Goal: Task Accomplishment & Management: Manage account settings

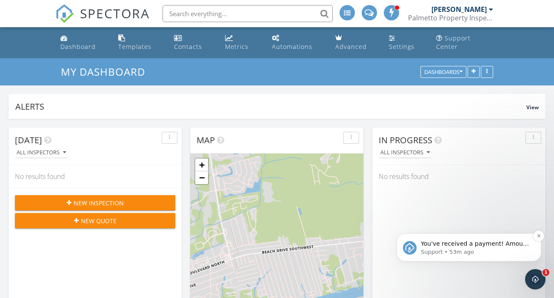
click at [504, 249] on p "Support • 53m ago" at bounding box center [476, 253] width 110 height 8
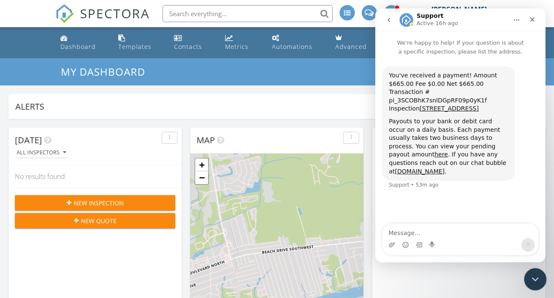
click at [537, 276] on icon "Close Intercom Messenger" at bounding box center [534, 278] width 10 height 10
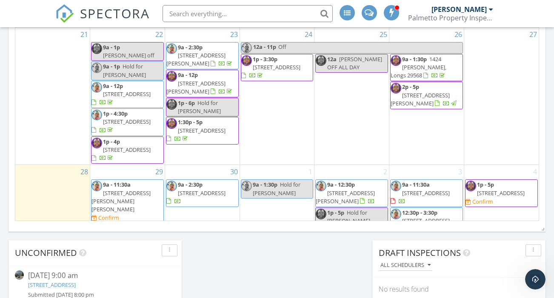
scroll to position [263, 0]
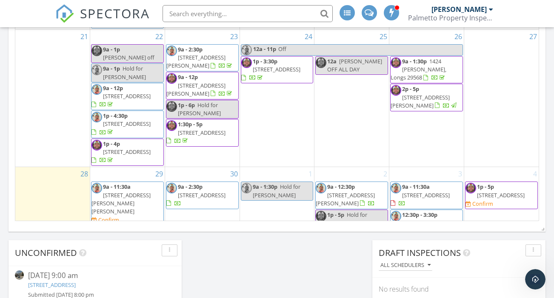
click at [154, 183] on span "9a - 11:30a 3519 Cates Bay Hwy, Conway 29527 Confirm" at bounding box center [127, 203] width 72 height 41
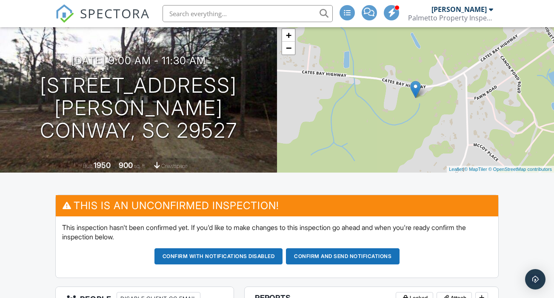
scroll to position [49, 0]
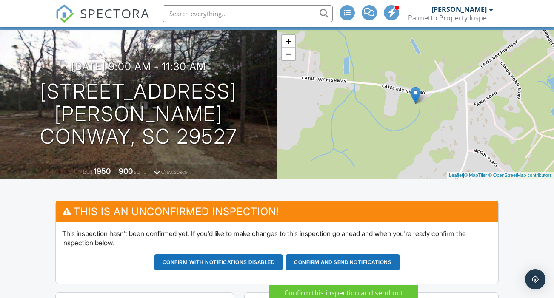
click at [351, 270] on button "Confirm and send notifications" at bounding box center [343, 262] width 114 height 16
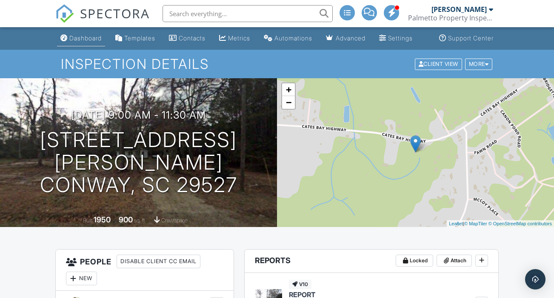
click at [85, 42] on div "Dashboard" at bounding box center [85, 37] width 32 height 7
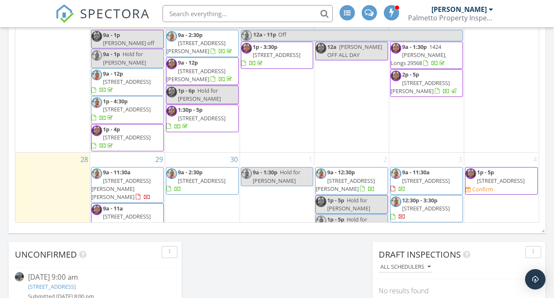
scroll to position [568, 0]
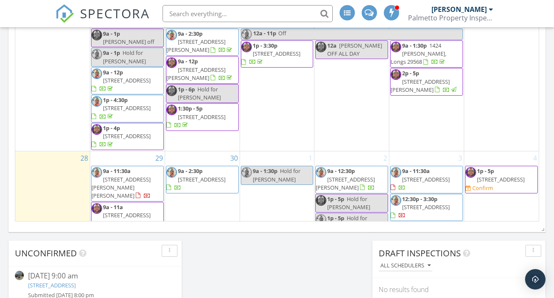
click at [150, 212] on span "110 S shore Blvd Unit 103, Longs 29568" at bounding box center [127, 216] width 48 height 8
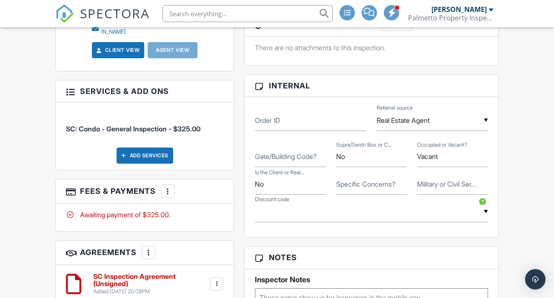
scroll to position [458, 0]
click at [451, 162] on input "Vacant" at bounding box center [452, 156] width 71 height 21
type input "Vacant"
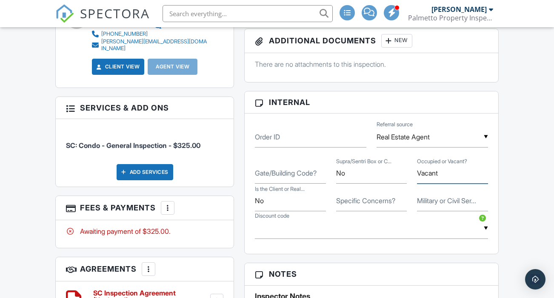
scroll to position [442, 0]
click at [288, 209] on input "No" at bounding box center [290, 201] width 71 height 21
type input "No"
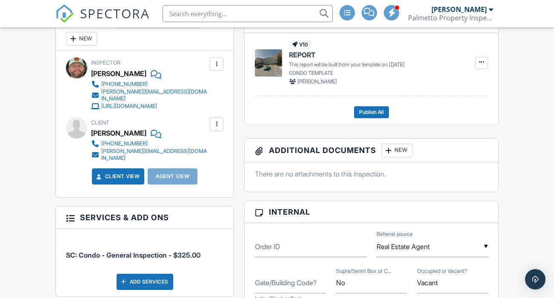
scroll to position [377, 0]
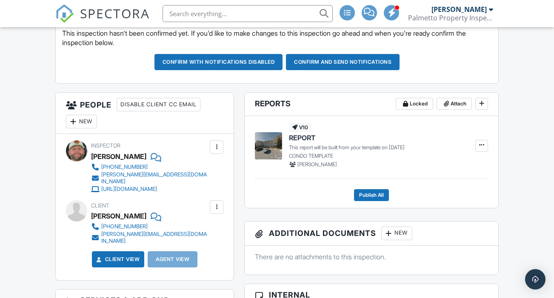
scroll to position [249, 0]
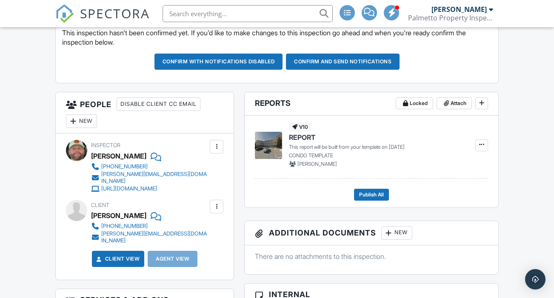
click at [84, 128] on div "New" at bounding box center [81, 121] width 31 height 14
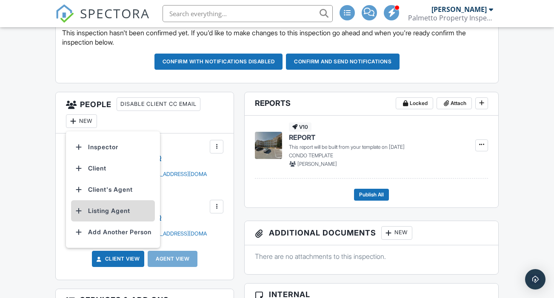
click at [104, 221] on li "Listing Agent" at bounding box center [113, 210] width 84 height 21
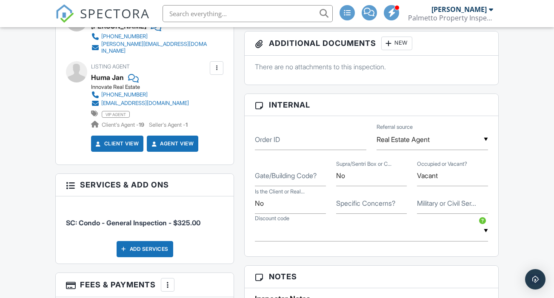
scroll to position [401, 0]
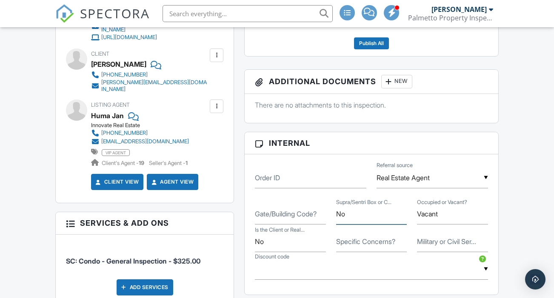
click at [353, 219] on input "No" at bounding box center [371, 214] width 71 height 21
type input "3262"
click at [281, 252] on input "No" at bounding box center [290, 242] width 71 height 21
type input "Nobody will show"
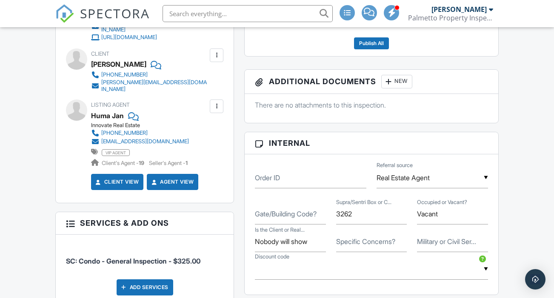
click at [359, 246] on label "Specific Concerns?" at bounding box center [365, 241] width 59 height 9
click at [359, 252] on input "Specific Concerns?" at bounding box center [371, 242] width 71 height 21
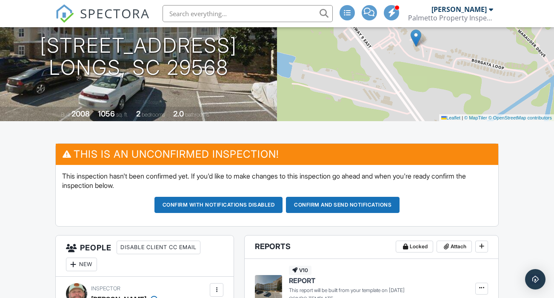
scroll to position [106, 0]
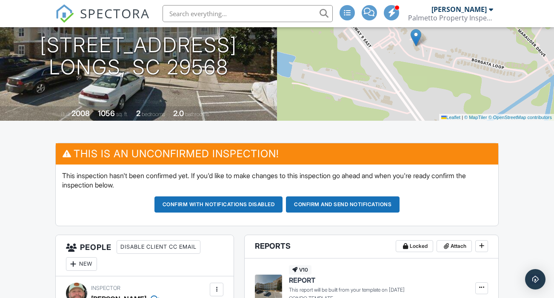
click at [337, 210] on button "Confirm and send notifications" at bounding box center [343, 205] width 114 height 16
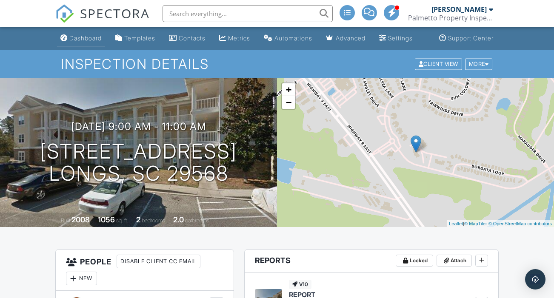
click at [75, 42] on div "Dashboard" at bounding box center [85, 37] width 32 height 7
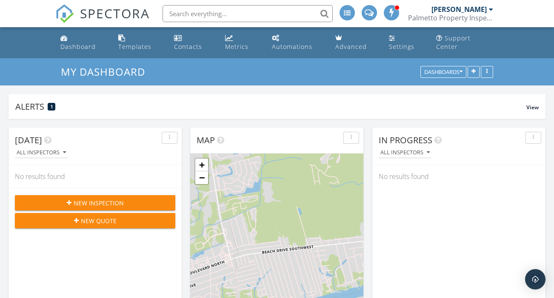
scroll to position [775, 555]
click at [532, 104] on span "View" at bounding box center [532, 107] width 12 height 7
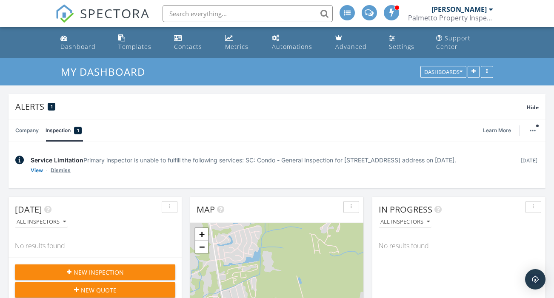
click at [62, 171] on link "Dismiss" at bounding box center [61, 170] width 20 height 9
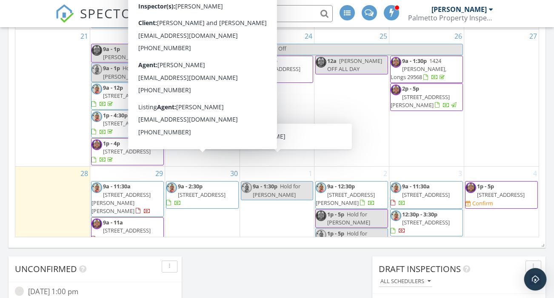
scroll to position [279, 0]
click at [76, 74] on div "21" at bounding box center [52, 98] width 74 height 137
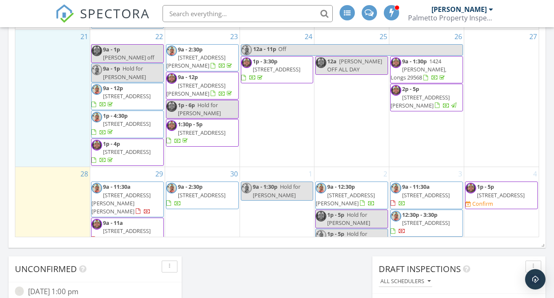
click at [497, 192] on span "2112 Copper Creek Loop, Longs SC 29568, Longs 29568" at bounding box center [501, 196] width 48 height 8
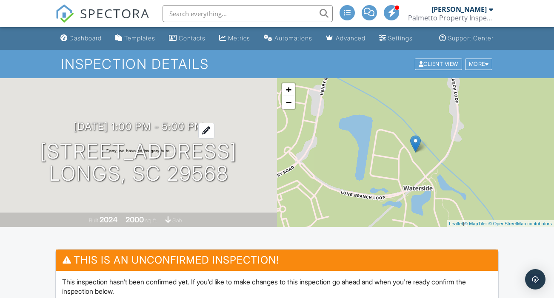
click at [143, 126] on h3 "10/04/2025 1:00 pm - 5:00 pm" at bounding box center [139, 126] width 130 height 11
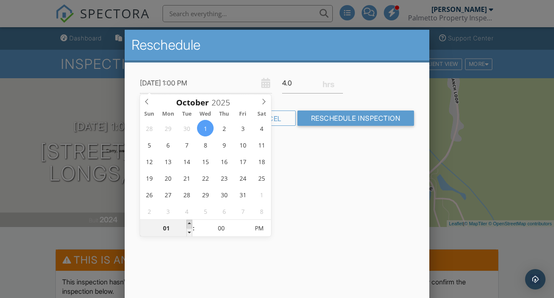
type input "[DATE] 2:00 PM"
type input "02"
click at [189, 223] on span at bounding box center [189, 224] width 6 height 9
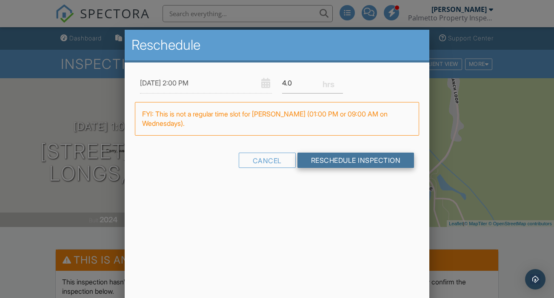
click at [319, 163] on input "Reschedule Inspection" at bounding box center [355, 160] width 117 height 15
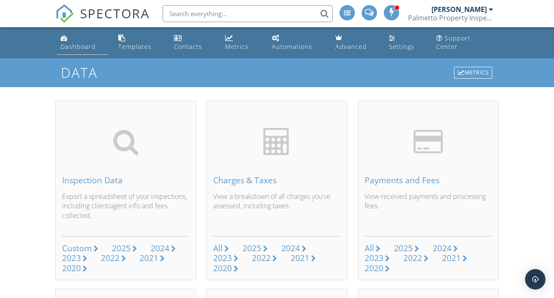
click at [83, 43] on div "Dashboard" at bounding box center [77, 47] width 35 height 8
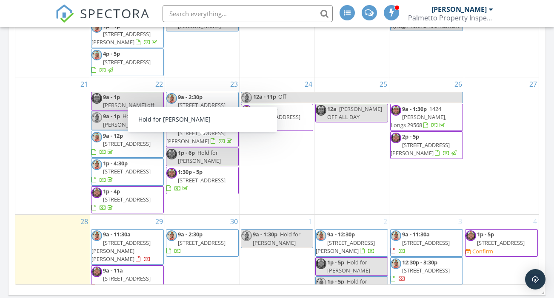
scroll to position [504, 0]
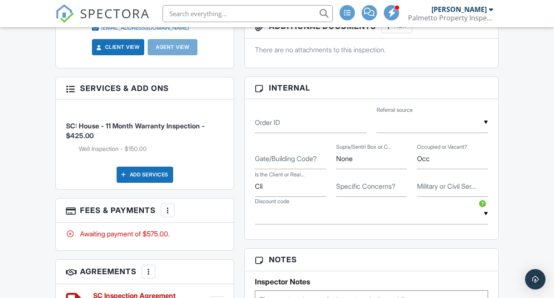
scroll to position [463, 0]
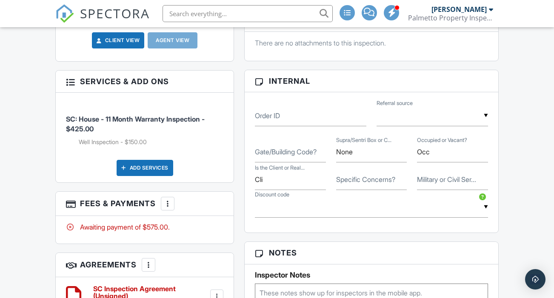
click at [166, 204] on div at bounding box center [167, 204] width 9 height 9
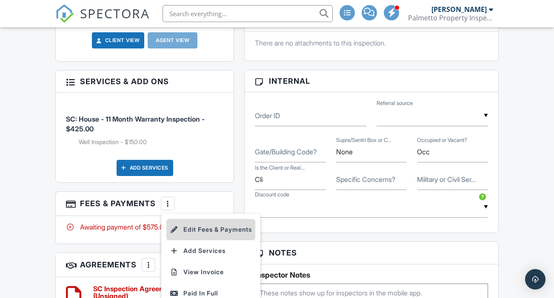
click at [200, 231] on li "Edit Fees & Payments" at bounding box center [210, 229] width 89 height 21
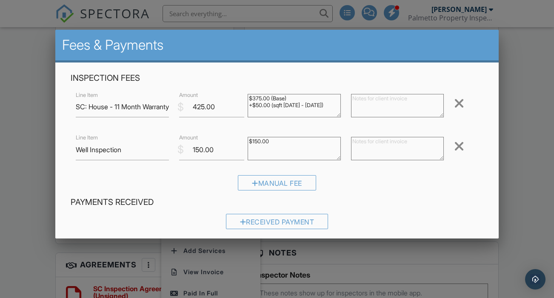
click at [457, 145] on div at bounding box center [459, 147] width 10 height 14
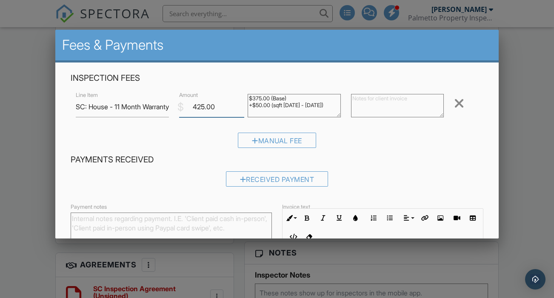
click at [201, 106] on input "425.00" at bounding box center [212, 107] width 66 height 21
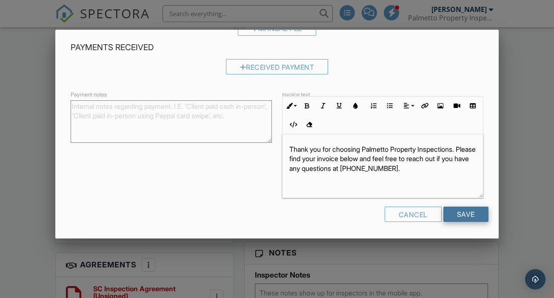
scroll to position [111, 0]
type input "375.00"
click at [471, 213] on input "Save" at bounding box center [465, 215] width 45 height 15
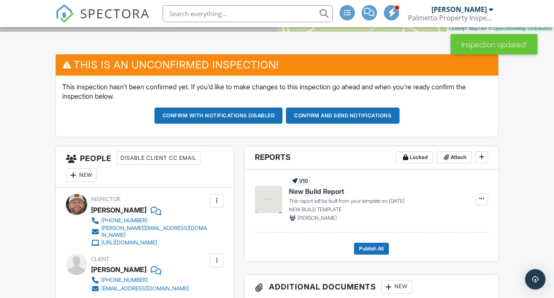
scroll to position [195, 0]
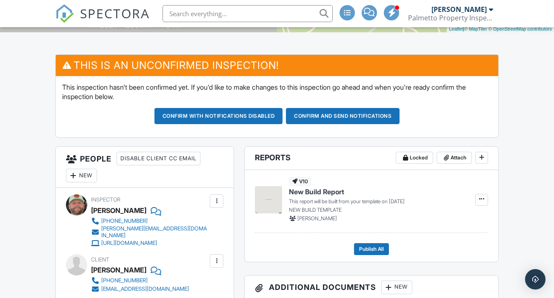
click at [85, 183] on div "New" at bounding box center [81, 176] width 31 height 14
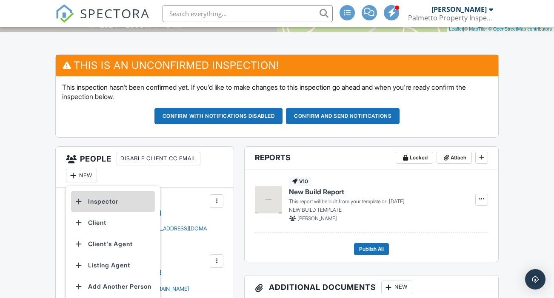
click at [109, 210] on li "Inspector" at bounding box center [113, 201] width 84 height 21
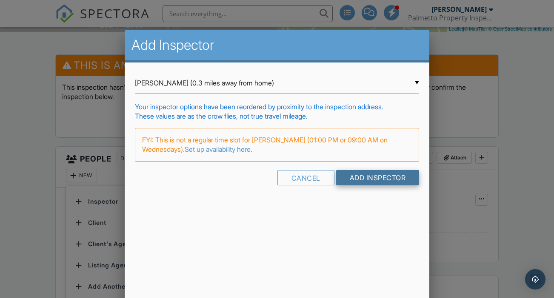
click at [382, 180] on input "Add Inspector" at bounding box center [377, 177] width 83 height 15
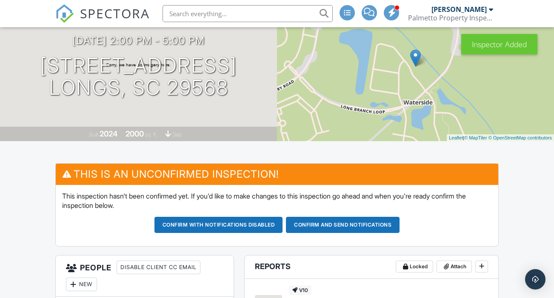
scroll to position [86, 0]
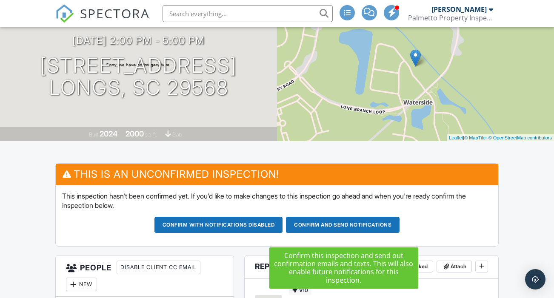
click at [317, 233] on button "Confirm and send notifications" at bounding box center [343, 225] width 114 height 16
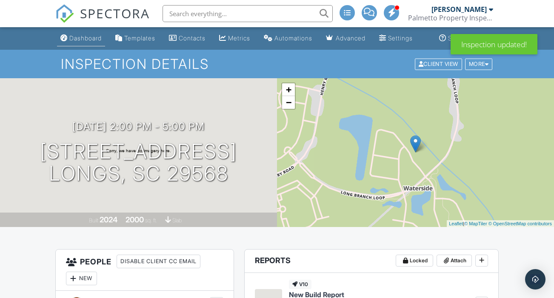
click at [82, 42] on div "Dashboard" at bounding box center [85, 37] width 32 height 7
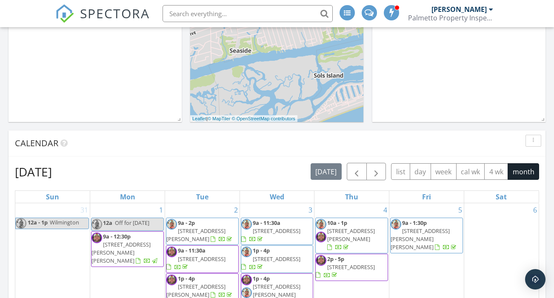
scroll to position [252, 0]
click at [377, 167] on span "button" at bounding box center [376, 172] width 10 height 10
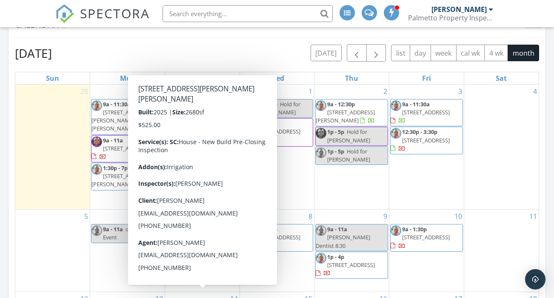
scroll to position [369, 0]
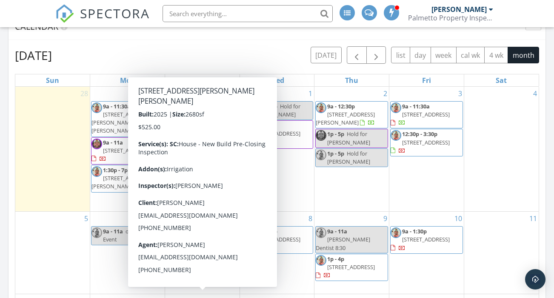
click at [51, 129] on div "28" at bounding box center [52, 149] width 74 height 125
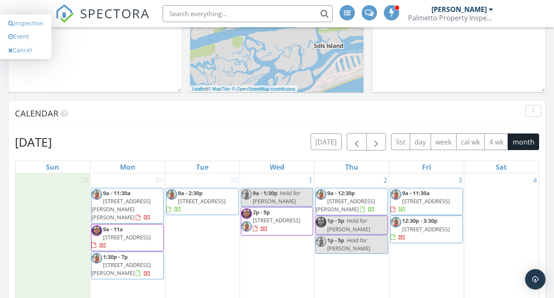
scroll to position [282, 0]
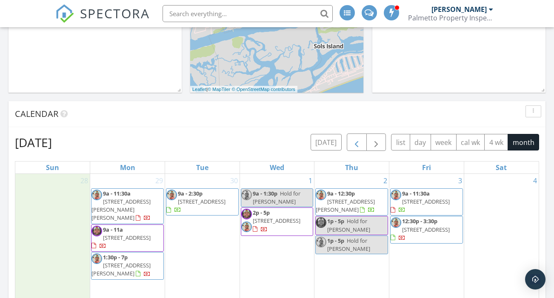
click at [357, 137] on span "button" at bounding box center [357, 142] width 10 height 10
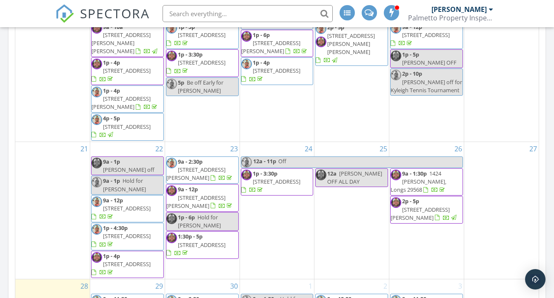
scroll to position [440, 0]
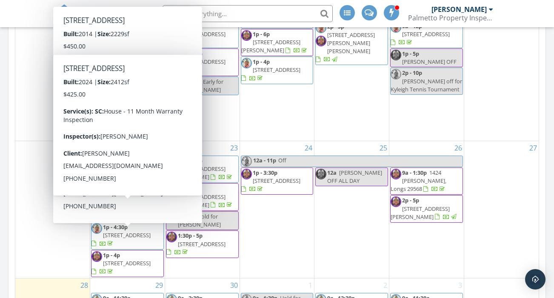
click at [42, 196] on div "21" at bounding box center [52, 209] width 74 height 137
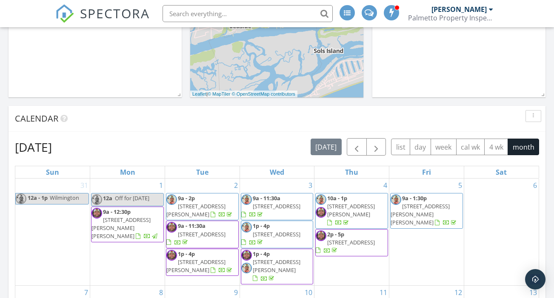
scroll to position [274, 0]
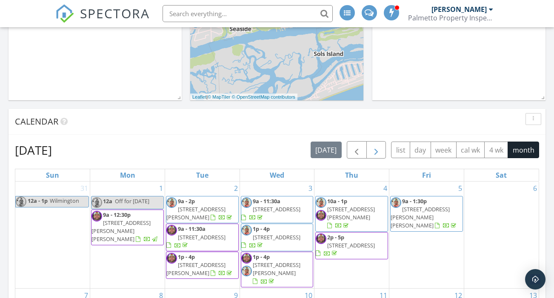
click at [380, 145] on span "button" at bounding box center [376, 150] width 10 height 10
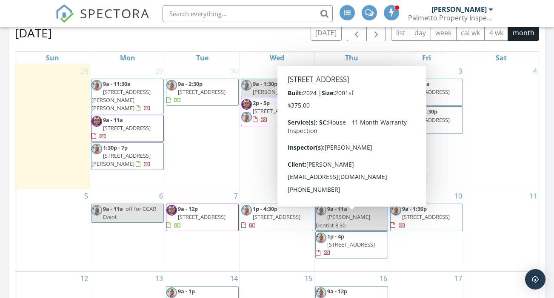
scroll to position [383, 0]
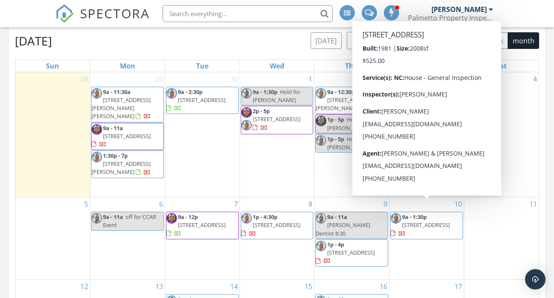
click at [440, 221] on span "9160 Brick Landing SW , Calabash 28467" at bounding box center [426, 225] width 48 height 8
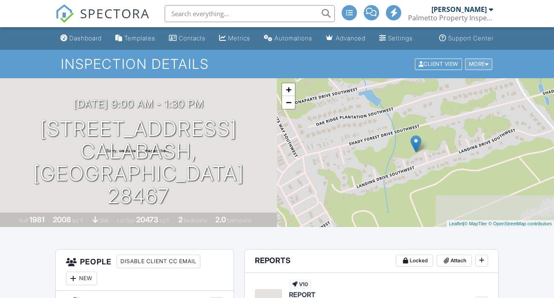
click at [486, 67] on div at bounding box center [487, 64] width 4 height 6
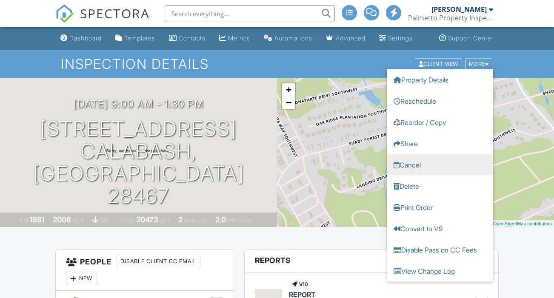
click at [418, 174] on link "Cancel" at bounding box center [440, 164] width 106 height 21
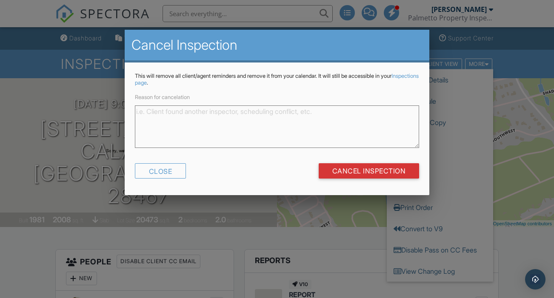
click at [247, 115] on textarea "Reason for cancelation" at bounding box center [277, 127] width 284 height 43
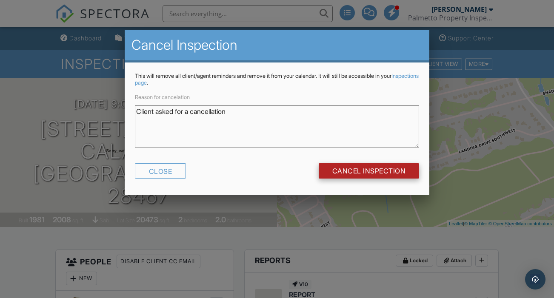
type textarea "Client asked for a cancellation"
click at [367, 166] on input "Cancel Inspection" at bounding box center [369, 170] width 101 height 15
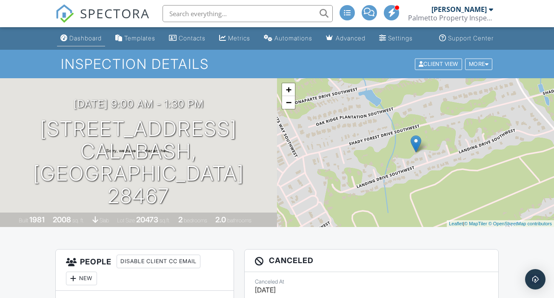
click at [79, 42] on div "Dashboard" at bounding box center [85, 37] width 32 height 7
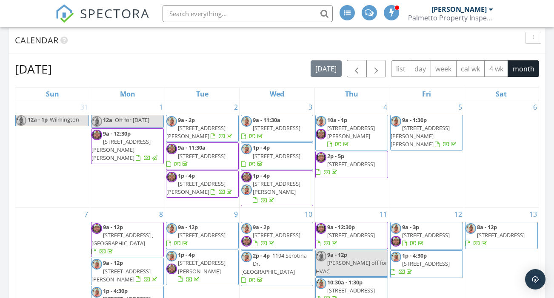
scroll to position [8, 0]
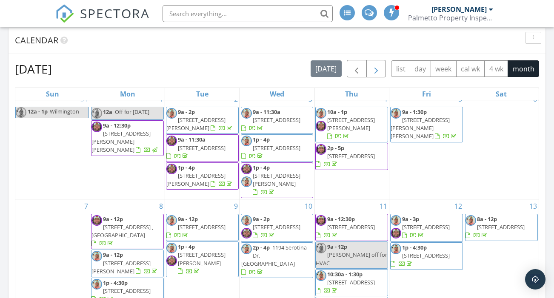
click at [377, 64] on span "button" at bounding box center [376, 69] width 10 height 10
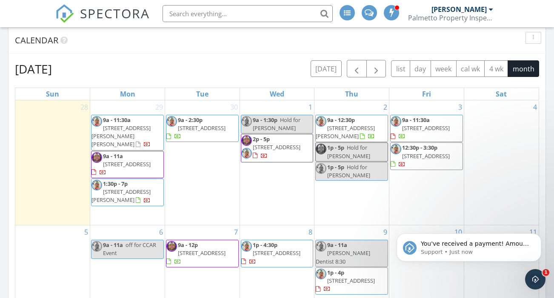
scroll to position [0, 0]
click at [503, 245] on span "You've received a payment! Amount $375.00 Fee $0.00 Net $375.00 Transaction # p…" at bounding box center [475, 290] width 109 height 100
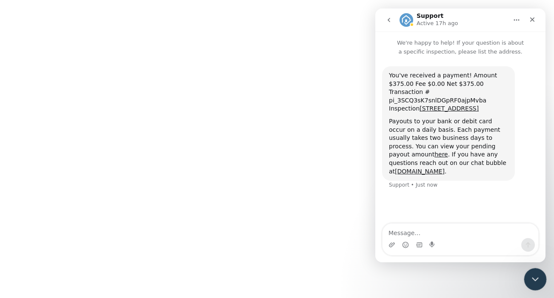
click at [533, 280] on icon "Close Intercom Messenger" at bounding box center [534, 278] width 10 height 10
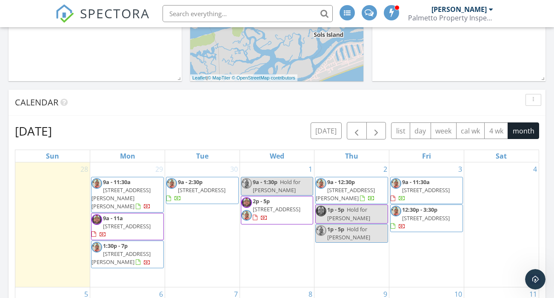
scroll to position [352, 0]
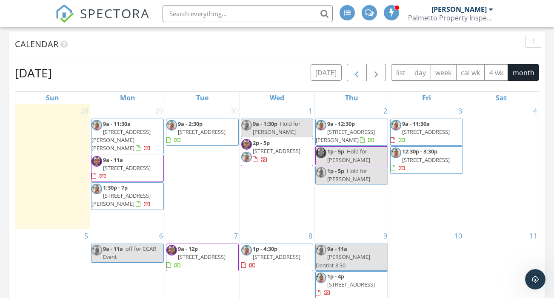
click at [360, 68] on span "button" at bounding box center [357, 73] width 10 height 10
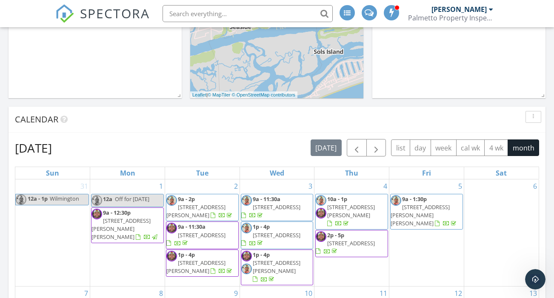
scroll to position [277, 0]
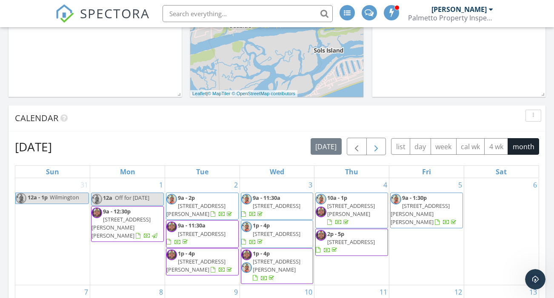
click at [382, 139] on button "button" at bounding box center [376, 146] width 20 height 17
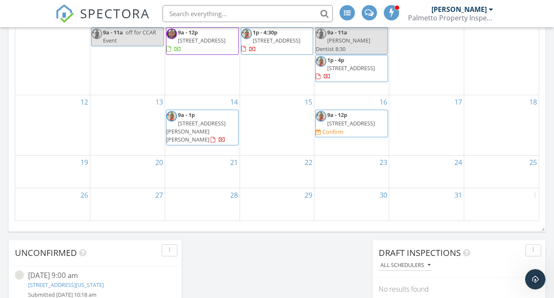
scroll to position [572, 0]
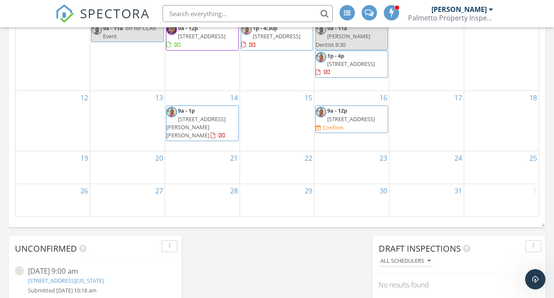
click at [426, 184] on div "31" at bounding box center [426, 200] width 74 height 32
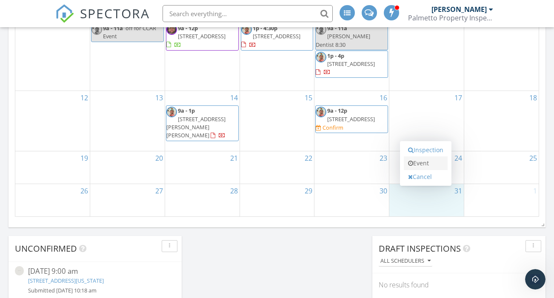
click at [425, 157] on link "Event" at bounding box center [426, 164] width 44 height 14
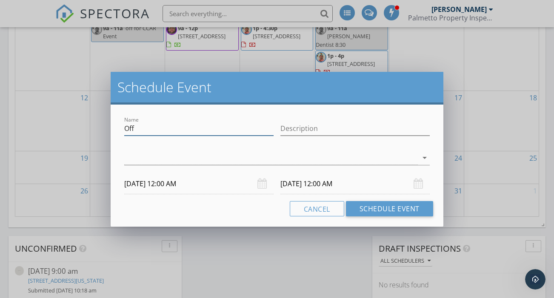
click at [228, 132] on input "Off" at bounding box center [198, 129] width 149 height 14
type input "Off for Halloween"
click at [251, 164] on div at bounding box center [270, 158] width 293 height 14
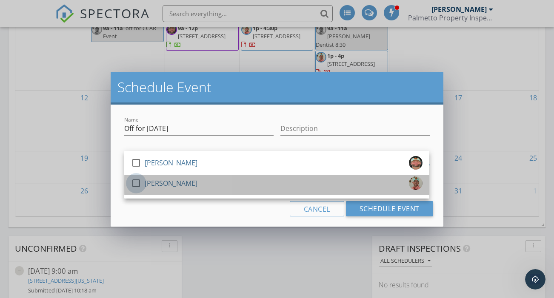
click at [136, 186] on div at bounding box center [136, 183] width 14 height 14
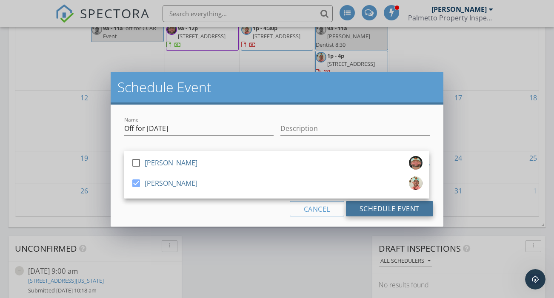
click at [396, 210] on button "Schedule Event" at bounding box center [389, 208] width 87 height 15
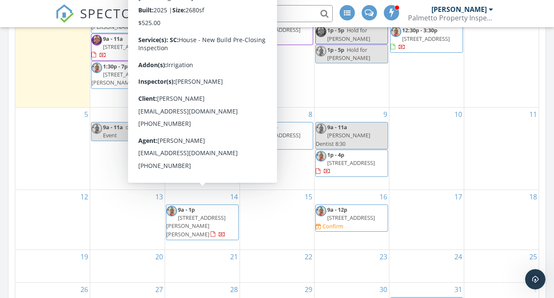
scroll to position [463, 0]
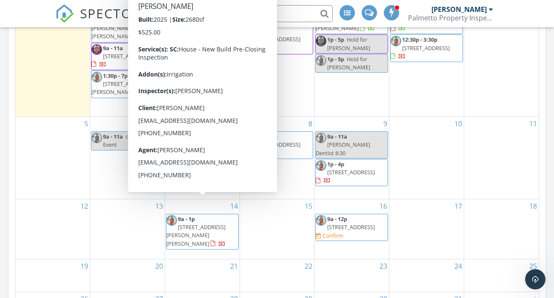
click at [204, 222] on div "14 9a - 1p 485 Rose Fountain Dr , Myrtle Beach 29579" at bounding box center [202, 230] width 74 height 60
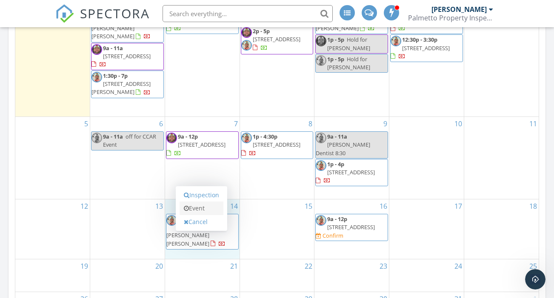
click at [197, 202] on link "Event" at bounding box center [202, 209] width 44 height 14
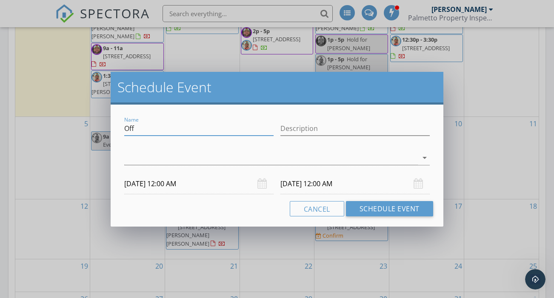
click at [165, 133] on input "Off" at bounding box center [198, 129] width 149 height 14
type input "Off To Watch the baby"
click at [153, 159] on div at bounding box center [270, 158] width 293 height 14
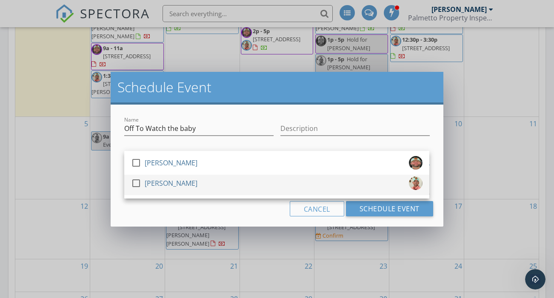
click at [138, 184] on div at bounding box center [136, 183] width 14 height 14
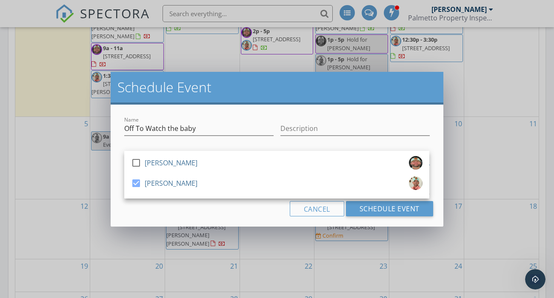
click at [169, 206] on div "Cancel Schedule Event" at bounding box center [277, 208] width 312 height 15
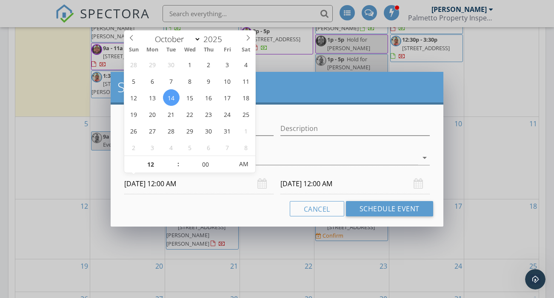
click at [162, 185] on input "10/14/2025 12:00 AM" at bounding box center [198, 184] width 149 height 21
type input "01"
type input "10/14/2025 1:00 AM"
click at [175, 159] on span at bounding box center [174, 160] width 6 height 9
type input "02"
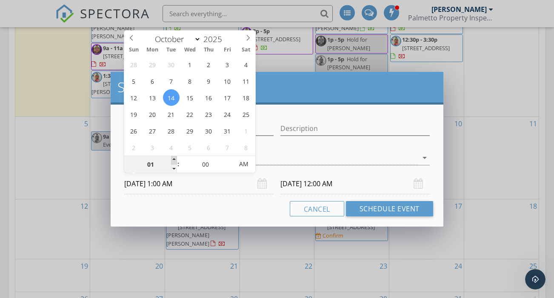
type input "10/14/2025 2:00 AM"
click at [175, 159] on span at bounding box center [174, 160] width 6 height 9
type input "03"
type input "10/14/2025 3:00 AM"
click at [175, 159] on span at bounding box center [174, 160] width 6 height 9
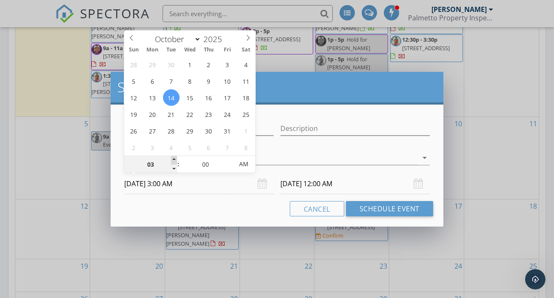
type input "04"
type input "10/14/2025 4:00 AM"
click at [175, 159] on span at bounding box center [174, 160] width 6 height 9
type input "04"
type input "10/15/2025 4:00 AM"
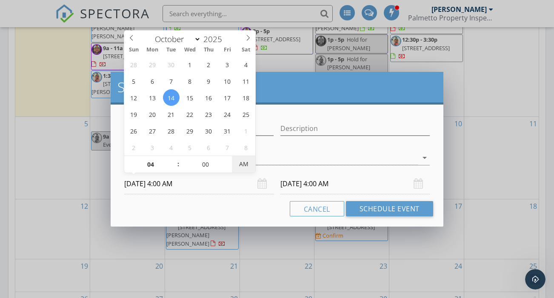
type input "10/14/2025 4:00 PM"
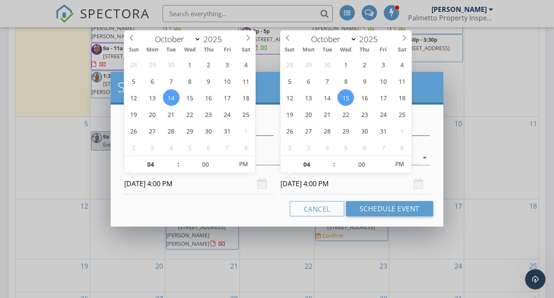
click at [310, 181] on input "10/15/2025 4:00 PM" at bounding box center [354, 184] width 149 height 21
type input "10/14/2025 4:00 PM"
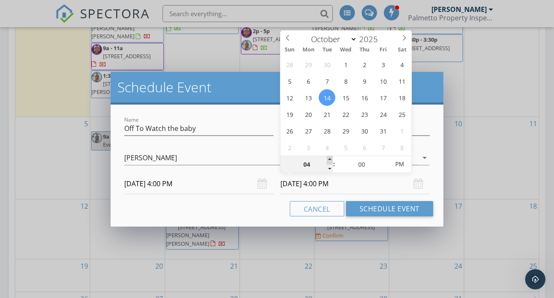
type input "05"
type input "10/14/2025 5:00 PM"
click at [329, 160] on span at bounding box center [330, 160] width 6 height 9
type input "06"
type input "10/14/2025 6:00 PM"
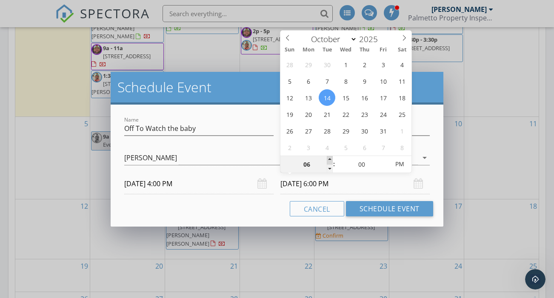
click at [329, 160] on span at bounding box center [330, 160] width 6 height 9
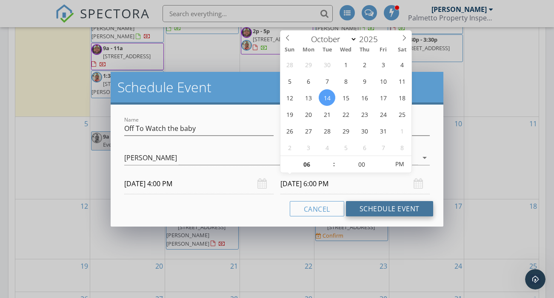
click at [363, 207] on button "Schedule Event" at bounding box center [389, 208] width 87 height 15
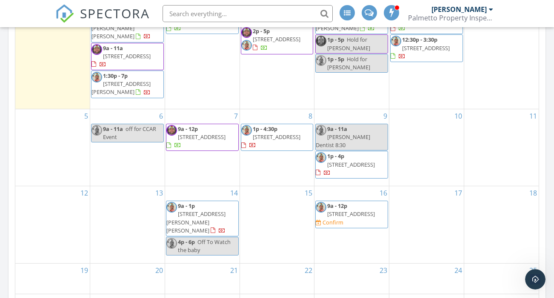
click at [221, 210] on span "485 Rose Fountain Dr , Myrtle Beach 29579" at bounding box center [195, 222] width 59 height 24
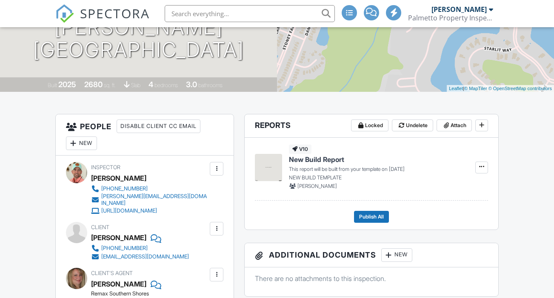
click at [79, 150] on div "New" at bounding box center [81, 144] width 31 height 14
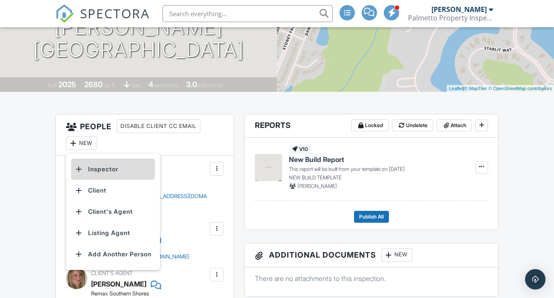
click at [95, 176] on li "Inspector" at bounding box center [113, 169] width 84 height 21
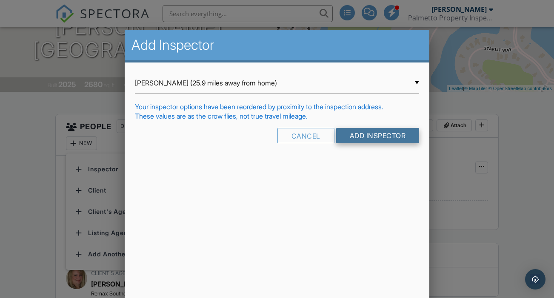
click at [369, 139] on input "Add Inspector" at bounding box center [377, 135] width 83 height 15
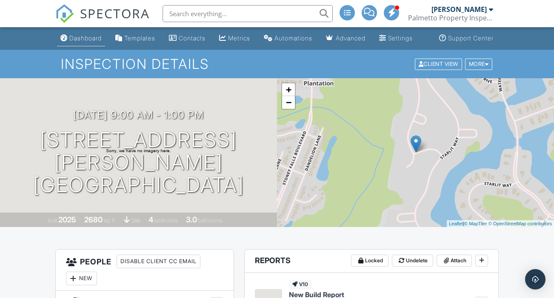
click at [77, 42] on div "Dashboard" at bounding box center [85, 37] width 32 height 7
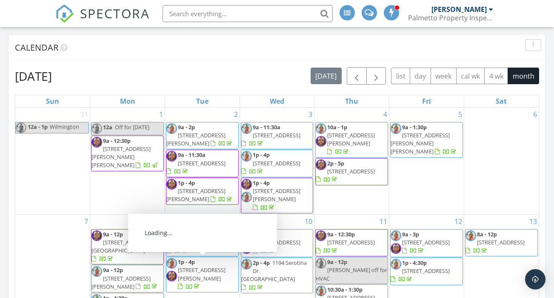
scroll to position [344, 0]
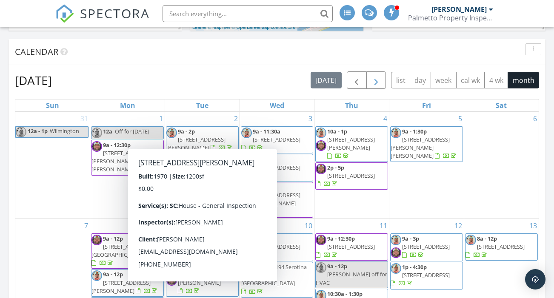
click at [378, 75] on span "button" at bounding box center [376, 80] width 10 height 10
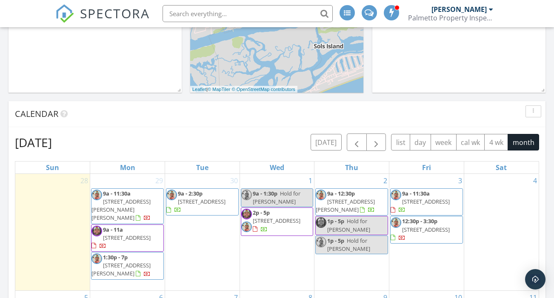
scroll to position [283, 0]
click at [381, 133] on button "button" at bounding box center [376, 141] width 20 height 17
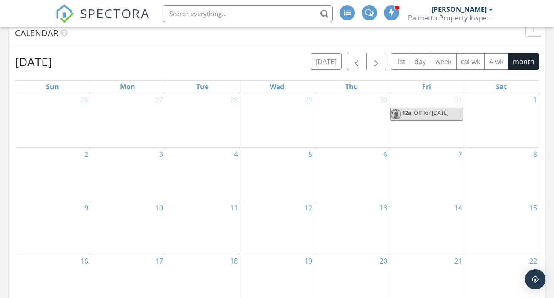
scroll to position [369, 0]
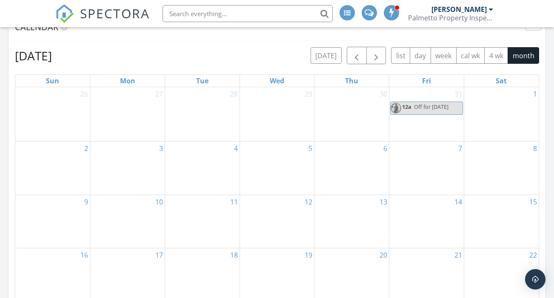
click at [440, 201] on div "14" at bounding box center [426, 221] width 74 height 53
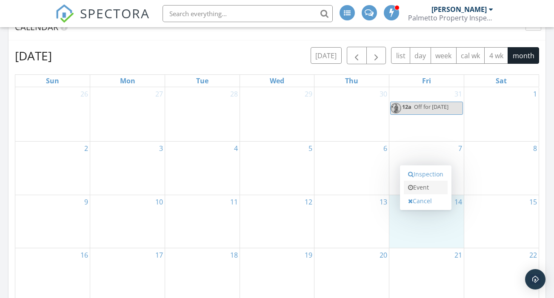
click at [429, 182] on link "Event" at bounding box center [426, 188] width 44 height 14
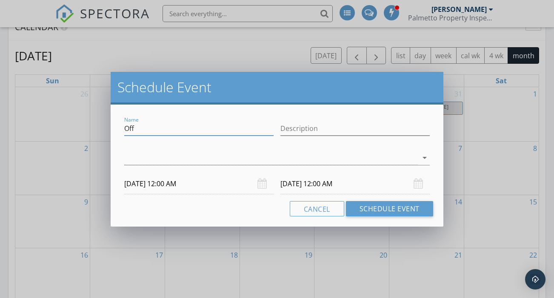
click at [159, 129] on input "Off" at bounding box center [198, 129] width 149 height 14
type input "Pick up Beau"
click at [150, 186] on input "11/14/2025 12:00 AM" at bounding box center [198, 184] width 149 height 21
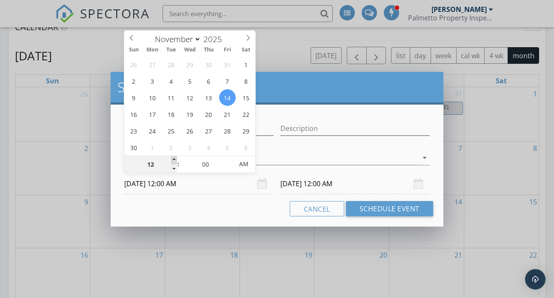
type input "01"
type input "11/14/2025 1:00 AM"
click at [173, 160] on span at bounding box center [174, 160] width 6 height 9
type input "02"
type input "11/14/2025 2:00 AM"
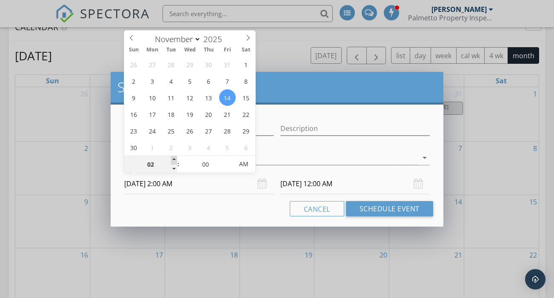
click at [173, 160] on span at bounding box center [174, 160] width 6 height 9
type input "03"
type input "11/14/2025 3:00 AM"
click at [173, 160] on span at bounding box center [174, 160] width 6 height 9
type input "11/15/2025 3:00 AM"
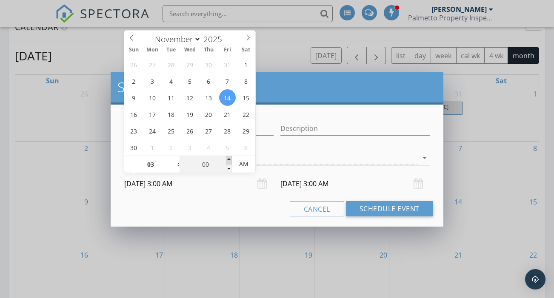
type input "05"
type input "11/14/2025 3:05 AM"
click at [229, 161] on span at bounding box center [229, 160] width 6 height 9
type input "10"
type input "11/14/2025 3:10 AM"
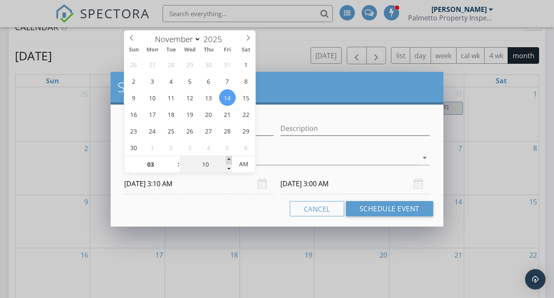
click at [229, 161] on span at bounding box center [229, 160] width 6 height 9
type input "15"
type input "11/14/2025 3:15 AM"
click at [229, 161] on span at bounding box center [229, 160] width 6 height 9
type input "20"
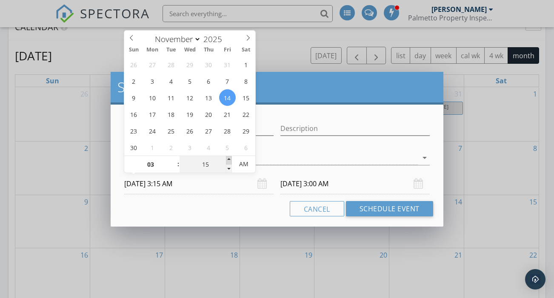
type input "11/14/2025 3:20 AM"
click at [229, 161] on span at bounding box center [229, 160] width 6 height 9
type input "25"
type input "11/14/2025 3:25 AM"
click at [229, 161] on span at bounding box center [229, 160] width 6 height 9
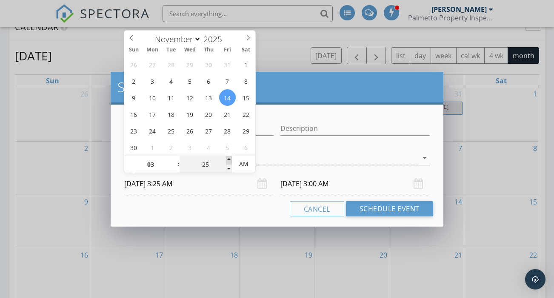
type input "30"
type input "11/14/2025 3:30 AM"
click at [229, 161] on span at bounding box center [229, 160] width 6 height 9
type input "30"
type input "11/15/2025 3:30 AM"
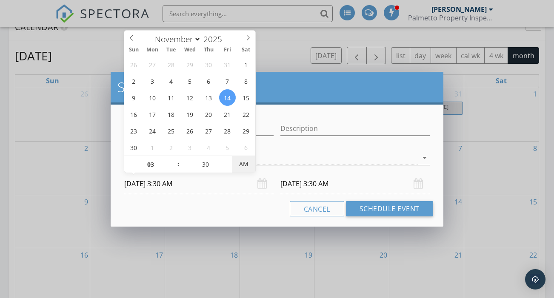
type input "11/14/2025 3:30 PM"
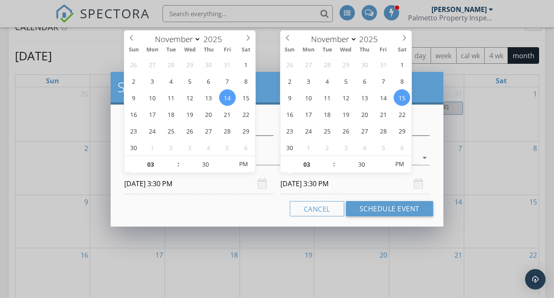
click at [317, 183] on input "11/15/2025 3:30 PM" at bounding box center [354, 184] width 149 height 21
type input "11/14/2025 3:30 PM"
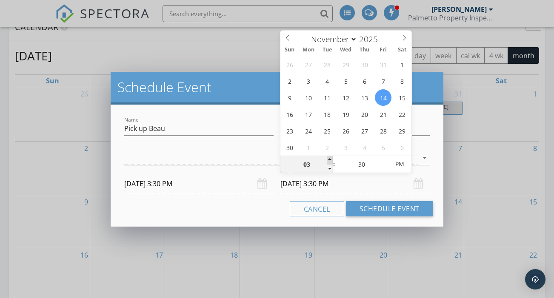
type input "04"
type input "11/14/2025 4:30 PM"
click at [330, 159] on span at bounding box center [330, 160] width 6 height 9
type input "05"
type input "11/14/2025 5:30 PM"
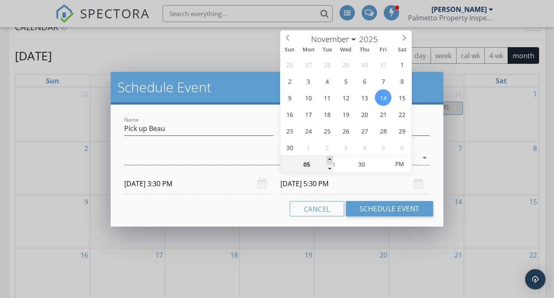
click at [330, 159] on span at bounding box center [330, 160] width 6 height 9
click at [204, 159] on div at bounding box center [270, 158] width 293 height 14
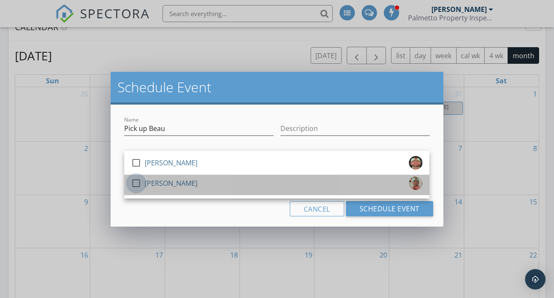
click at [136, 183] on div at bounding box center [136, 183] width 14 height 14
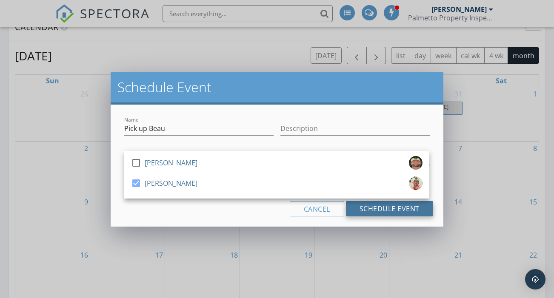
click at [378, 206] on button "Schedule Event" at bounding box center [389, 208] width 87 height 15
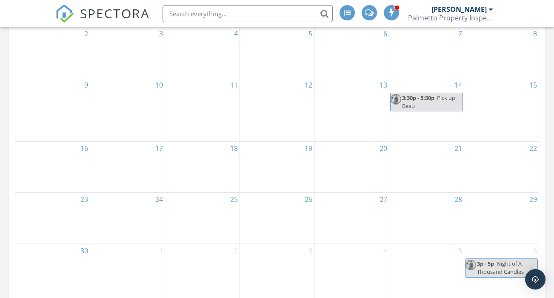
scroll to position [483, 0]
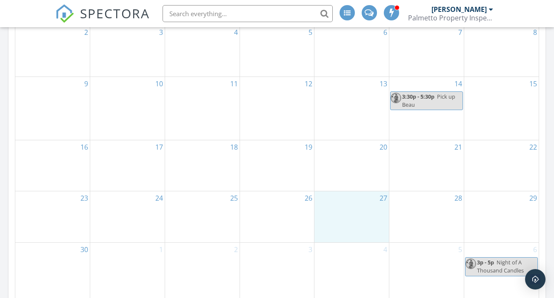
click at [359, 208] on div "27" at bounding box center [351, 217] width 74 height 51
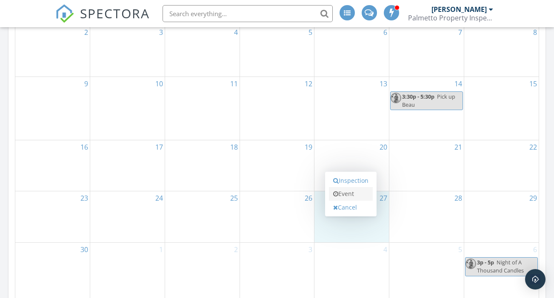
click at [346, 187] on link "Event" at bounding box center [351, 194] width 44 height 14
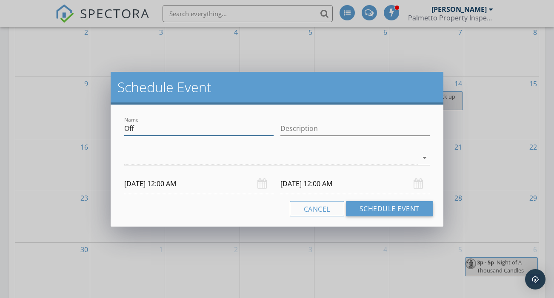
click at [161, 129] on input "Off" at bounding box center [198, 129] width 149 height 14
type input "Off For Thanksgiving"
click at [178, 160] on div at bounding box center [270, 158] width 293 height 14
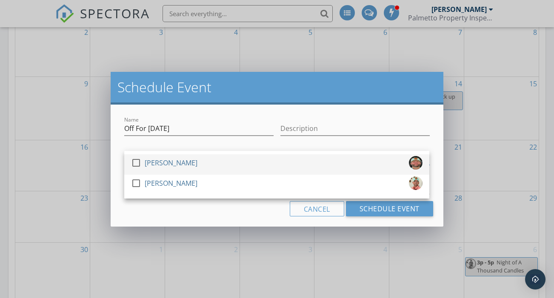
click at [139, 160] on div at bounding box center [136, 163] width 14 height 14
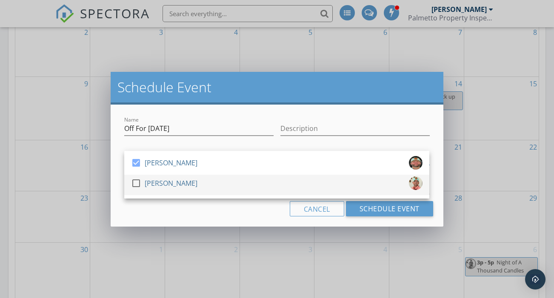
click at [138, 183] on div at bounding box center [136, 183] width 14 height 14
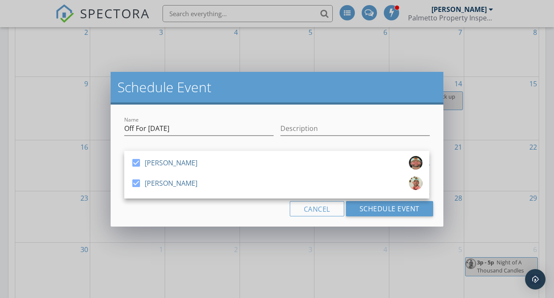
click at [172, 212] on div "Cancel Schedule Event" at bounding box center [277, 208] width 312 height 15
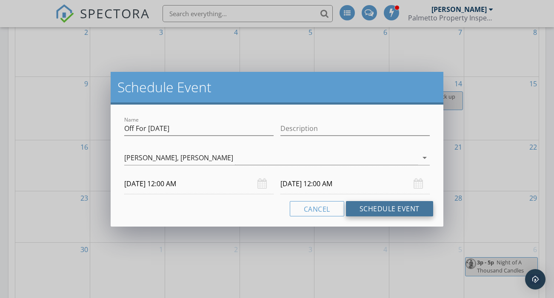
click at [356, 209] on button "Schedule Event" at bounding box center [389, 208] width 87 height 15
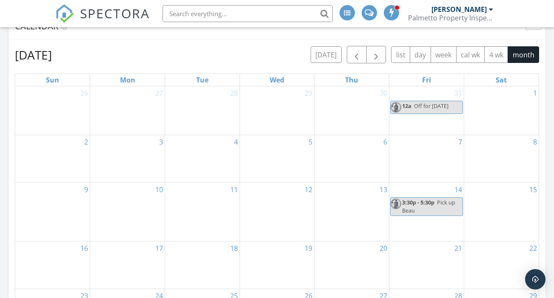
scroll to position [351, 0]
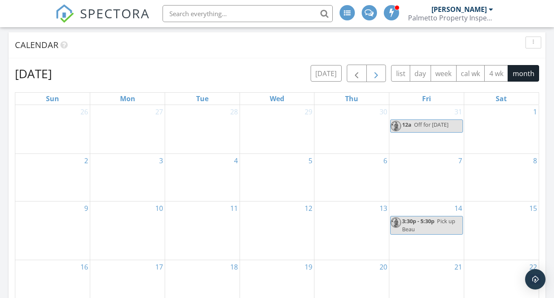
click at [377, 69] on span "button" at bounding box center [376, 74] width 10 height 10
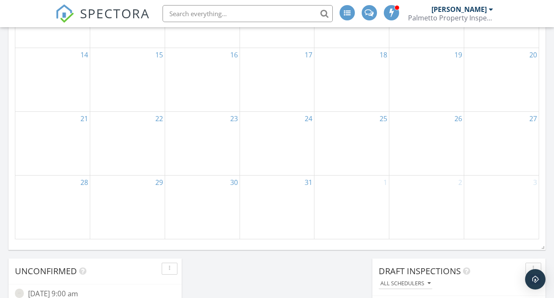
scroll to position [512, 0]
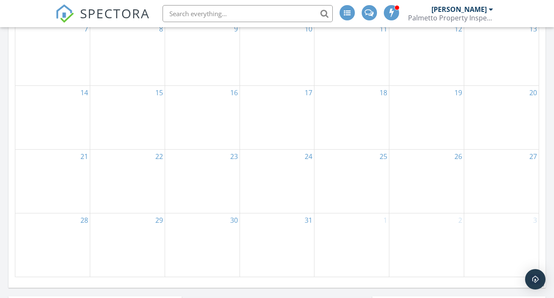
click at [152, 169] on div "22" at bounding box center [127, 181] width 74 height 63
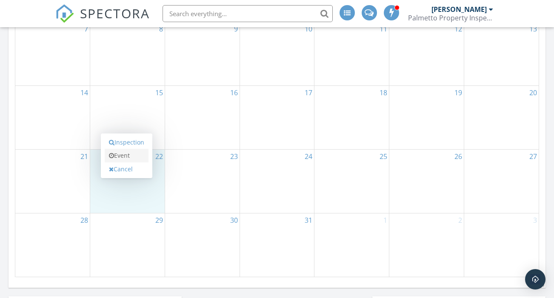
click at [129, 149] on link "Event" at bounding box center [127, 156] width 44 height 14
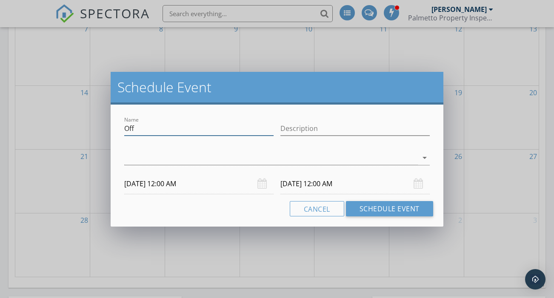
click at [139, 131] on input "Off" at bounding box center [198, 129] width 149 height 14
drag, startPoint x: 139, startPoint y: 133, endPoint x: 141, endPoint y: 161, distance: 28.2
type input "Off for Christmas"
click at [141, 161] on div at bounding box center [270, 158] width 293 height 14
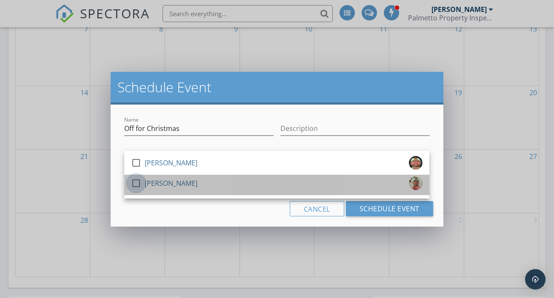
click at [137, 184] on div at bounding box center [136, 183] width 14 height 14
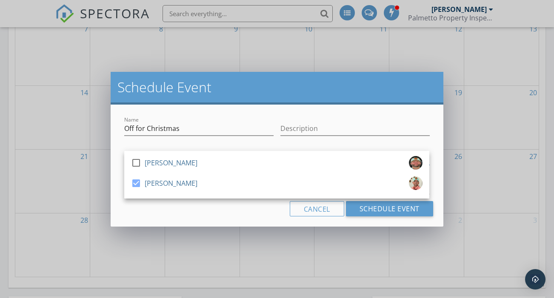
click at [277, 212] on div "Cancel Schedule Event" at bounding box center [277, 208] width 312 height 15
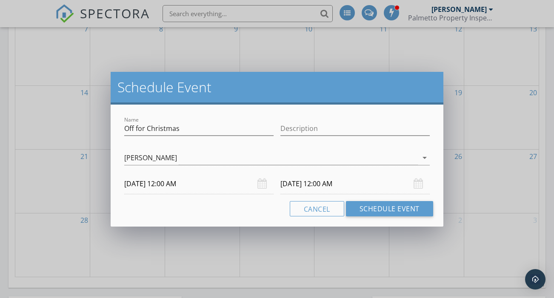
click at [308, 184] on input "12/23/2025 12:00 AM" at bounding box center [354, 184] width 149 height 21
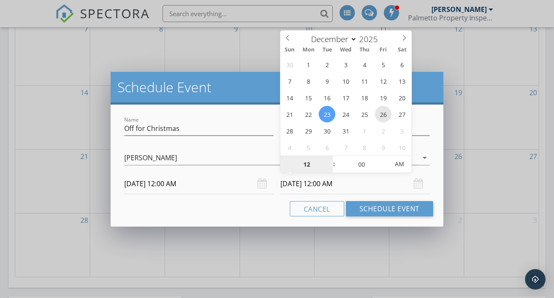
type input "12/26/2025 12:00 AM"
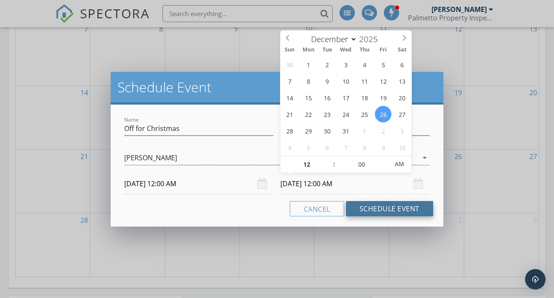
click at [392, 209] on button "Schedule Event" at bounding box center [389, 208] width 87 height 15
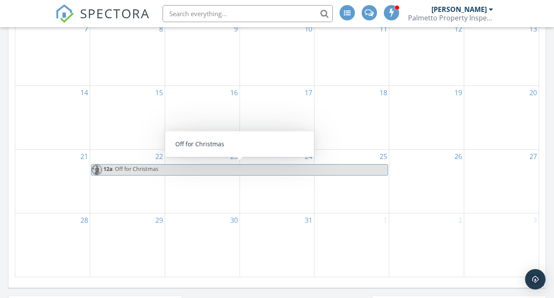
click at [368, 165] on span "Off for Christmas" at bounding box center [250, 170] width 273 height 11
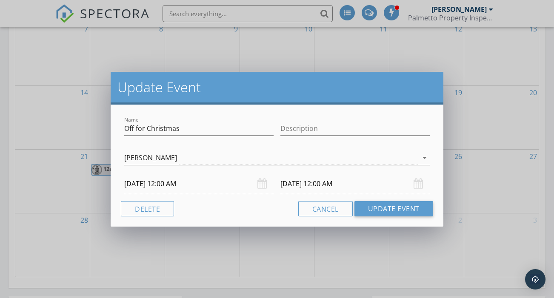
click at [336, 186] on input "12/26/2025 12:00 AM" at bounding box center [354, 184] width 149 height 21
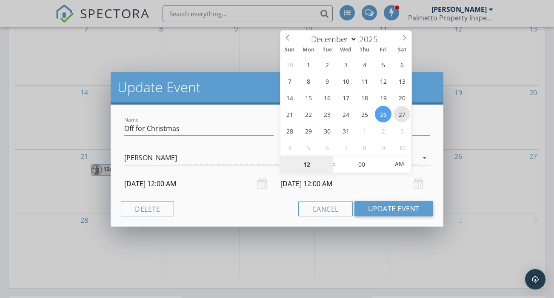
type input "12/27/2025 12:00 AM"
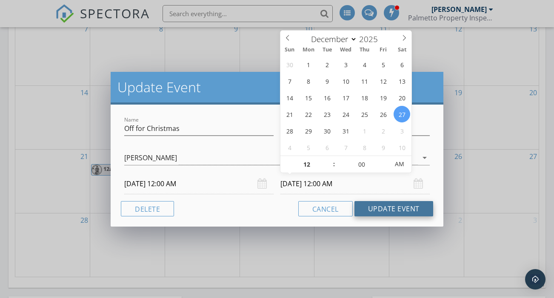
click at [392, 211] on button "Update Event" at bounding box center [393, 208] width 79 height 15
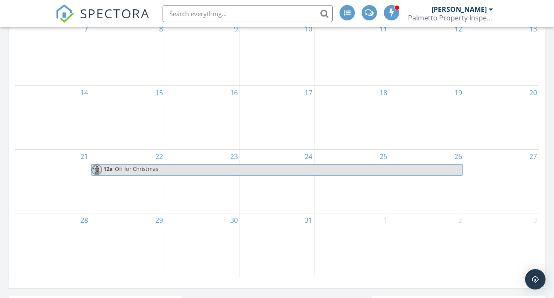
click at [362, 179] on div "25" at bounding box center [351, 181] width 74 height 63
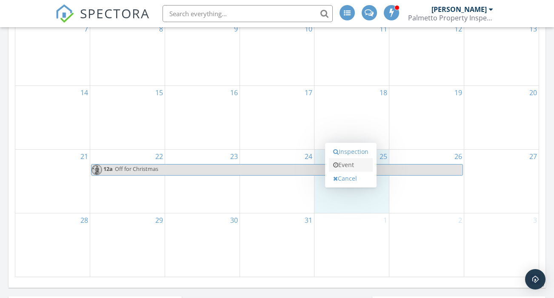
click at [353, 160] on link "Event" at bounding box center [351, 165] width 44 height 14
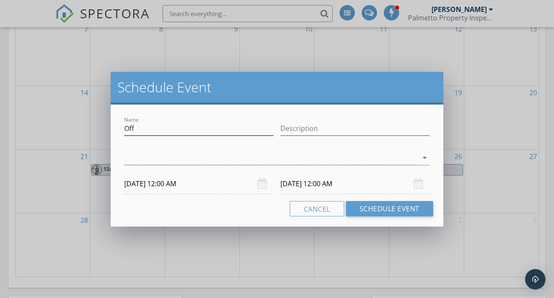
click at [160, 132] on input "Off" at bounding box center [198, 129] width 149 height 14
type input "Off for Christmas"
click at [301, 184] on input "12/26/2025 12:00 AM" at bounding box center [354, 184] width 149 height 21
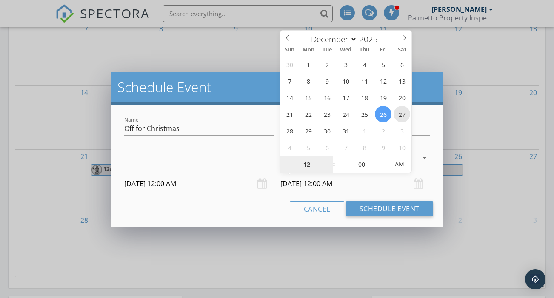
type input "12/27/2025 12:00 AM"
click at [183, 159] on div at bounding box center [270, 158] width 293 height 14
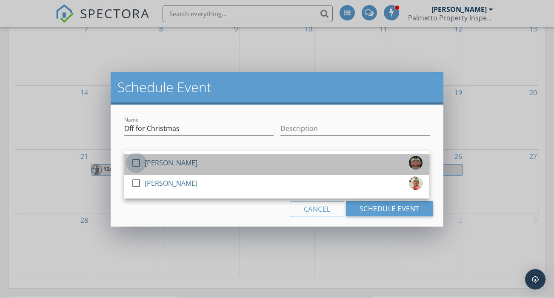
click at [137, 164] on div at bounding box center [136, 163] width 14 height 14
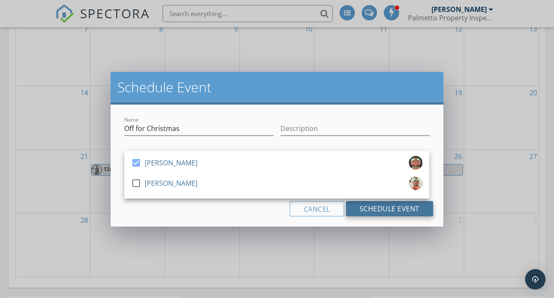
click at [395, 210] on button "Schedule Event" at bounding box center [389, 208] width 87 height 15
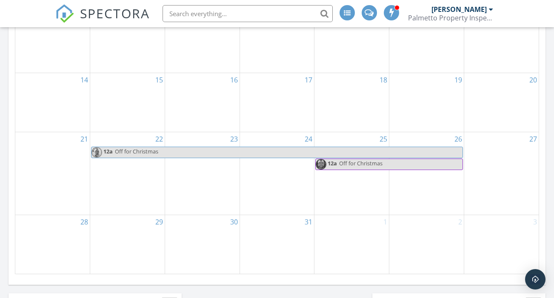
scroll to position [517, 0]
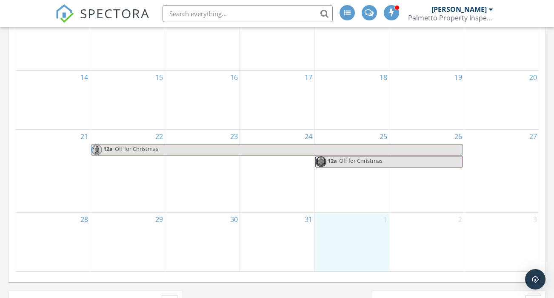
click at [354, 233] on div "1" at bounding box center [351, 242] width 74 height 59
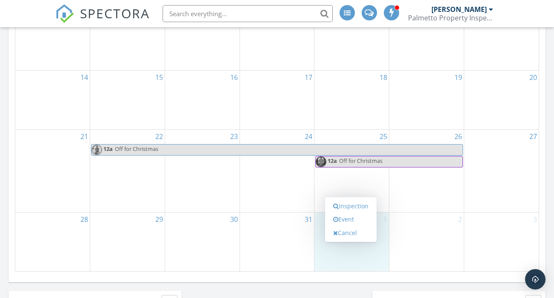
click at [291, 220] on div "31" at bounding box center [277, 242] width 74 height 59
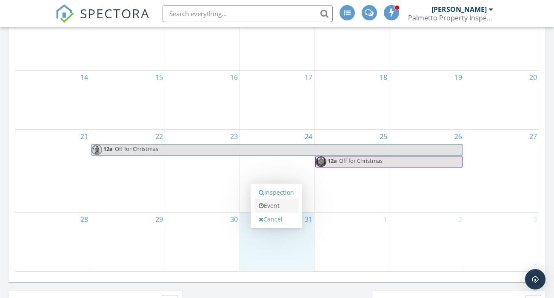
click at [277, 201] on link "Event" at bounding box center [276, 206] width 44 height 14
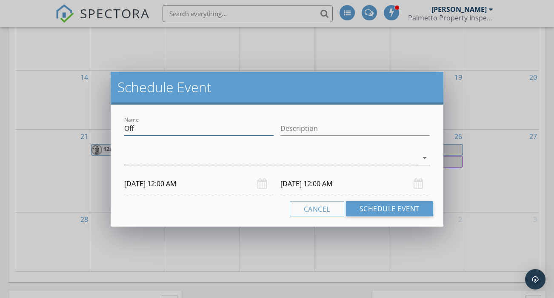
click at [151, 129] on input "Off" at bounding box center [198, 129] width 149 height 14
type input "Off for New Years"
click at [144, 162] on div at bounding box center [270, 158] width 293 height 14
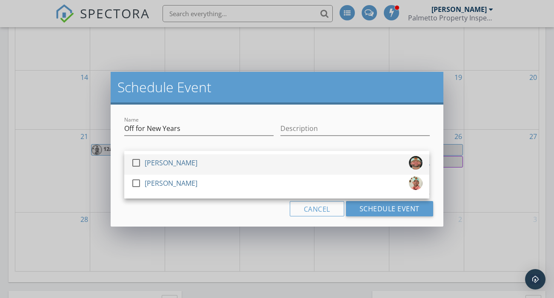
click at [136, 160] on div at bounding box center [136, 163] width 14 height 14
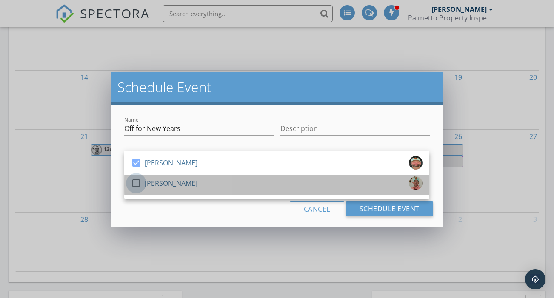
click at [137, 182] on div at bounding box center [136, 183] width 14 height 14
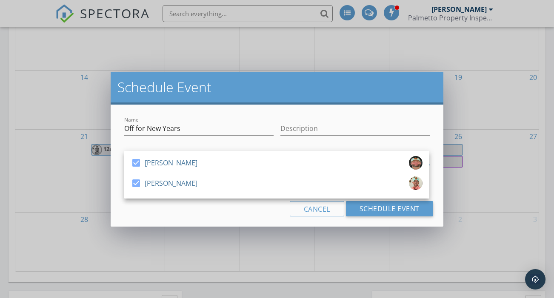
click at [146, 204] on div "Cancel Schedule Event" at bounding box center [277, 208] width 312 height 15
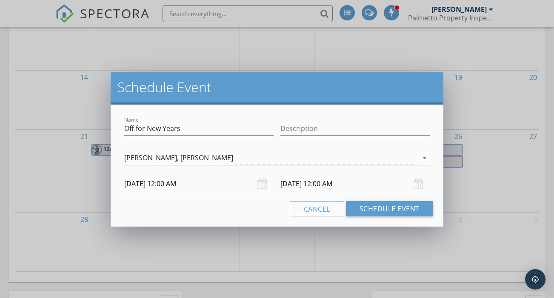
click at [143, 184] on input "12/31/2025 12:00 AM" at bounding box center [198, 184] width 149 height 21
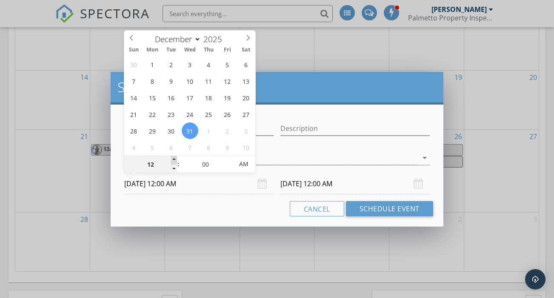
type input "01"
type input "12/31/2025 1:00 AM"
click at [174, 160] on span at bounding box center [174, 160] width 6 height 9
type input "02"
type input "12/31/2025 2:00 AM"
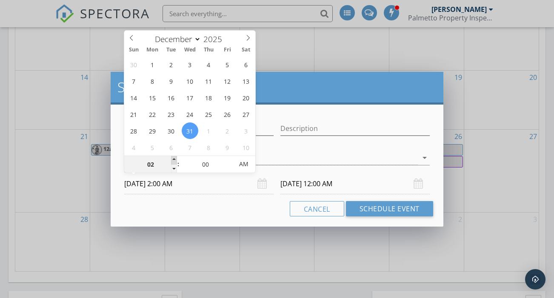
click at [174, 160] on span at bounding box center [174, 160] width 6 height 9
type input "01/01/2026 2:00 AM"
type input "01"
type input "12/31/2025 1:00 AM"
click at [174, 166] on span at bounding box center [174, 169] width 6 height 9
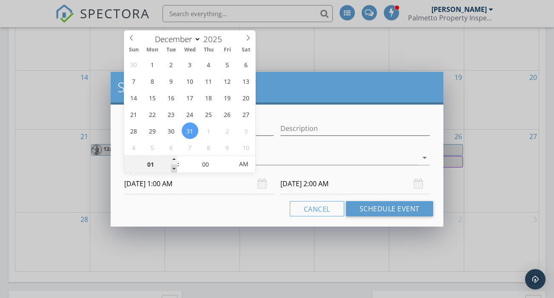
type input "01/01/2026 1:00 AM"
type input "12/31/2025 1:00 PM"
type input "01/01/2026 1:00 PM"
click at [305, 183] on input "01/01/2026 1:00 PM" at bounding box center [354, 184] width 149 height 21
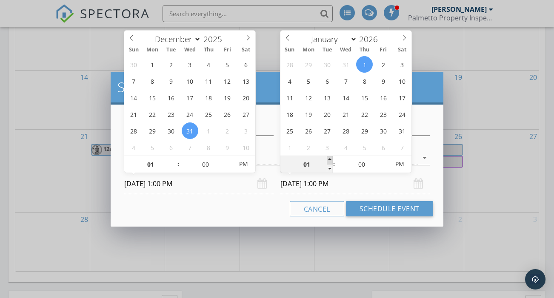
type input "02"
type input "01/01/2026 2:00 PM"
click at [330, 162] on span at bounding box center [330, 160] width 6 height 9
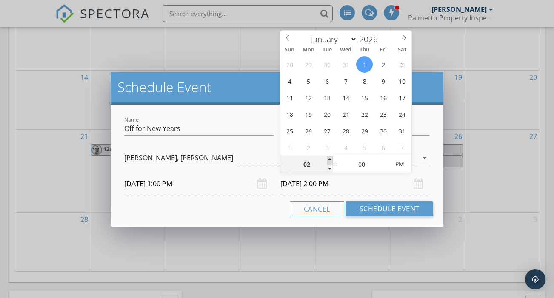
type input "03"
type input "01/01/2026 3:00 PM"
click at [330, 162] on span at bounding box center [330, 160] width 6 height 9
type input "04"
type input "01/01/2026 4:00 PM"
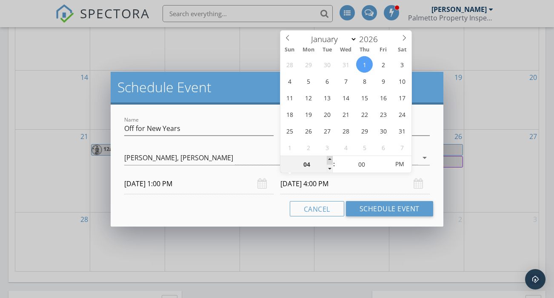
click at [330, 162] on span at bounding box center [330, 160] width 6 height 9
type input "05"
type input "01/01/2026 5:00 PM"
click at [330, 162] on span at bounding box center [330, 160] width 6 height 9
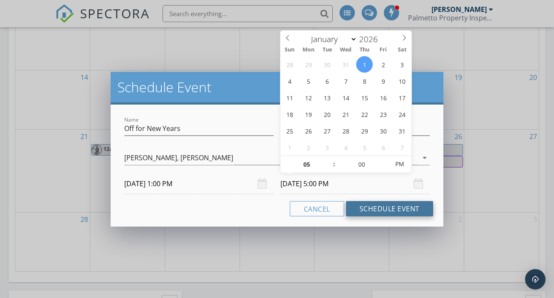
click at [383, 209] on button "Schedule Event" at bounding box center [389, 208] width 87 height 15
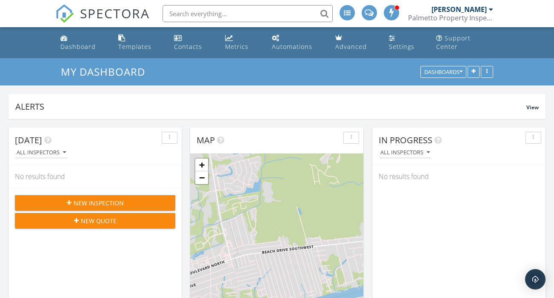
scroll to position [0, 0]
click at [143, 43] on div "Templates" at bounding box center [134, 47] width 33 height 8
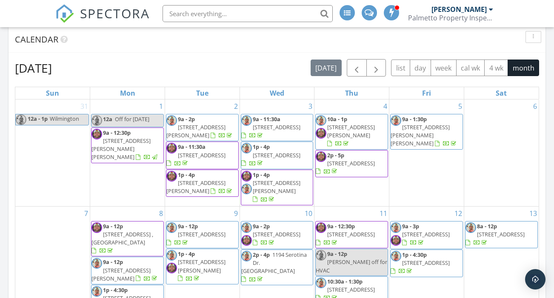
scroll to position [259, 0]
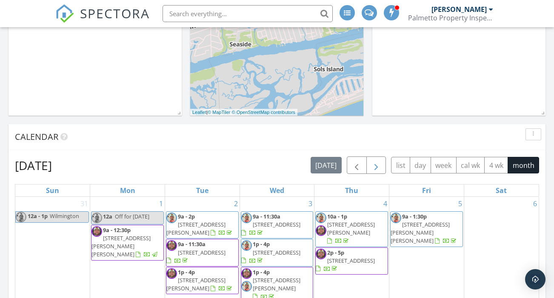
click at [377, 160] on span "button" at bounding box center [376, 165] width 10 height 10
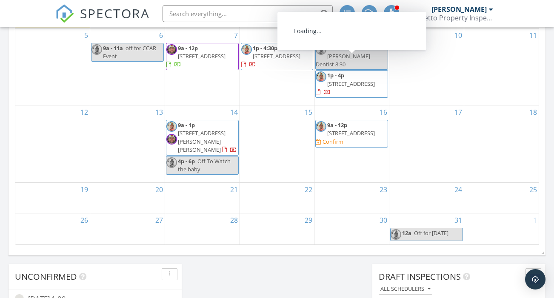
scroll to position [544, 0]
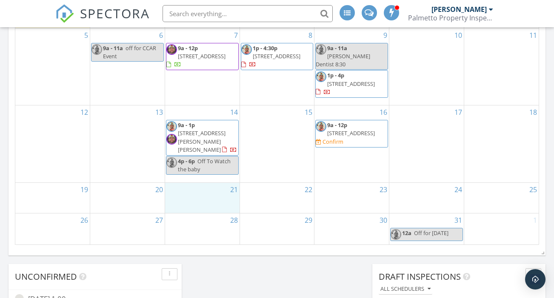
click at [204, 183] on div "21" at bounding box center [202, 198] width 74 height 30
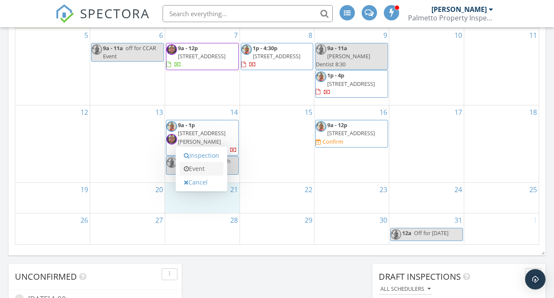
click at [201, 162] on link "Event" at bounding box center [202, 169] width 44 height 14
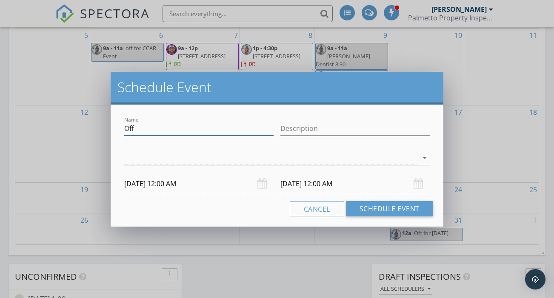
click at [154, 130] on input "Off" at bounding box center [198, 129] width 149 height 14
type input "Pick up Beau"
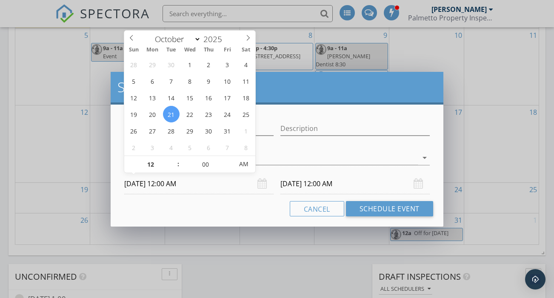
click at [176, 186] on input "10/21/2025 12:00 AM" at bounding box center [198, 184] width 149 height 21
type input "01"
type input "10/21/2025 1:00 AM"
click at [174, 160] on span at bounding box center [174, 160] width 6 height 9
type input "02"
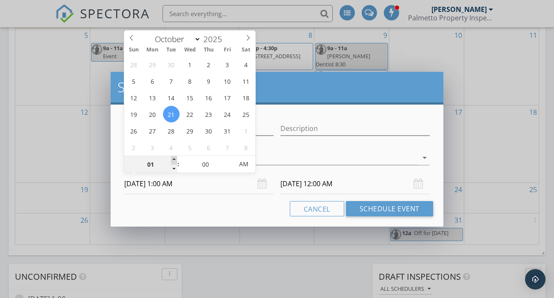
type input "10/21/2025 2:00 AM"
click at [174, 160] on span at bounding box center [174, 160] width 6 height 9
type input "03"
type input "10/21/2025 3:00 AM"
click at [174, 160] on span at bounding box center [174, 160] width 6 height 9
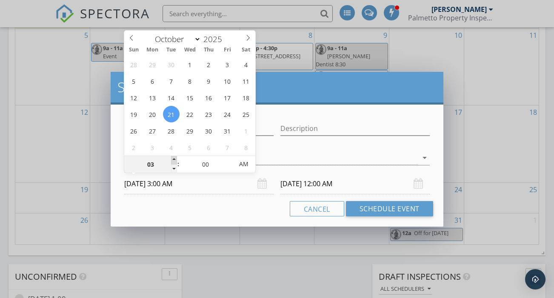
type input "10/22/2025 3:00 AM"
type input "05"
type input "10/21/2025 3:05 AM"
click at [229, 159] on span at bounding box center [229, 160] width 6 height 9
type input "10"
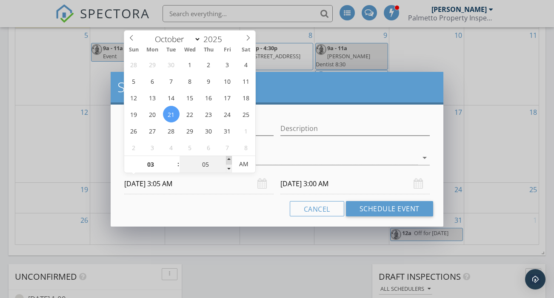
type input "10/21/2025 3:10 AM"
click at [229, 159] on span at bounding box center [229, 160] width 6 height 9
type input "15"
type input "10/21/2025 3:15 AM"
click at [229, 159] on span at bounding box center [229, 160] width 6 height 9
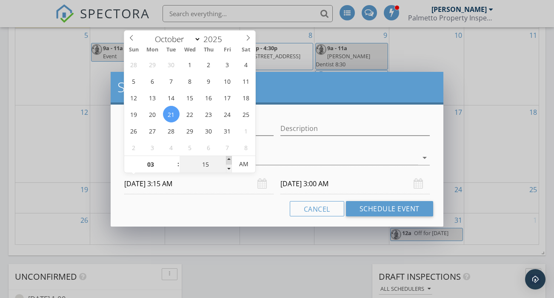
type input "20"
type input "10/21/2025 3:20 AM"
click at [229, 159] on span at bounding box center [229, 160] width 6 height 9
type input "25"
type input "10/21/2025 3:25 AM"
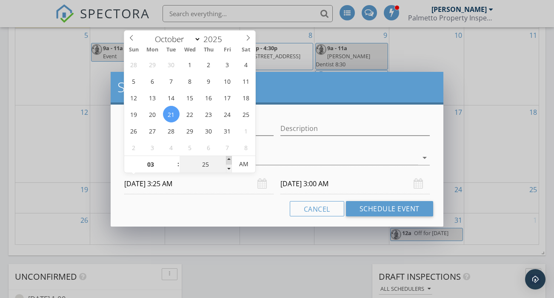
click at [229, 159] on span at bounding box center [229, 160] width 6 height 9
type input "30"
type input "10/21/2025 3:30 AM"
click at [229, 159] on span at bounding box center [229, 160] width 6 height 9
type input "30"
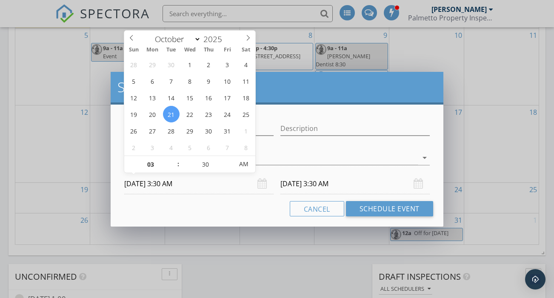
click at [323, 185] on input "10/22/2025 3:30 AM" at bounding box center [354, 184] width 149 height 21
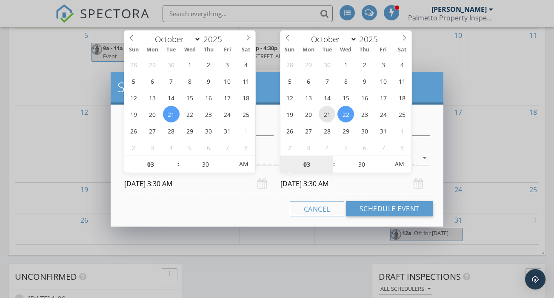
type input "10/21/2025 3:30 AM"
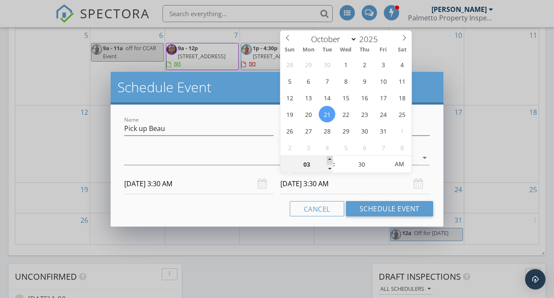
type input "04"
type input "10/21/2025 4:30 AM"
click at [330, 158] on span at bounding box center [330, 160] width 6 height 9
type input "05"
type input "10/21/2025 5:30 AM"
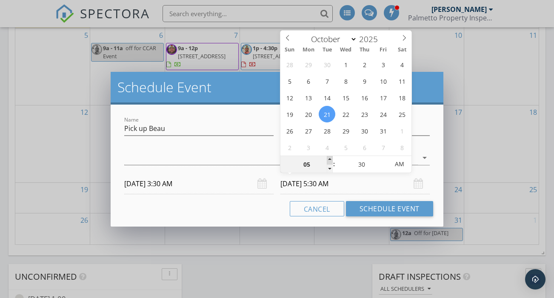
click at [330, 158] on span at bounding box center [330, 160] width 6 height 9
click at [175, 158] on div at bounding box center [270, 158] width 293 height 14
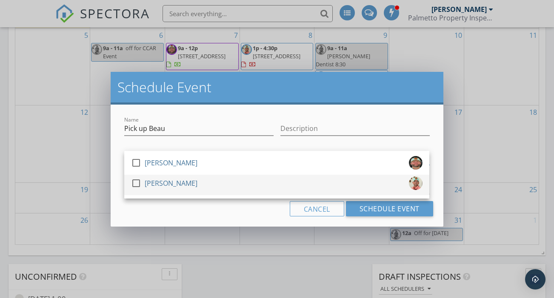
click at [137, 185] on div at bounding box center [136, 183] width 14 height 14
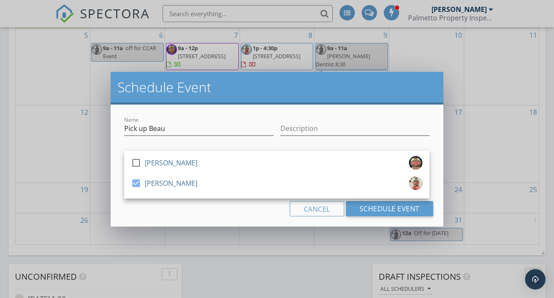
click at [244, 210] on div "Cancel Schedule Event" at bounding box center [277, 208] width 312 height 15
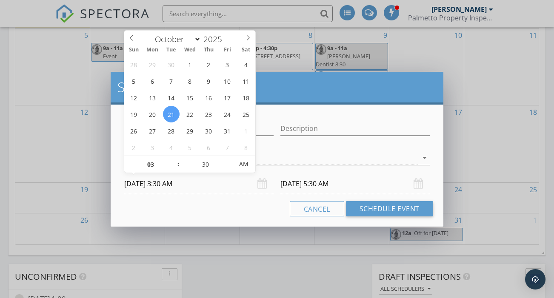
click at [180, 180] on input "10/21/2025 3:30 AM" at bounding box center [198, 184] width 149 height 21
type input "10/23/2025 3:30 AM"
type input "10/23/2025 5:30 AM"
type input "10/23/2025 3:30 PM"
type input "10/23/2025 5:30 PM"
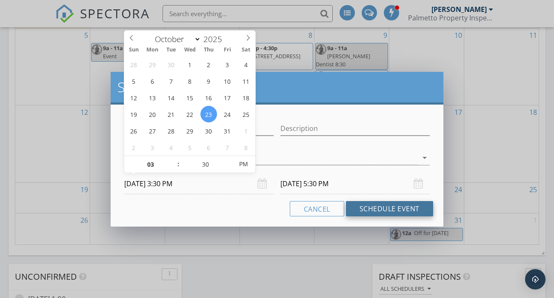
click at [376, 206] on button "Schedule Event" at bounding box center [389, 208] width 87 height 15
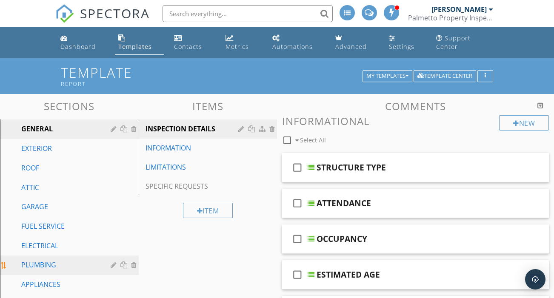
click at [51, 260] on div "PLUMBING" at bounding box center [59, 265] width 77 height 10
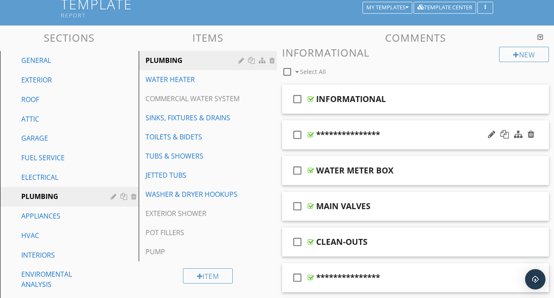
scroll to position [71, 0]
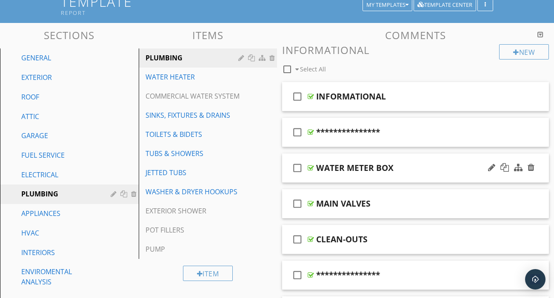
click at [378, 168] on div "check_box_outline_blank WATER METER BOX" at bounding box center [415, 168] width 267 height 29
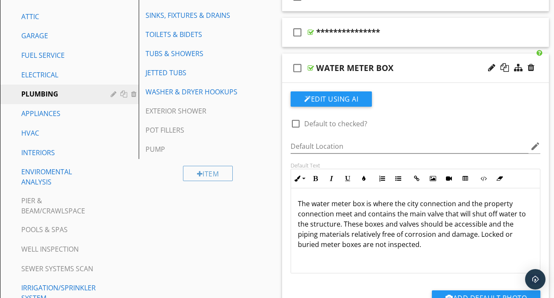
scroll to position [171, 0]
click at [489, 63] on div at bounding box center [491, 67] width 7 height 9
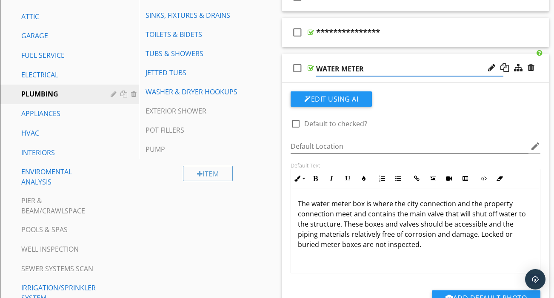
type input "WATER METER"
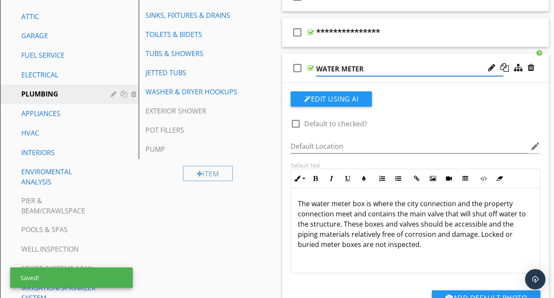
click at [396, 54] on div "check_box_outline_blank WATER METER" at bounding box center [415, 68] width 267 height 29
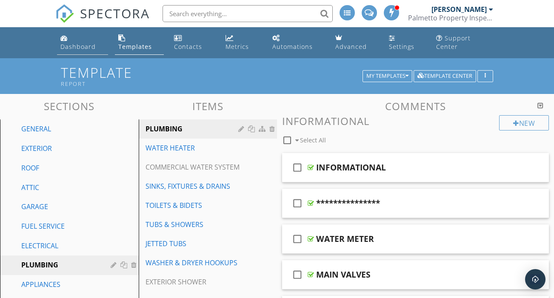
scroll to position [0, 0]
click at [96, 43] on div "Dashboard" at bounding box center [77, 47] width 35 height 8
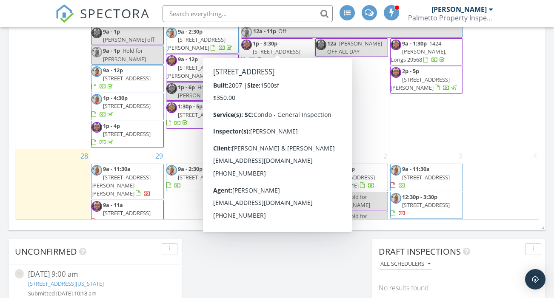
scroll to position [279, 0]
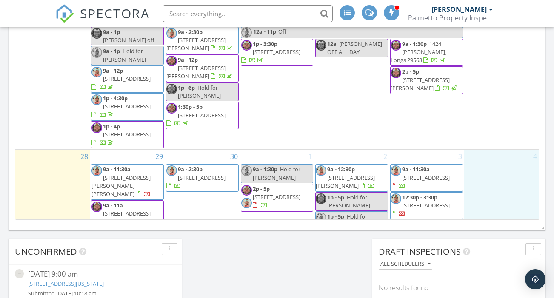
click at [496, 150] on div "4" at bounding box center [501, 203] width 74 height 107
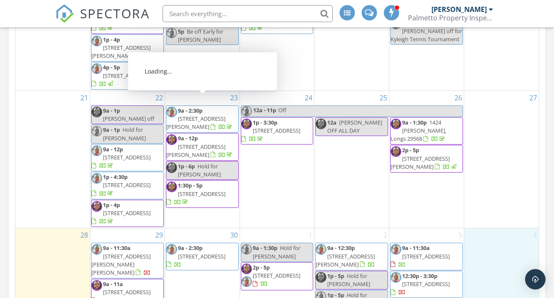
click at [54, 140] on div "21" at bounding box center [52, 159] width 74 height 137
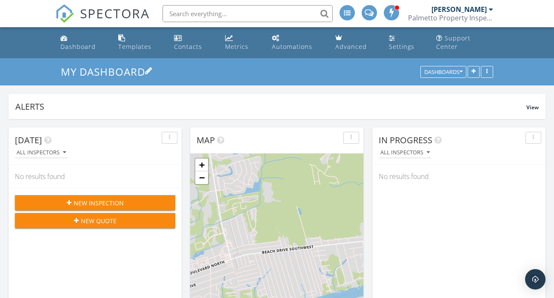
scroll to position [0, 0]
click at [82, 43] on div "Dashboard" at bounding box center [77, 47] width 35 height 8
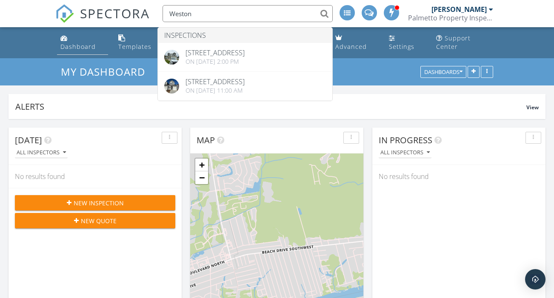
type input "Weston"
click at [82, 43] on div "Dashboard" at bounding box center [77, 47] width 35 height 8
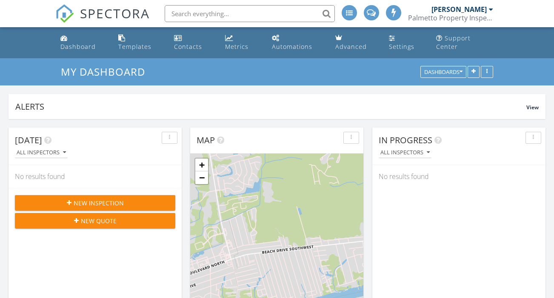
scroll to position [775, 555]
click at [107, 199] on span "New Inspection" at bounding box center [99, 203] width 50 height 9
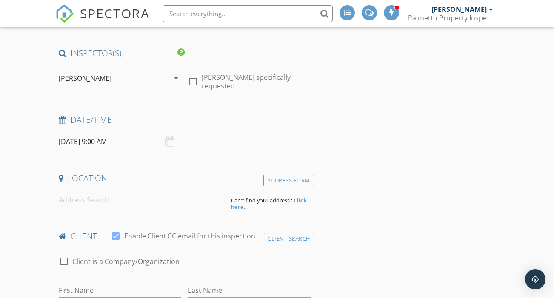
scroll to position [60, 0]
click at [90, 190] on input at bounding box center [142, 199] width 166 height 21
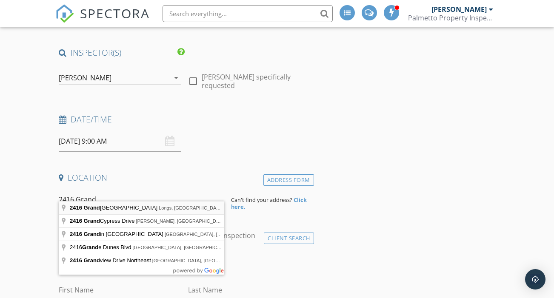
type input "[STREET_ADDRESS]"
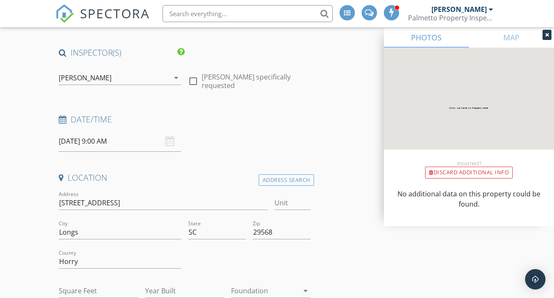
click at [546, 36] on icon at bounding box center [547, 34] width 4 height 5
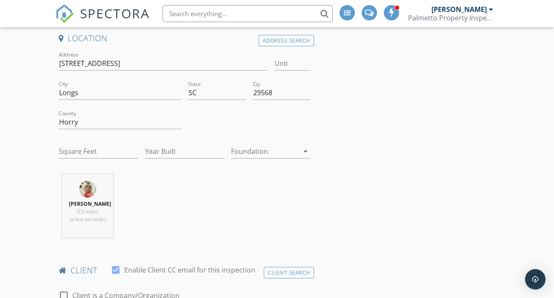
scroll to position [202, 0]
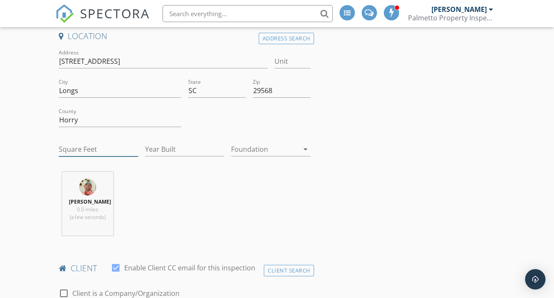
click at [106, 143] on input "Square Feet" at bounding box center [99, 150] width 80 height 14
type input "2001"
click at [178, 143] on input "Year Built" at bounding box center [185, 150] width 80 height 14
type input "2024"
click at [257, 143] on div at bounding box center [265, 150] width 68 height 14
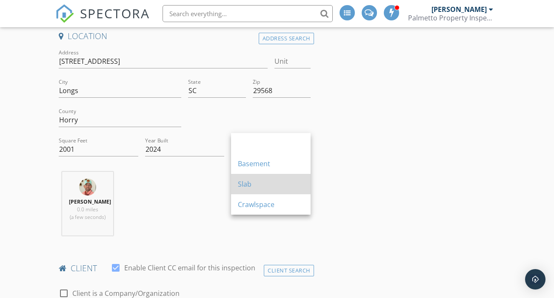
click at [252, 179] on div "Slab" at bounding box center [271, 184] width 66 height 10
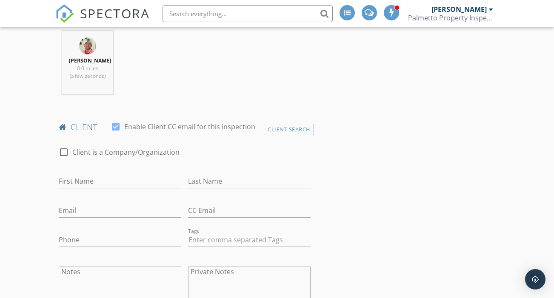
scroll to position [370, 0]
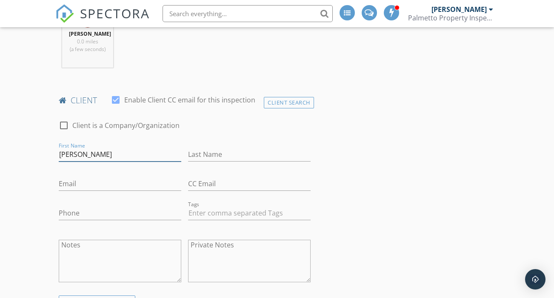
type input "Allen"
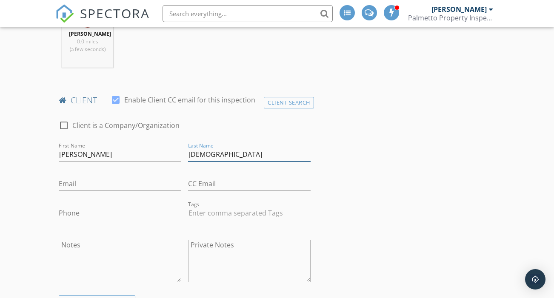
type input "[DEMOGRAPHIC_DATA]"
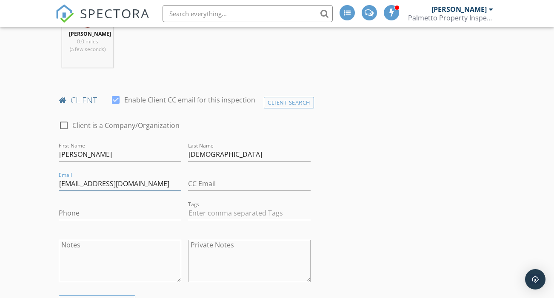
type input "[EMAIL_ADDRESS][DOMAIN_NAME]"
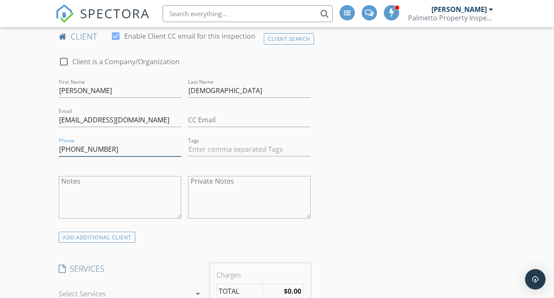
scroll to position [512, 0]
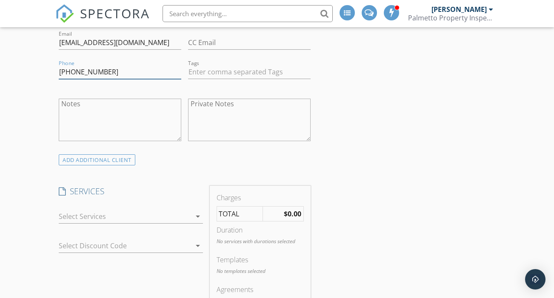
type input "[PHONE_NUMBER]"
click at [136, 216] on div at bounding box center [125, 217] width 132 height 14
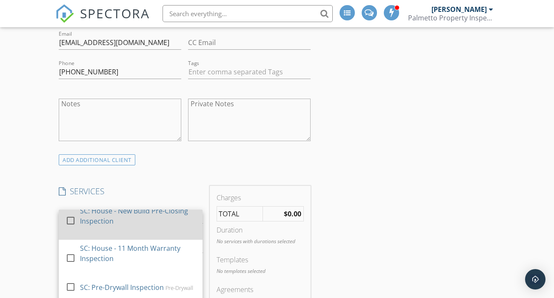
scroll to position [219, 0]
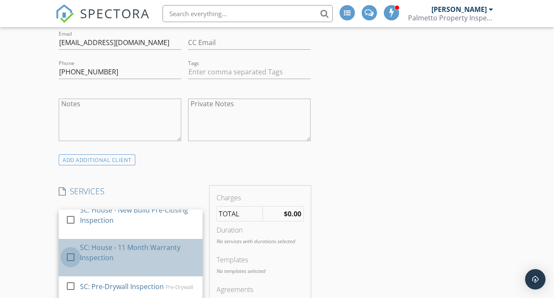
click at [70, 255] on div at bounding box center [70, 257] width 14 height 14
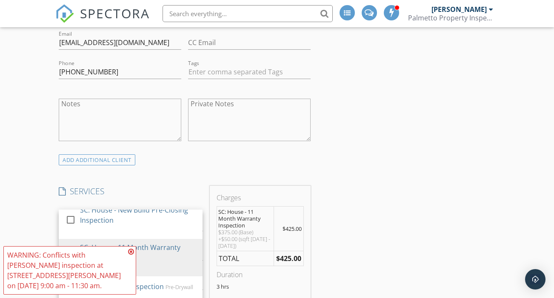
click at [132, 251] on icon at bounding box center [131, 252] width 6 height 7
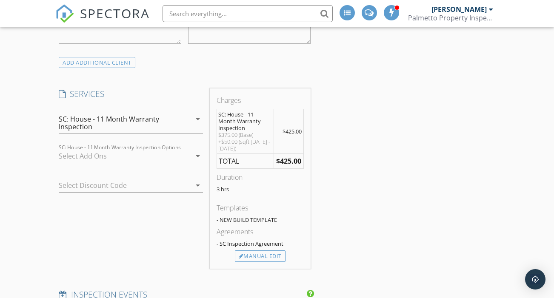
scroll to position [609, 0]
click at [256, 254] on div "Manual Edit" at bounding box center [260, 256] width 51 height 12
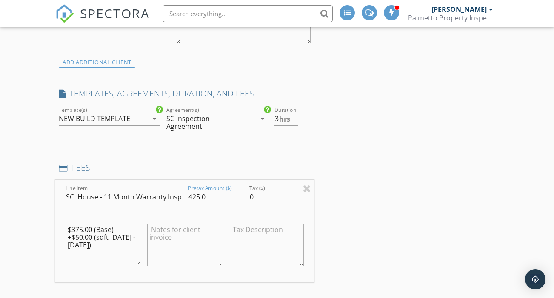
click at [197, 190] on input "425.0" at bounding box center [215, 197] width 54 height 14
type input "375.0"
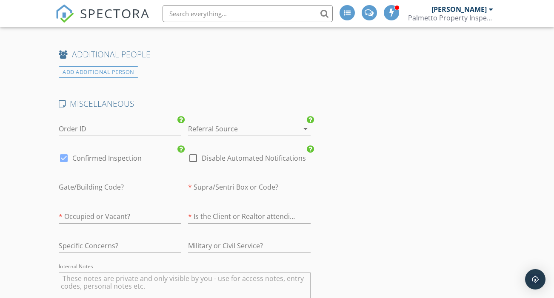
scroll to position [1270, 0]
click at [206, 120] on div at bounding box center [237, 127] width 99 height 14
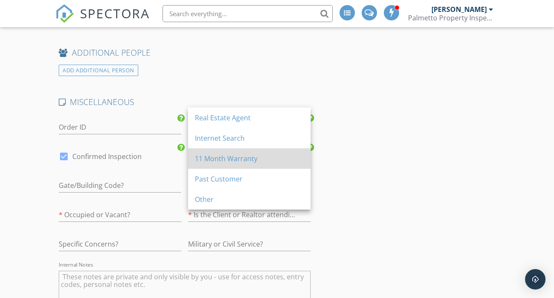
click at [240, 162] on div "11 Month Warranty" at bounding box center [249, 159] width 109 height 10
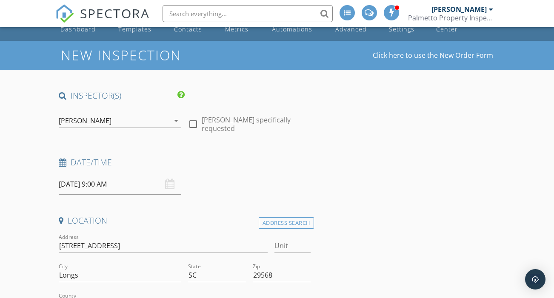
scroll to position [9, 0]
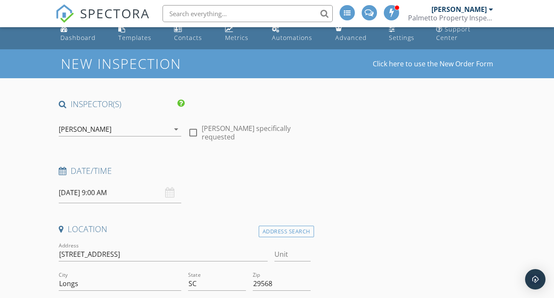
click at [111, 126] on div "[PERSON_NAME]" at bounding box center [85, 130] width 53 height 8
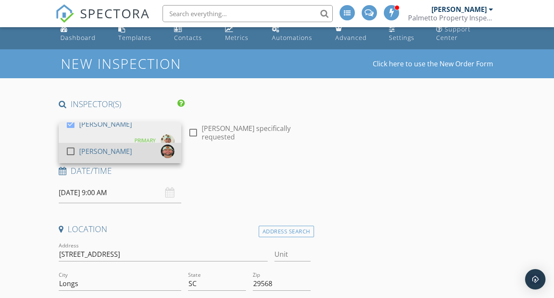
click at [73, 144] on div at bounding box center [70, 151] width 14 height 14
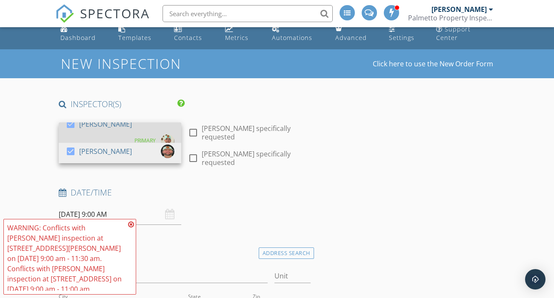
click at [73, 117] on div at bounding box center [70, 124] width 14 height 14
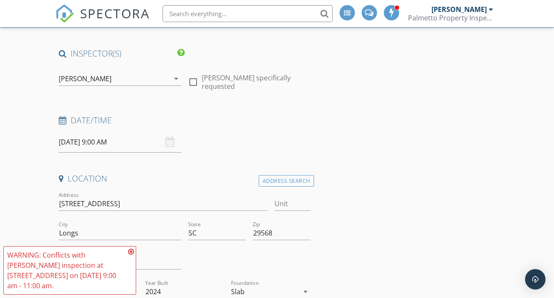
scroll to position [60, 0]
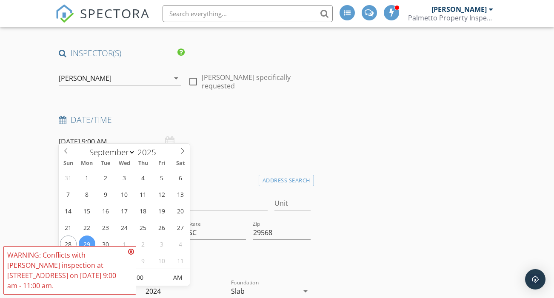
click at [115, 136] on input "09/29/2025 9:00 AM" at bounding box center [120, 141] width 123 height 21
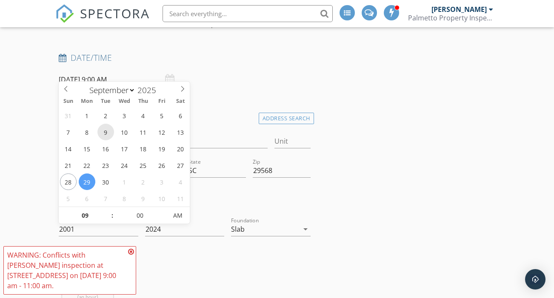
scroll to position [126, 0]
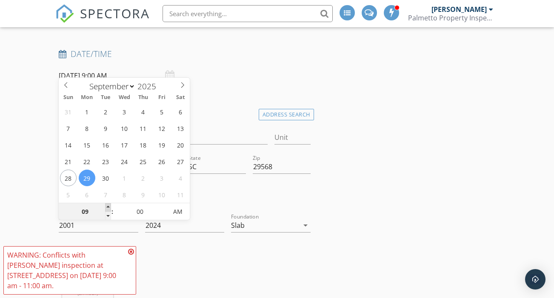
type input "09/29/2025 10:00 AM"
type input "10"
click at [110, 207] on span at bounding box center [108, 207] width 6 height 9
type input "09/29/2025 11:00 AM"
type input "11"
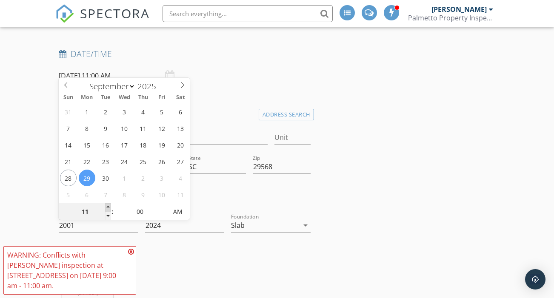
click at [110, 207] on span at bounding box center [108, 207] width 6 height 9
type input "09/29/2025 12:00 PM"
type input "12"
click at [110, 207] on span at bounding box center [108, 207] width 6 height 9
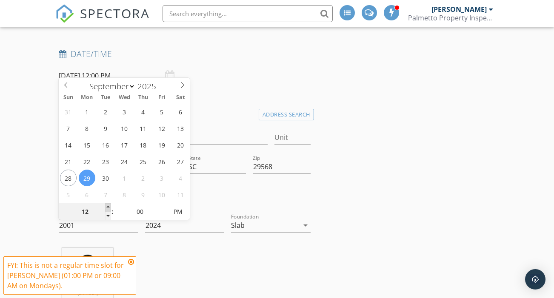
type input "09/29/2025 1:00 PM"
type input "01"
click at [110, 207] on span at bounding box center [108, 207] width 6 height 9
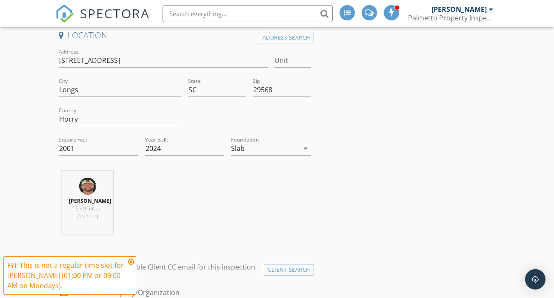
scroll to position [203, 0]
click at [132, 262] on icon at bounding box center [131, 262] width 6 height 7
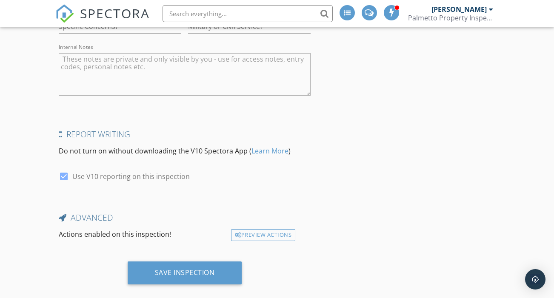
scroll to position [1488, 0]
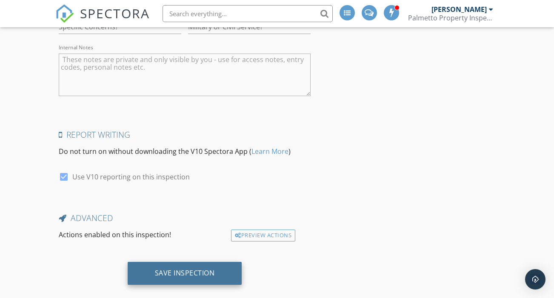
click at [159, 265] on div "Save Inspection" at bounding box center [185, 273] width 114 height 23
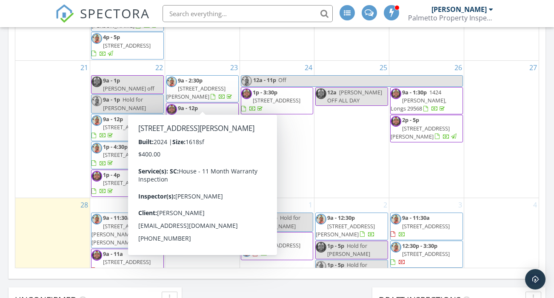
scroll to position [531, 0]
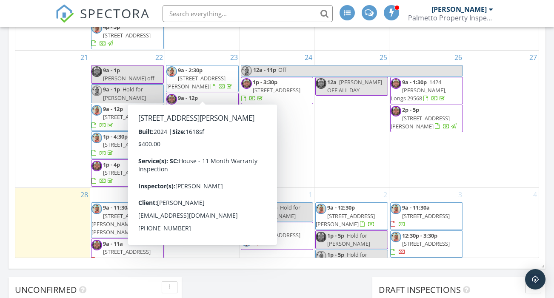
click at [49, 126] on div "21" at bounding box center [52, 119] width 74 height 137
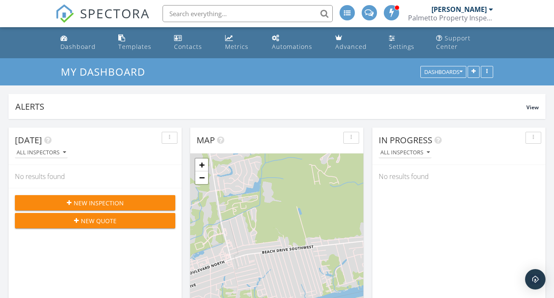
scroll to position [0, 0]
click at [140, 43] on div "Templates" at bounding box center [134, 47] width 33 height 8
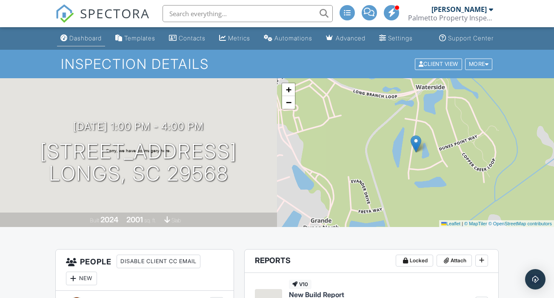
click at [77, 42] on div "Dashboard" at bounding box center [85, 37] width 32 height 7
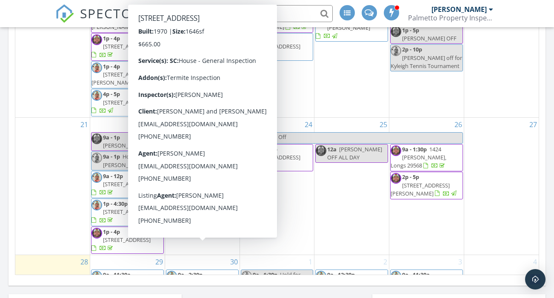
scroll to position [229, 0]
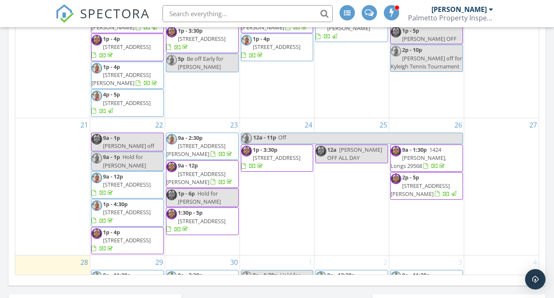
click at [207, 280] on span "409 25th Ave N , North Myrtle Beach 29582" at bounding box center [202, 284] width 48 height 8
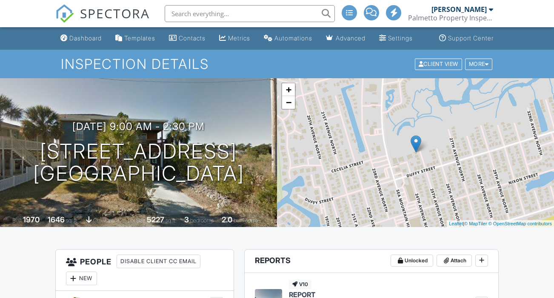
click at [80, 272] on div "New" at bounding box center [81, 279] width 31 height 14
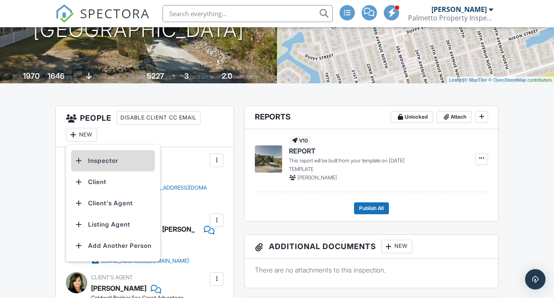
scroll to position [144, 0]
click at [108, 169] on li "Inspector" at bounding box center [113, 160] width 84 height 21
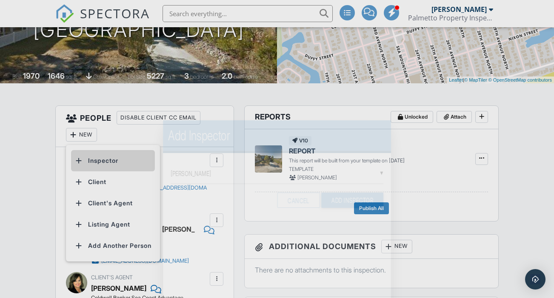
scroll to position [0, 0]
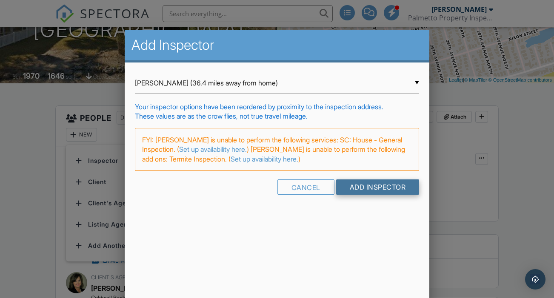
click at [375, 190] on input "Add Inspector" at bounding box center [377, 187] width 83 height 15
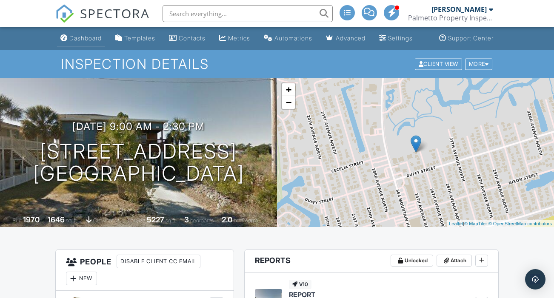
click at [79, 42] on div "Dashboard" at bounding box center [85, 37] width 32 height 7
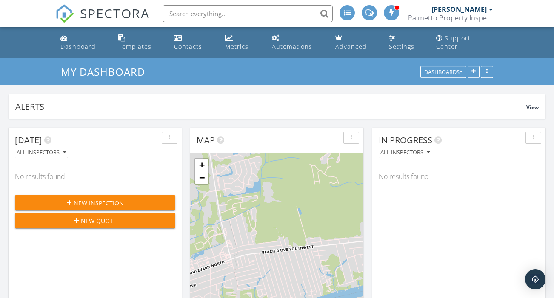
scroll to position [775, 555]
click at [86, 43] on div "Dashboard" at bounding box center [77, 47] width 35 height 8
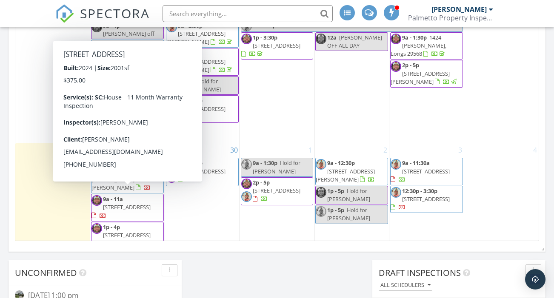
scroll to position [265, 0]
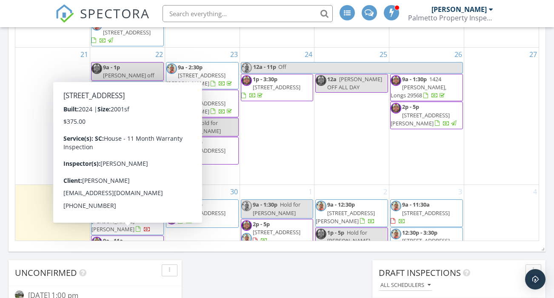
click at [40, 104] on div "21" at bounding box center [52, 116] width 74 height 137
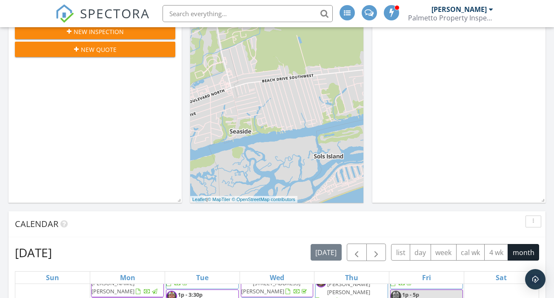
scroll to position [162, 0]
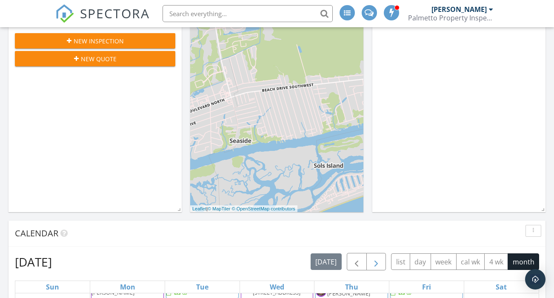
click at [377, 257] on span "button" at bounding box center [376, 262] width 10 height 10
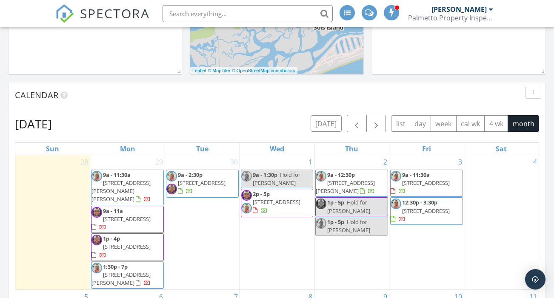
scroll to position [376, 0]
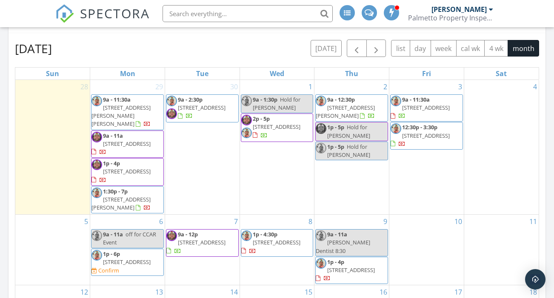
click at [146, 258] on span "528 5th Ave S, North Myrtle Beach 29582" at bounding box center [127, 262] width 48 height 8
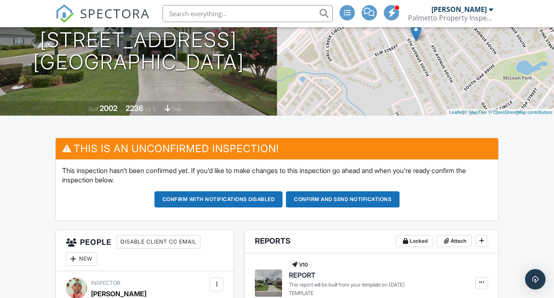
scroll to position [60, 0]
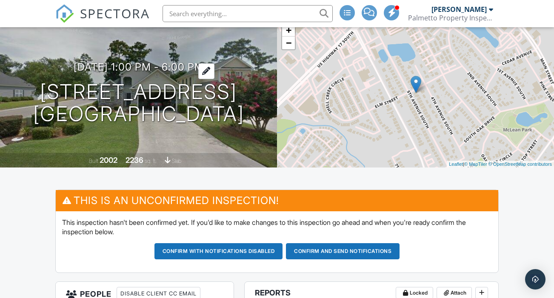
click at [125, 69] on h3 "10/06/2025 1:00 pm - 6:00 pm" at bounding box center [139, 66] width 130 height 11
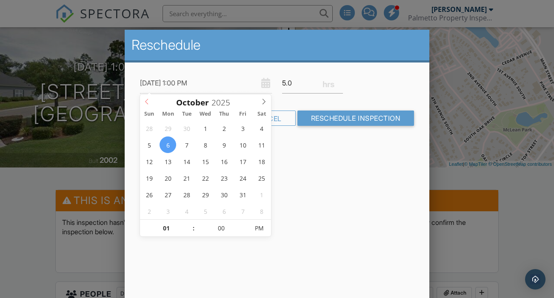
click at [147, 106] on span at bounding box center [147, 100] width 14 height 12
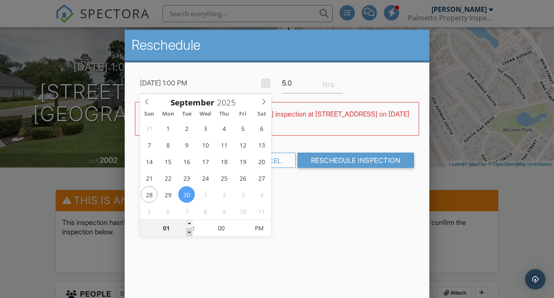
type input "09/30/2025 12:00 PM"
type input "12"
click at [190, 231] on span at bounding box center [189, 233] width 6 height 9
type input "09/30/2025 11:00 AM"
type input "11"
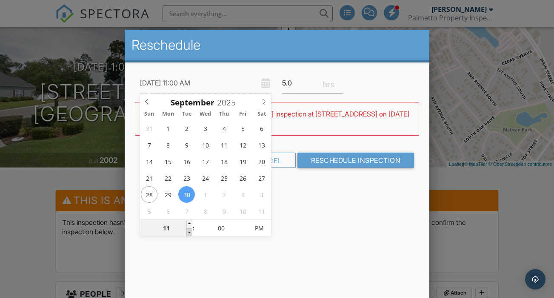
click at [190, 231] on span at bounding box center [189, 233] width 6 height 9
type input "09/30/2025 10:00 AM"
type input "10"
click at [190, 231] on span at bounding box center [189, 233] width 6 height 9
type input "09/30/2025 9:00 AM"
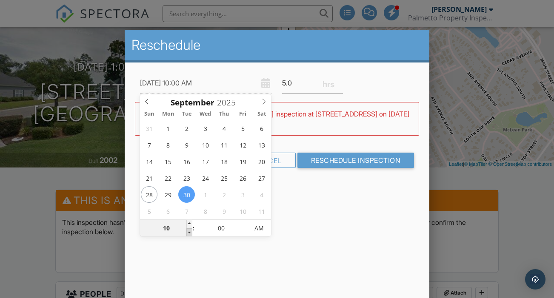
type input "09"
click at [190, 231] on span at bounding box center [189, 233] width 6 height 9
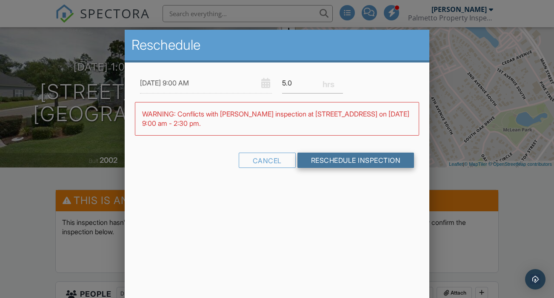
click at [330, 163] on input "Reschedule Inspection" at bounding box center [355, 160] width 117 height 15
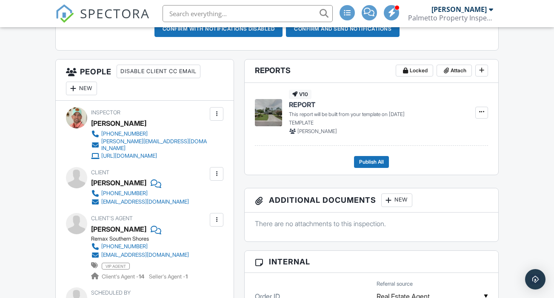
scroll to position [281, 0]
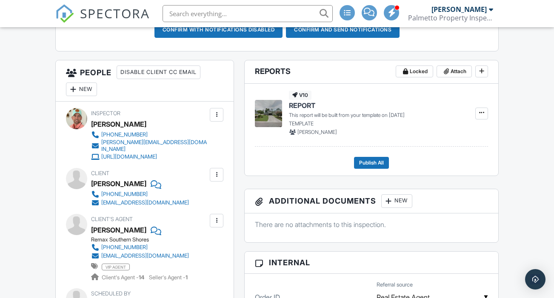
click at [88, 96] on div "New" at bounding box center [81, 90] width 31 height 14
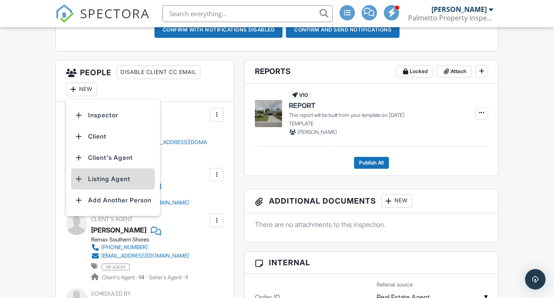
click at [94, 189] on li "Listing Agent" at bounding box center [113, 179] width 84 height 21
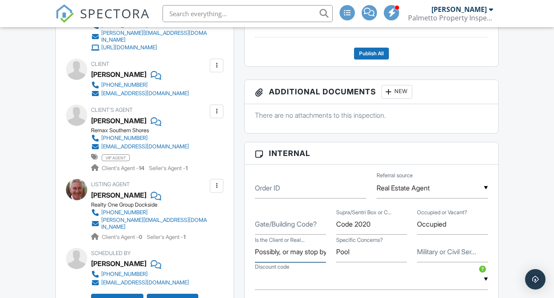
click at [315, 260] on input "Possibly, or may stop by at the end." at bounding box center [290, 252] width 71 height 21
click at [288, 261] on input "Possibly, or may stop by at the end." at bounding box center [290, 252] width 71 height 21
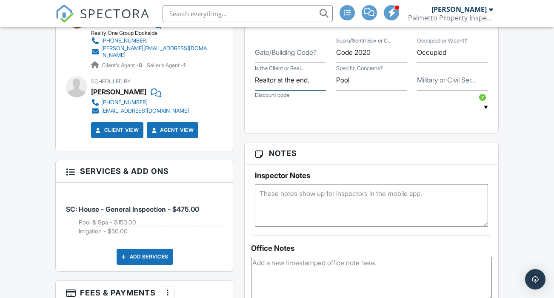
scroll to position [620, 0]
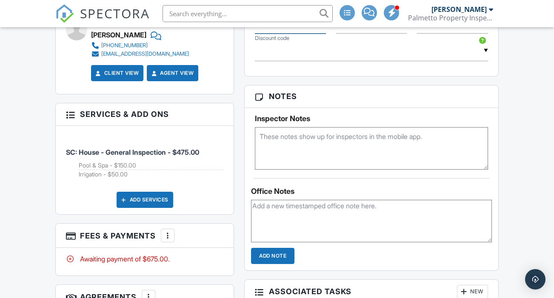
type input "Realtor at the end."
click at [335, 150] on textarea at bounding box center [371, 148] width 233 height 43
type textarea "Add Pool and Irrigation."
click at [237, 180] on div "People Disable Client CC Email New Inspector Client Client's Agent Listing Agen…" at bounding box center [144, 110] width 189 height 777
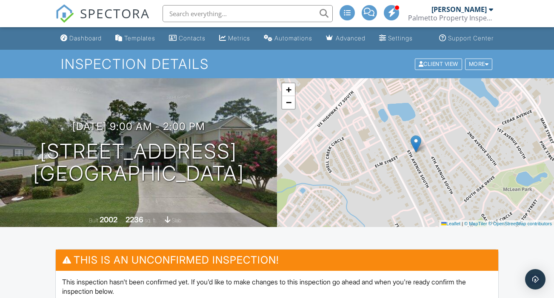
scroll to position [0, 0]
click at [134, 42] on div "Templates" at bounding box center [139, 37] width 31 height 7
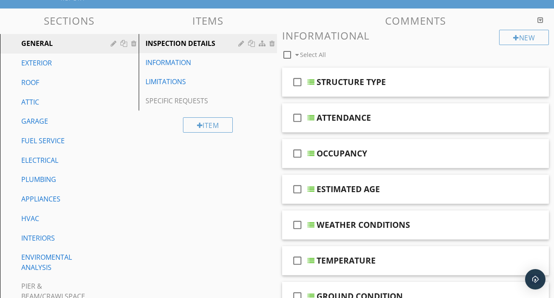
scroll to position [85, 0]
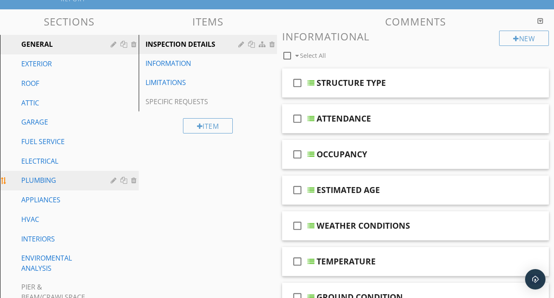
click at [56, 175] on div "PLUMBING" at bounding box center [59, 180] width 77 height 10
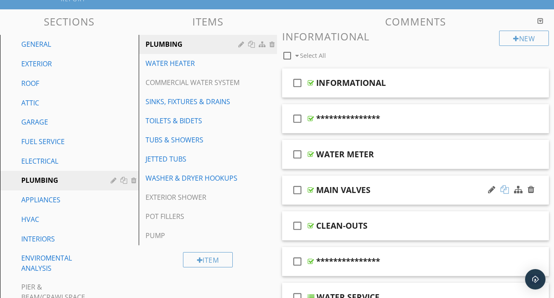
click at [505, 186] on div at bounding box center [504, 190] width 9 height 9
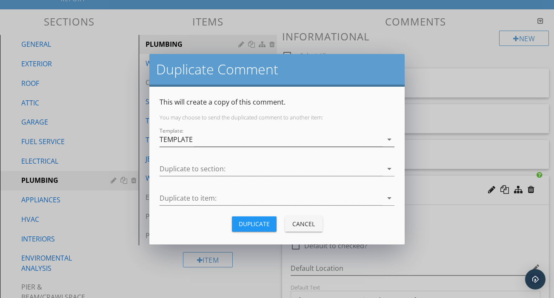
click at [197, 140] on div "TEMPLATE" at bounding box center [271, 140] width 223 height 14
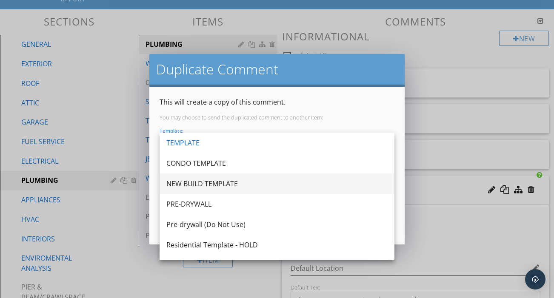
click at [191, 180] on div "NEW BUILD TEMPLATE" at bounding box center [276, 184] width 221 height 10
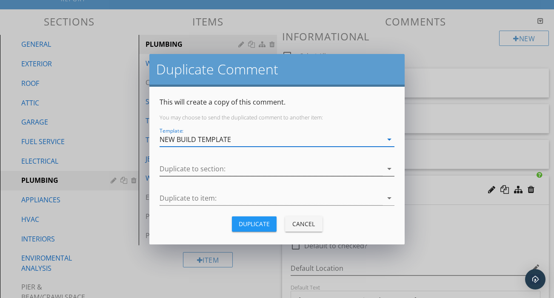
click at [192, 172] on div at bounding box center [271, 169] width 223 height 14
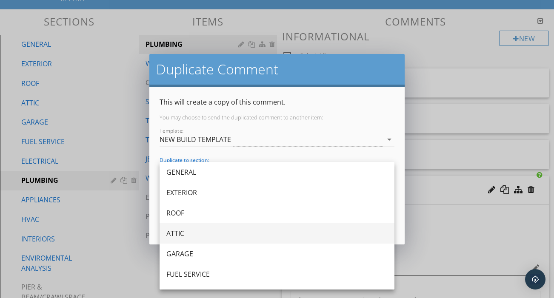
scroll to position [51, 0]
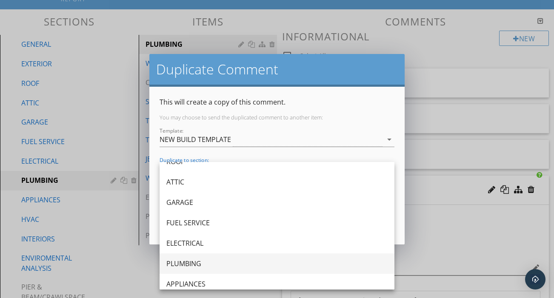
click at [186, 262] on div "PLUMBING" at bounding box center [276, 264] width 221 height 10
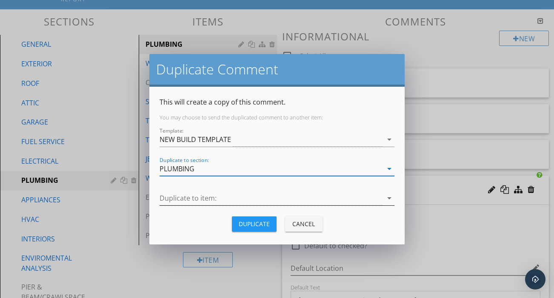
click at [210, 199] on div at bounding box center [271, 199] width 223 height 14
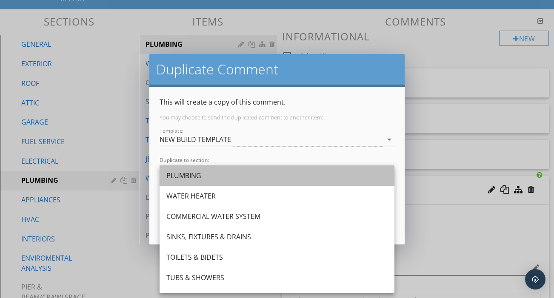
click at [192, 172] on div "PLUMBING" at bounding box center [276, 176] width 221 height 10
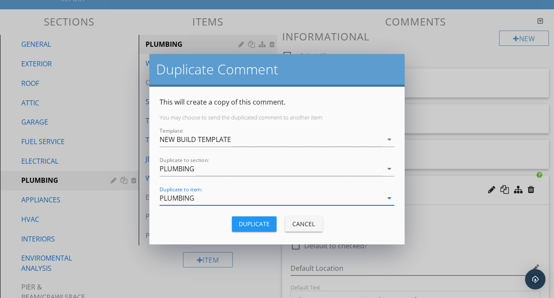
click at [250, 223] on div "Duplicate" at bounding box center [254, 224] width 31 height 9
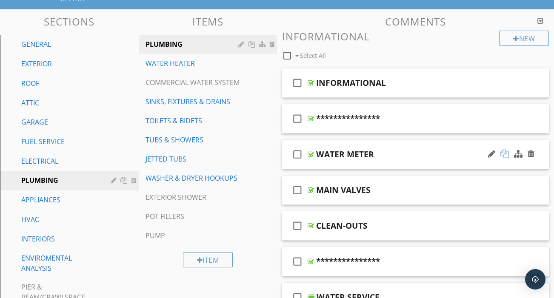
click at [504, 150] on div at bounding box center [504, 154] width 9 height 9
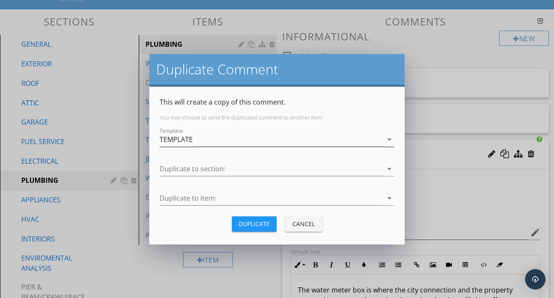
click at [200, 144] on div "TEMPLATE" at bounding box center [271, 140] width 223 height 14
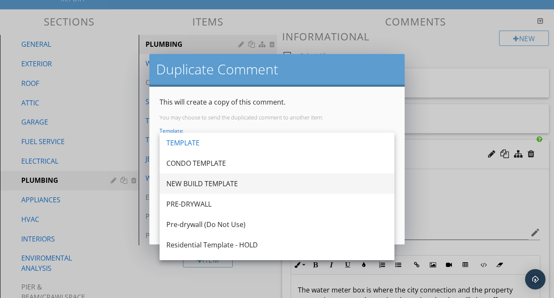
click at [200, 187] on div "NEW BUILD TEMPLATE" at bounding box center [276, 184] width 221 height 10
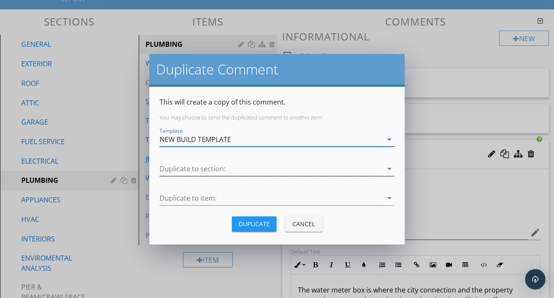
click at [188, 169] on div at bounding box center [271, 169] width 223 height 14
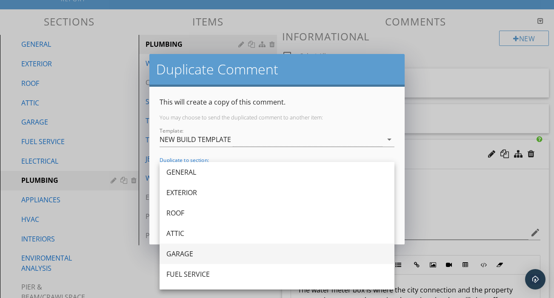
scroll to position [95, 0]
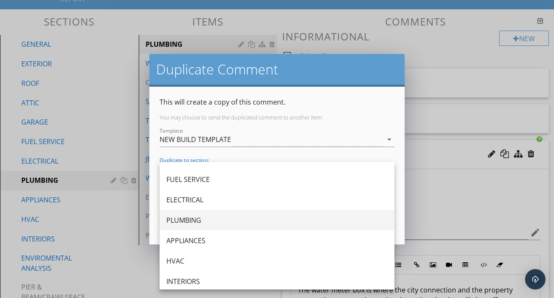
click at [198, 216] on div "PLUMBING" at bounding box center [276, 220] width 221 height 10
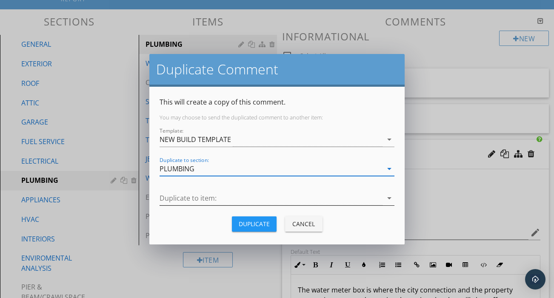
click at [199, 202] on div at bounding box center [271, 199] width 223 height 14
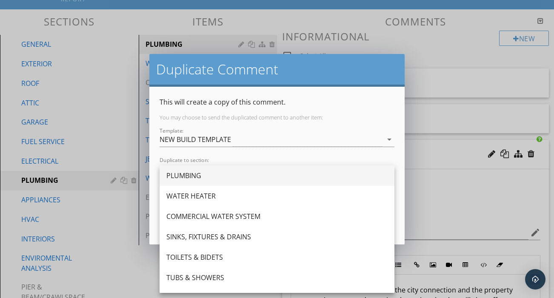
click at [187, 179] on div "PLUMBING" at bounding box center [276, 176] width 221 height 10
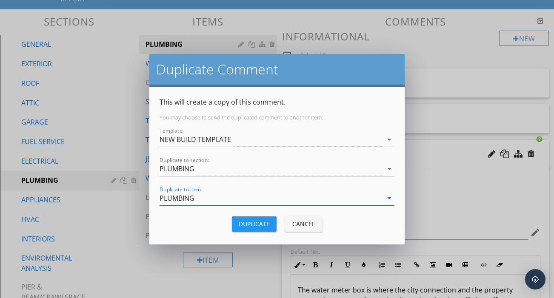
click at [255, 227] on div "Duplicate" at bounding box center [254, 224] width 31 height 9
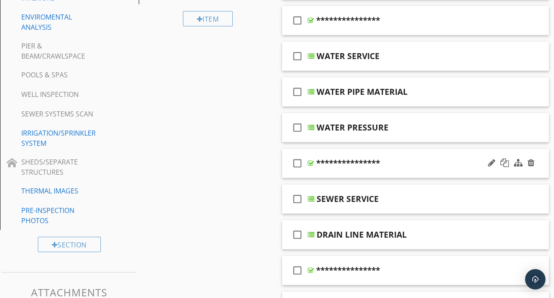
scroll to position [309, 0]
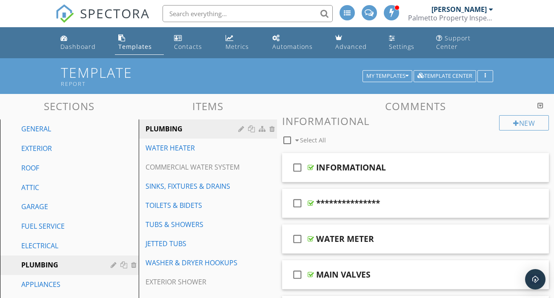
scroll to position [0, 0]
click at [94, 43] on div "Dashboard" at bounding box center [77, 47] width 35 height 8
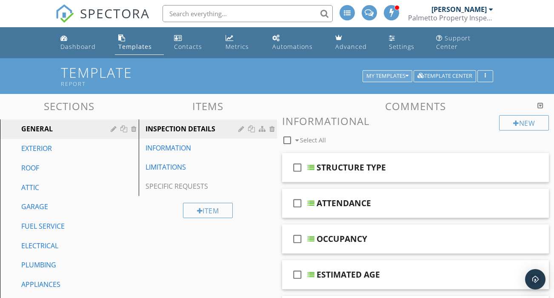
click at [398, 73] on div "My Templates" at bounding box center [387, 76] width 42 height 6
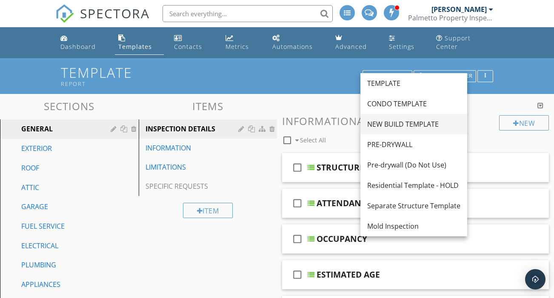
click at [390, 122] on div "NEW BUILD TEMPLATE" at bounding box center [413, 124] width 93 height 10
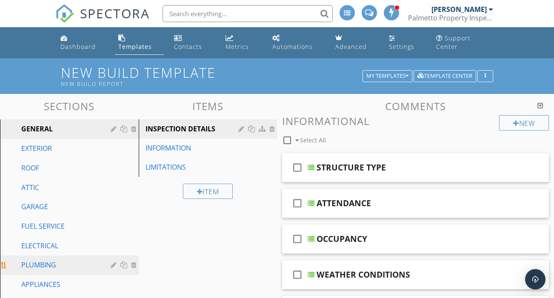
click at [40, 260] on div "PLUMBING" at bounding box center [59, 265] width 77 height 10
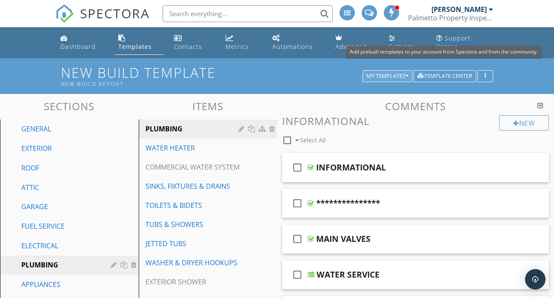
click at [403, 70] on button "My Templates" at bounding box center [388, 76] width 50 height 12
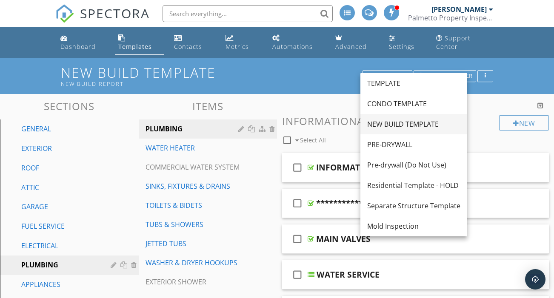
click at [390, 126] on div "NEW BUILD TEMPLATE" at bounding box center [413, 124] width 93 height 10
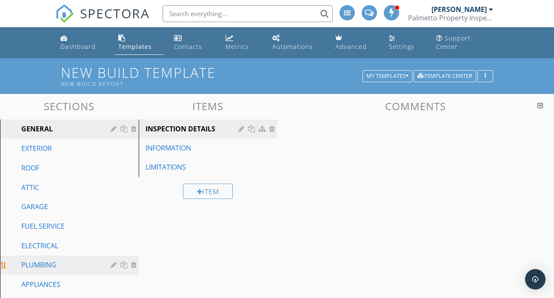
click at [36, 260] on div "PLUMBING" at bounding box center [59, 265] width 77 height 10
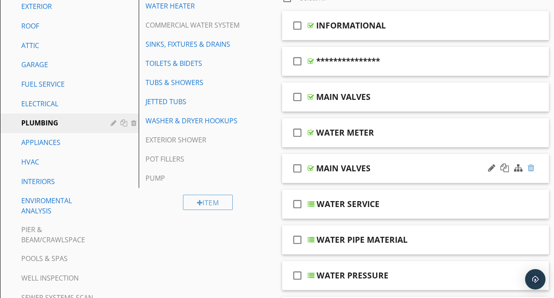
scroll to position [153, 0]
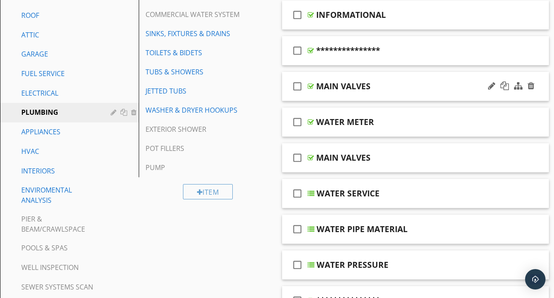
click at [434, 87] on div "check_box_outline_blank MAIN VALVES" at bounding box center [415, 86] width 267 height 29
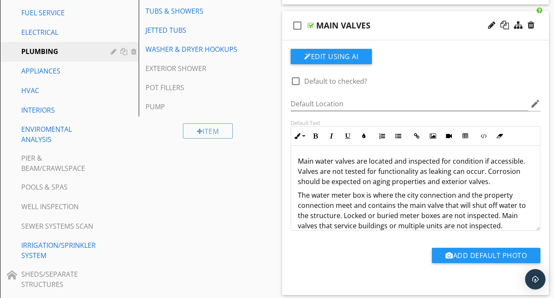
scroll to position [234, 0]
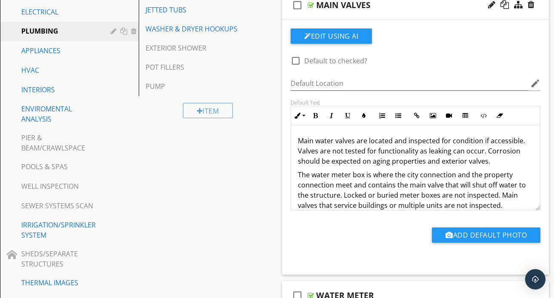
click at [297, 129] on div "Main water valves are located and inspected for condition if accessible. Valves…" at bounding box center [415, 173] width 249 height 95
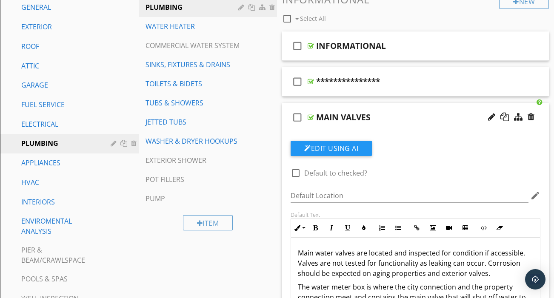
scroll to position [166, 0]
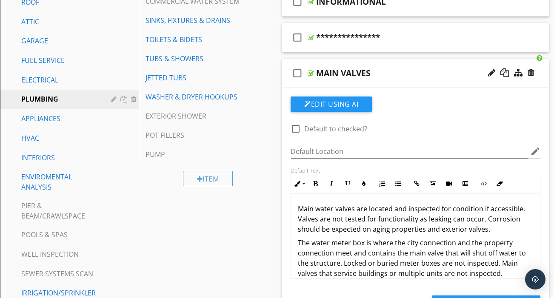
click at [426, 72] on div "check_box_outline_blank MAIN VALVES" at bounding box center [415, 73] width 267 height 29
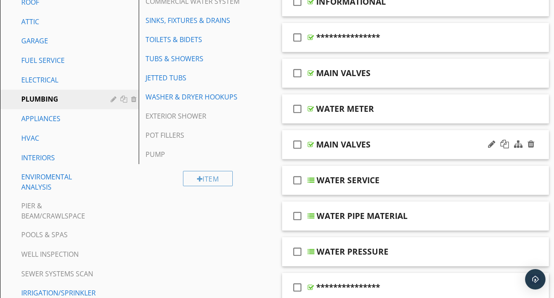
click at [383, 140] on div "MAIN VALVES" at bounding box center [409, 145] width 187 height 10
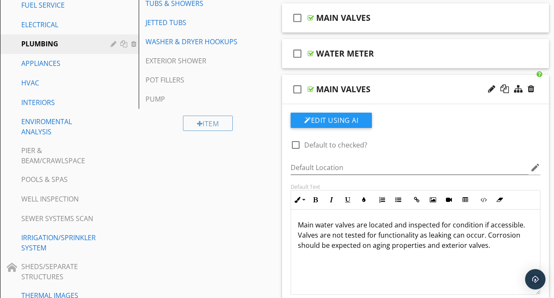
scroll to position [220, 0]
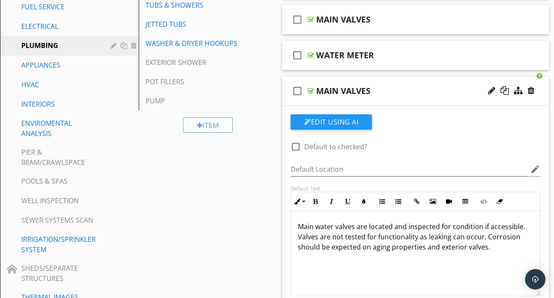
click at [424, 240] on p "Main water valves are located and inspected for condition if accessible. Valves…" at bounding box center [415, 237] width 235 height 31
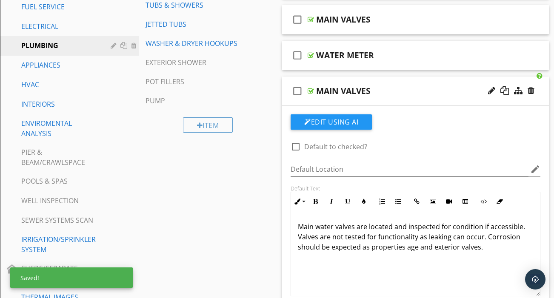
click at [478, 240] on p "Main water valves are located and inspected for condition if accessible. Valves…" at bounding box center [415, 237] width 235 height 31
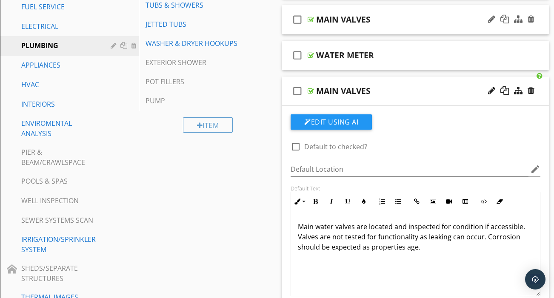
click at [380, 21] on div "check_box_outline_blank MAIN VALVES" at bounding box center [415, 19] width 267 height 29
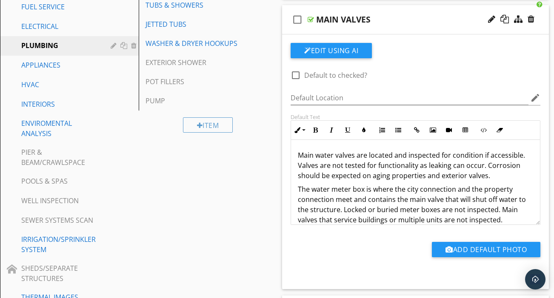
click at [380, 21] on div "check_box_outline_blank MAIN VALVES" at bounding box center [415, 19] width 267 height 29
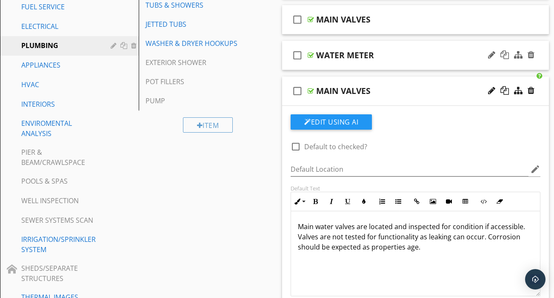
click at [380, 50] on div "WATER METER" at bounding box center [409, 55] width 187 height 10
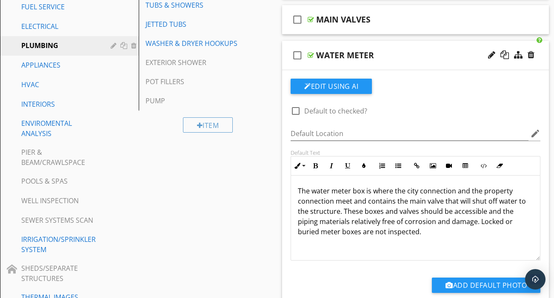
click at [396, 50] on div "WATER METER" at bounding box center [409, 55] width 187 height 10
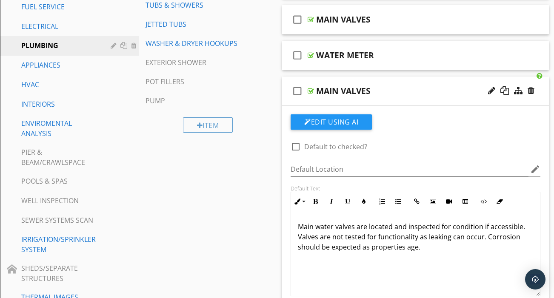
click at [391, 77] on div "check_box_outline_blank MAIN VALVES" at bounding box center [415, 91] width 267 height 29
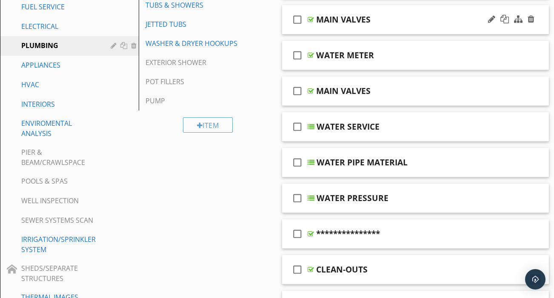
click at [415, 21] on div "check_box_outline_blank MAIN VALVES" at bounding box center [415, 19] width 267 height 29
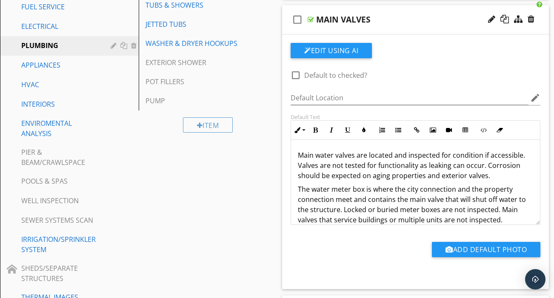
scroll to position [0, 0]
click at [531, 15] on div at bounding box center [531, 19] width 7 height 9
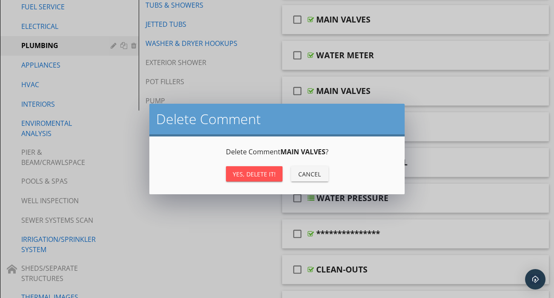
click at [257, 173] on div "Yes, Delete it!" at bounding box center [254, 174] width 43 height 9
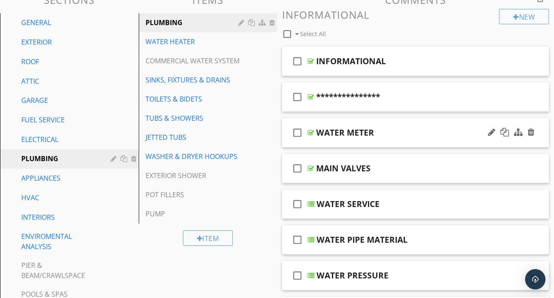
scroll to position [108, 0]
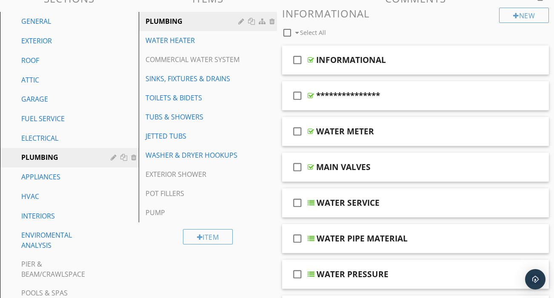
click at [277, 229] on div "Item" at bounding box center [208, 237] width 139 height 29
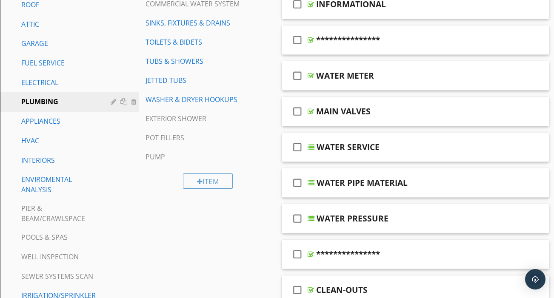
scroll to position [169, 0]
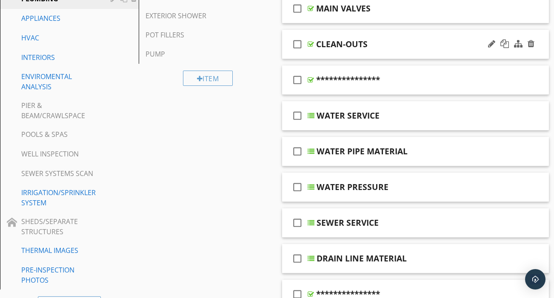
scroll to position [284, 0]
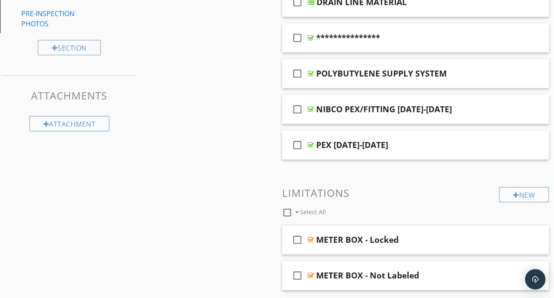
scroll to position [523, 0]
click at [531, 69] on div at bounding box center [531, 73] width 7 height 9
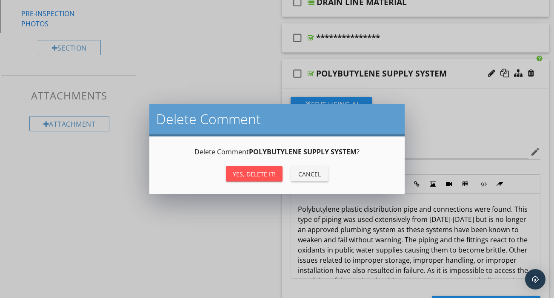
click at [272, 170] on div "Yes, Delete it!" at bounding box center [254, 174] width 43 height 9
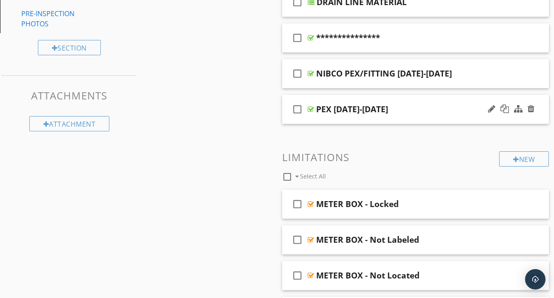
click at [299, 101] on icon "check_box_outline_blank" at bounding box center [298, 109] width 14 height 20
click at [298, 66] on icon "check_box_outline_blank" at bounding box center [298, 73] width 14 height 20
click at [533, 69] on div at bounding box center [531, 73] width 7 height 9
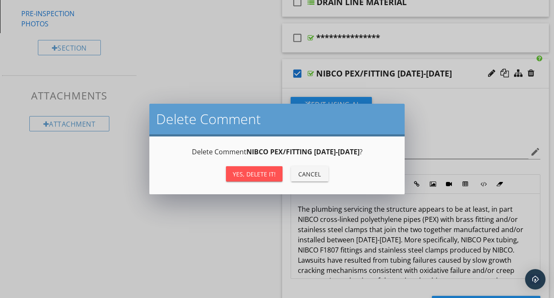
click at [272, 175] on div "Yes, Delete it!" at bounding box center [254, 174] width 43 height 9
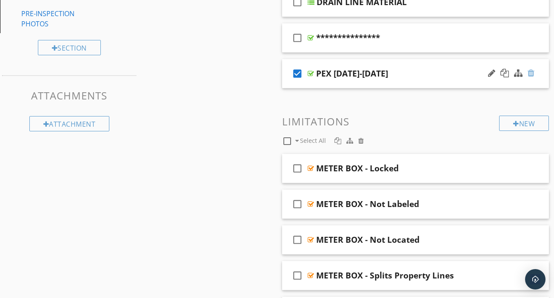
click at [532, 69] on div at bounding box center [531, 73] width 7 height 9
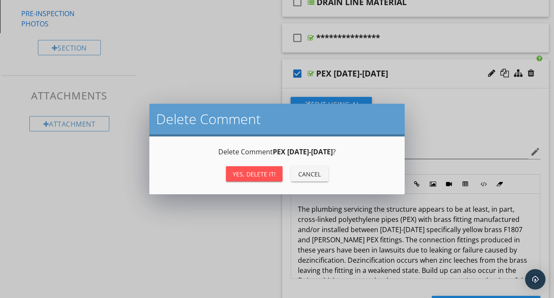
click at [255, 175] on div "Yes, Delete it!" at bounding box center [254, 174] width 43 height 9
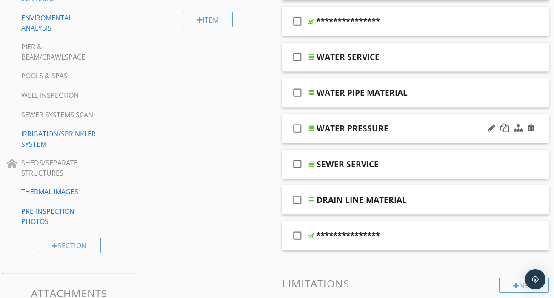
scroll to position [326, 0]
click at [533, 231] on div at bounding box center [531, 235] width 7 height 9
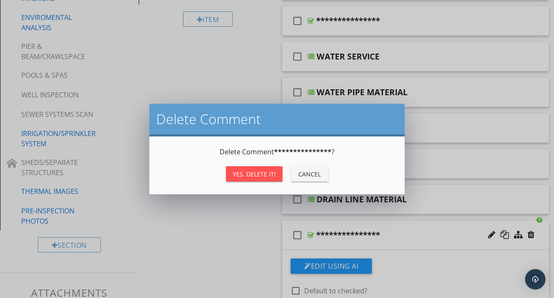
click at [271, 169] on button "Yes, Delete it!" at bounding box center [254, 173] width 57 height 15
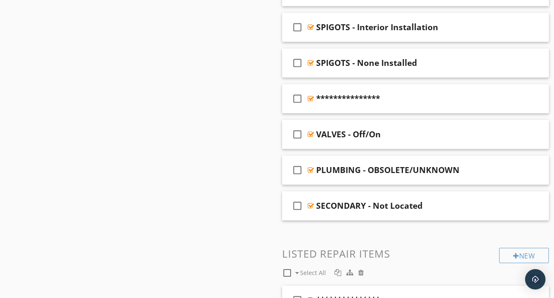
scroll to position [879, 0]
click at [494, 201] on div at bounding box center [491, 205] width 7 height 9
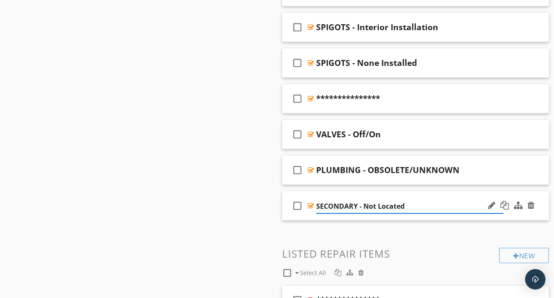
click at [344, 200] on input "SECONDARY - Not Located" at bounding box center [409, 207] width 187 height 14
type input "INTERIOR SHUT OFF - Not Located"
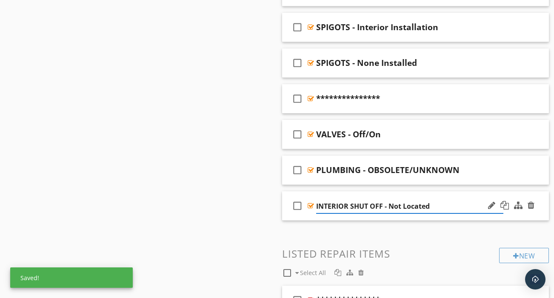
click at [407, 209] on div "check_box_outline_blank INTERIOR SHUT OFF - Not Located" at bounding box center [415, 206] width 267 height 29
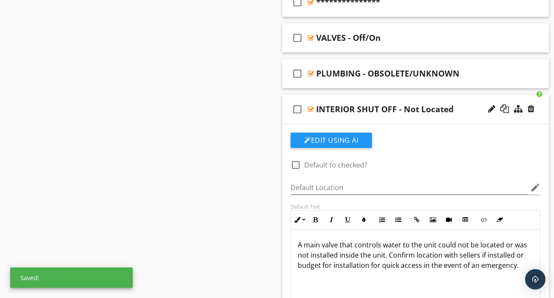
scroll to position [975, 0]
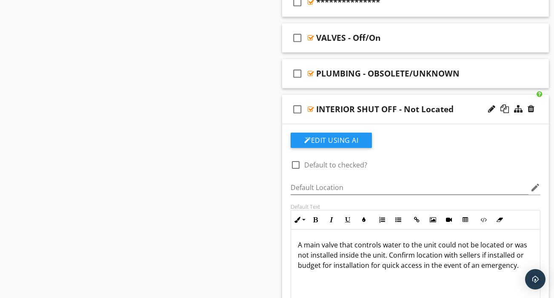
click at [354, 240] on p "A main valve that controls water to the unit could not be located or was not in…" at bounding box center [415, 255] width 235 height 31
click at [366, 240] on p "A main valve that controls water to the unit could not be located or was not in…" at bounding box center [415, 255] width 235 height 31
click at [394, 240] on p "A main valve that shuts water to the unit could not be located or was not insta…" at bounding box center [415, 255] width 235 height 31
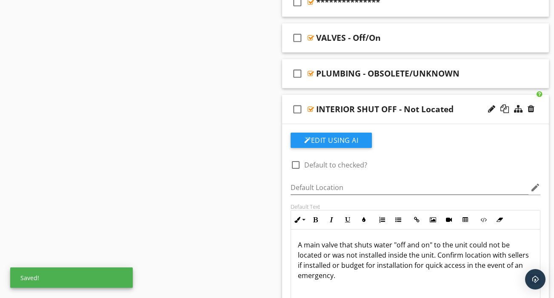
click at [406, 248] on p "A main valve that shuts water "off and on" to the unit could not be located or …" at bounding box center [415, 260] width 235 height 41
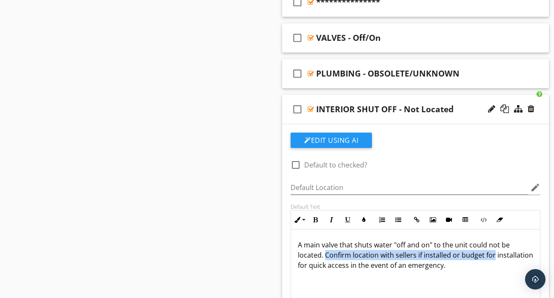
drag, startPoint x: 492, startPoint y: 248, endPoint x: 326, endPoint y: 247, distance: 166.4
click at [326, 247] on p "A main valve that shuts water "off and on" to the unit could not be located. Co…" at bounding box center [415, 255] width 235 height 31
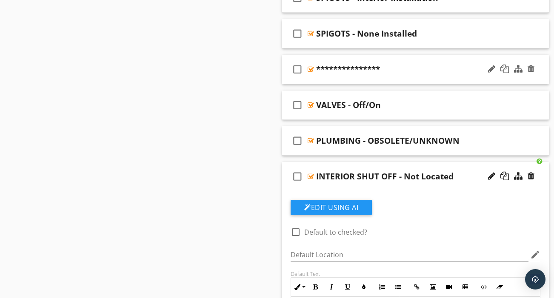
scroll to position [932, 0]
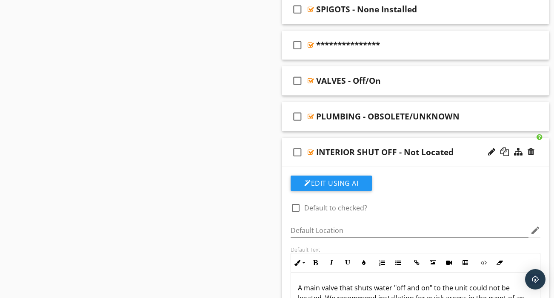
click at [414, 154] on div "check_box_outline_blank INTERIOR SHUT OFF - Not Located" at bounding box center [415, 152] width 267 height 29
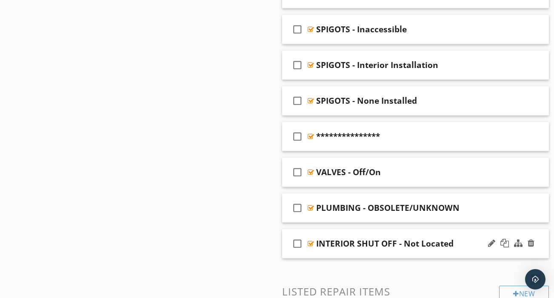
scroll to position [840, 0]
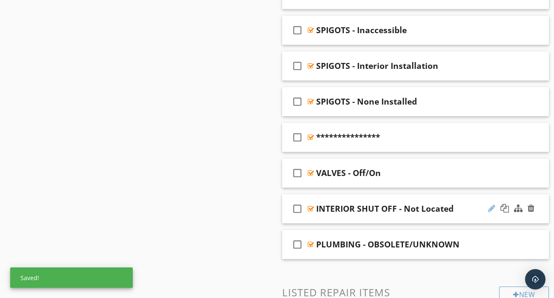
click at [492, 204] on div at bounding box center [491, 208] width 7 height 9
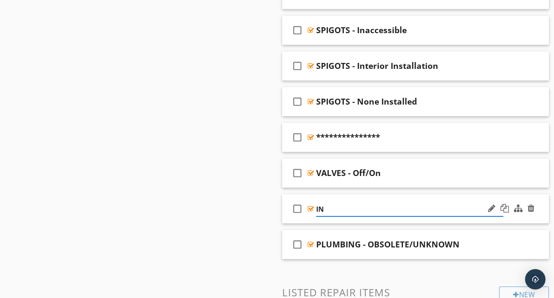
type input "I"
type input "VALVES - Missing Main Inside"
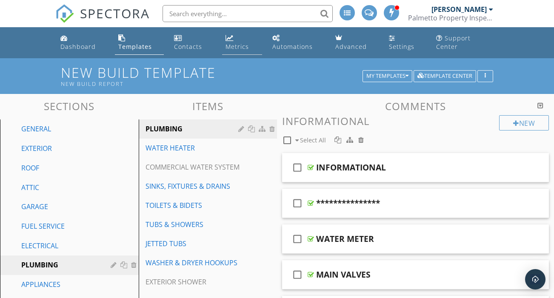
scroll to position [0, 0]
click at [225, 15] on input "text" at bounding box center [248, 13] width 170 height 17
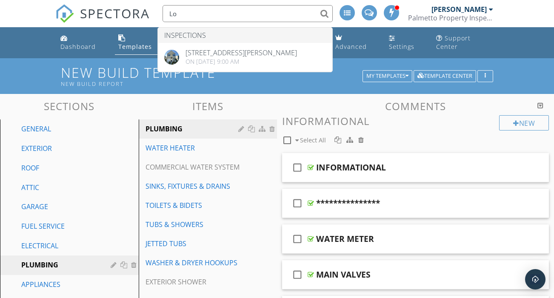
type input "L"
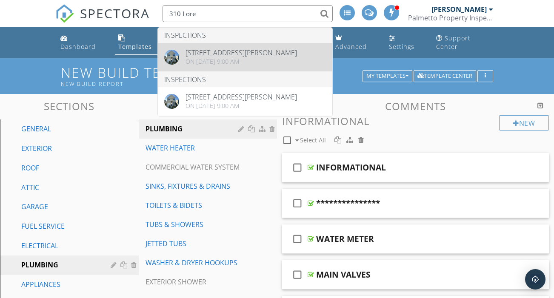
type input "310 Lore"
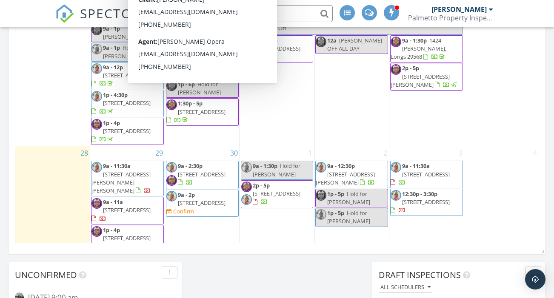
scroll to position [545, 0]
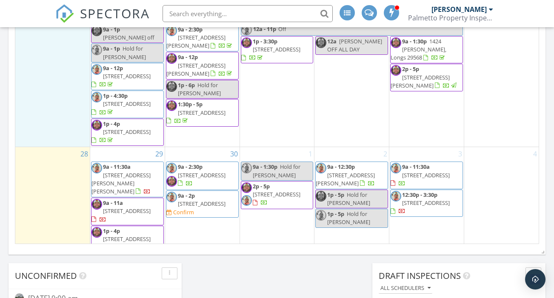
click at [63, 80] on div "21" at bounding box center [52, 78] width 74 height 137
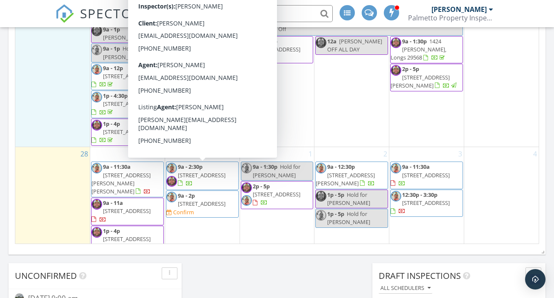
click at [216, 200] on span "[STREET_ADDRESS]" at bounding box center [202, 204] width 48 height 8
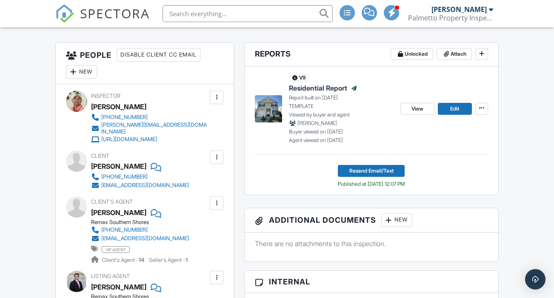
scroll to position [212, 0]
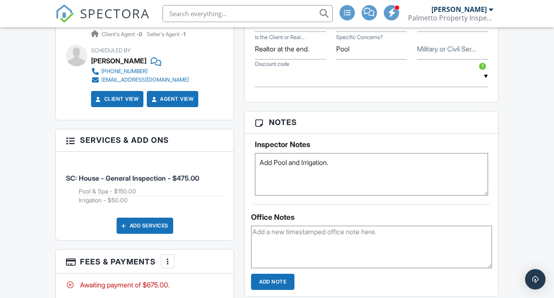
scroll to position [594, 0]
click at [303, 170] on textarea "Add Pool and Irrigation." at bounding box center [371, 174] width 233 height 43
click at [276, 168] on textarea "Add Pool and Irrigation." at bounding box center [371, 174] width 233 height 43
type textarea "."
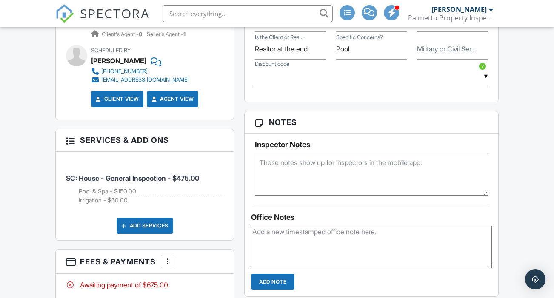
click at [168, 257] on div at bounding box center [167, 261] width 9 height 9
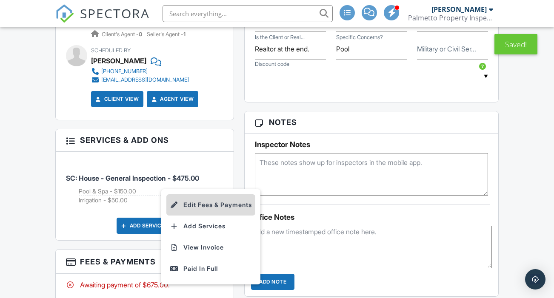
click at [200, 199] on li "Edit Fees & Payments" at bounding box center [210, 204] width 89 height 21
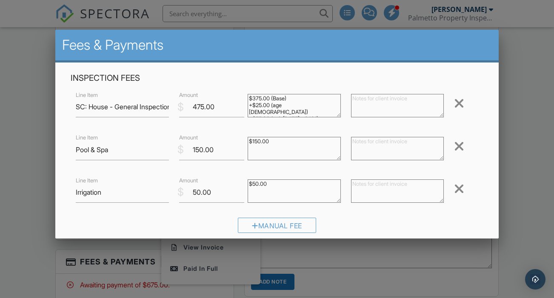
click at [459, 146] on div at bounding box center [459, 147] width 10 height 14
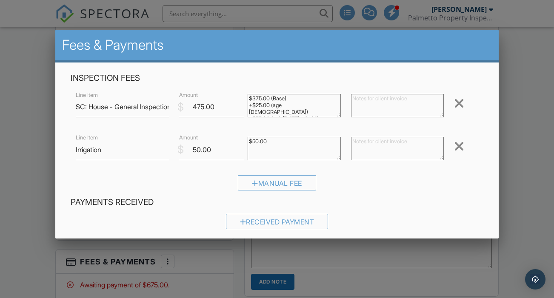
click at [459, 146] on div at bounding box center [459, 147] width 10 height 14
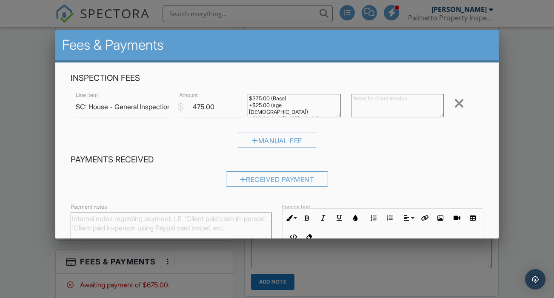
scroll to position [0, 0]
click at [202, 107] on input "475.00" at bounding box center [212, 107] width 66 height 21
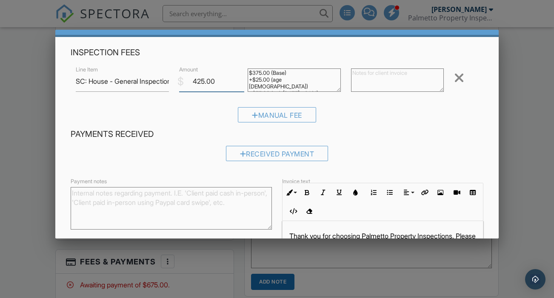
scroll to position [9, 0]
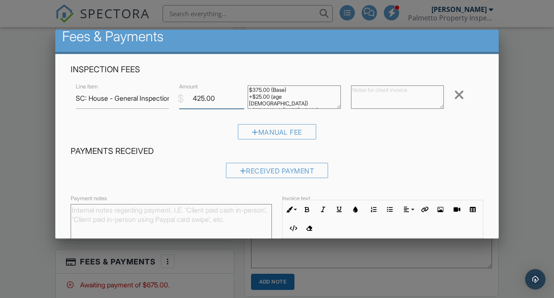
type input "425.00"
click at [419, 100] on textarea at bounding box center [397, 97] width 93 height 23
click at [200, 140] on div "Manual Fee" at bounding box center [277, 135] width 413 height 22
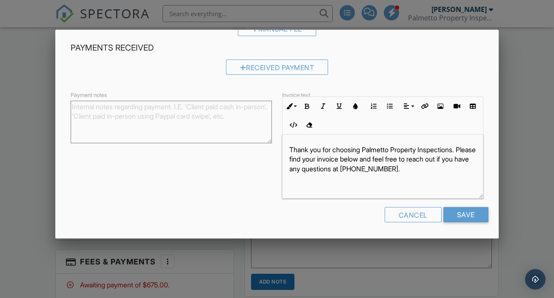
scroll to position [111, 0]
click at [461, 211] on input "Save" at bounding box center [465, 215] width 45 height 15
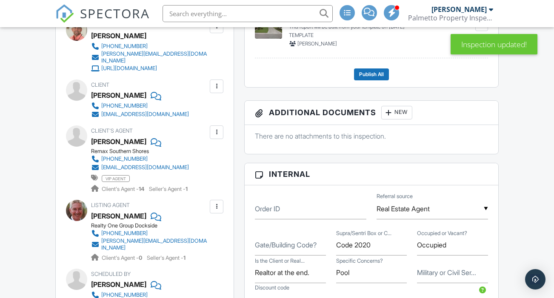
scroll to position [428, 0]
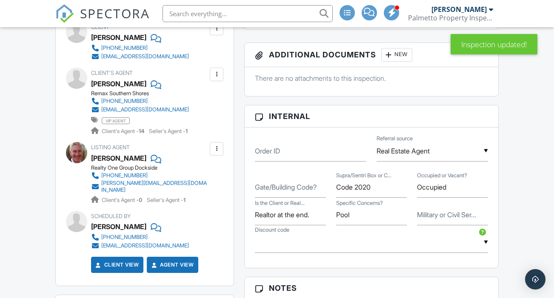
click at [304, 192] on label "Gate/Building Code?" at bounding box center [286, 187] width 62 height 9
click at [304, 194] on input "Gate/Building Code?" at bounding box center [290, 187] width 71 height 21
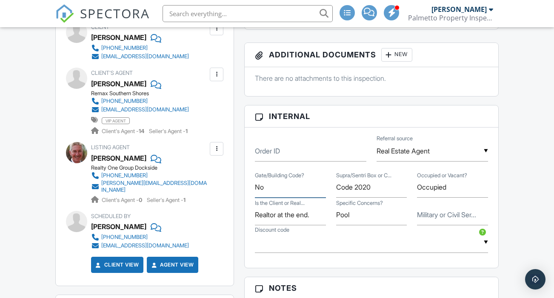
type input "No"
click at [346, 221] on input "Pool" at bounding box center [371, 215] width 71 height 21
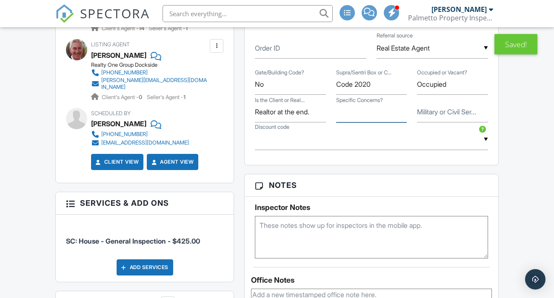
scroll to position [540, 0]
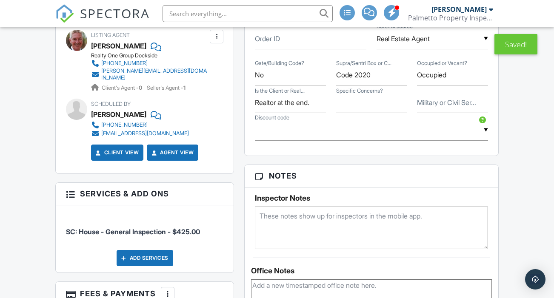
click at [323, 229] on textarea at bounding box center [371, 228] width 233 height 43
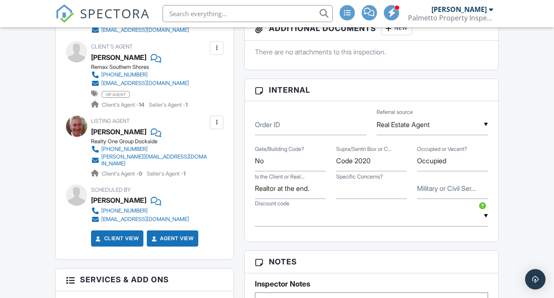
scroll to position [454, 0]
type textarea "If irrigation, inspect."
click at [234, 214] on div "People Disable Client CC Email New Inspector Client Client's Agent Listing Agen…" at bounding box center [144, 247] width 189 height 720
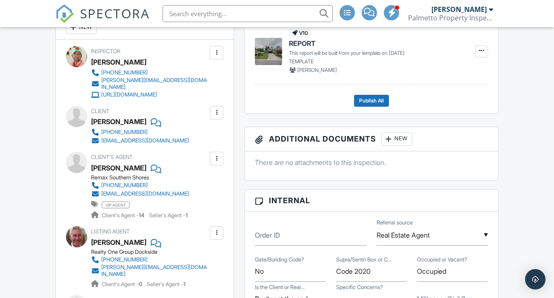
scroll to position [352, 0]
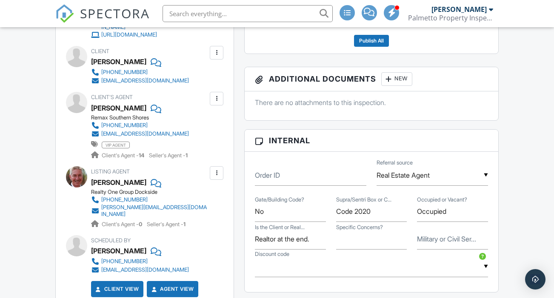
scroll to position [404, 0]
click at [282, 243] on input "Realtor at the end." at bounding box center [290, 239] width 71 height 21
type input "Realtor at the end."
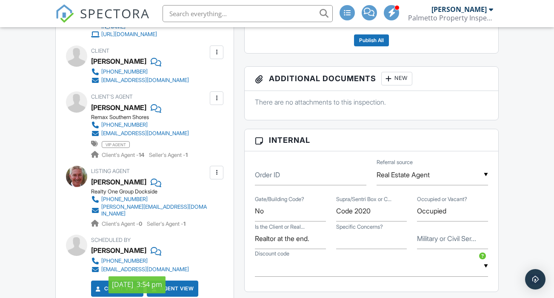
click at [244, 243] on div "Internal Order ID ▼ Real Estate Agent Real Estate Agent Internet Search 11 Mont…" at bounding box center [371, 210] width 254 height 163
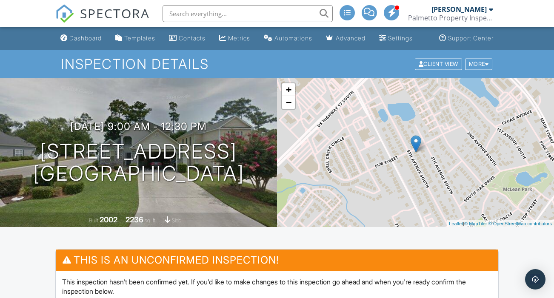
scroll to position [0, 0]
